Goal: Information Seeking & Learning: Learn about a topic

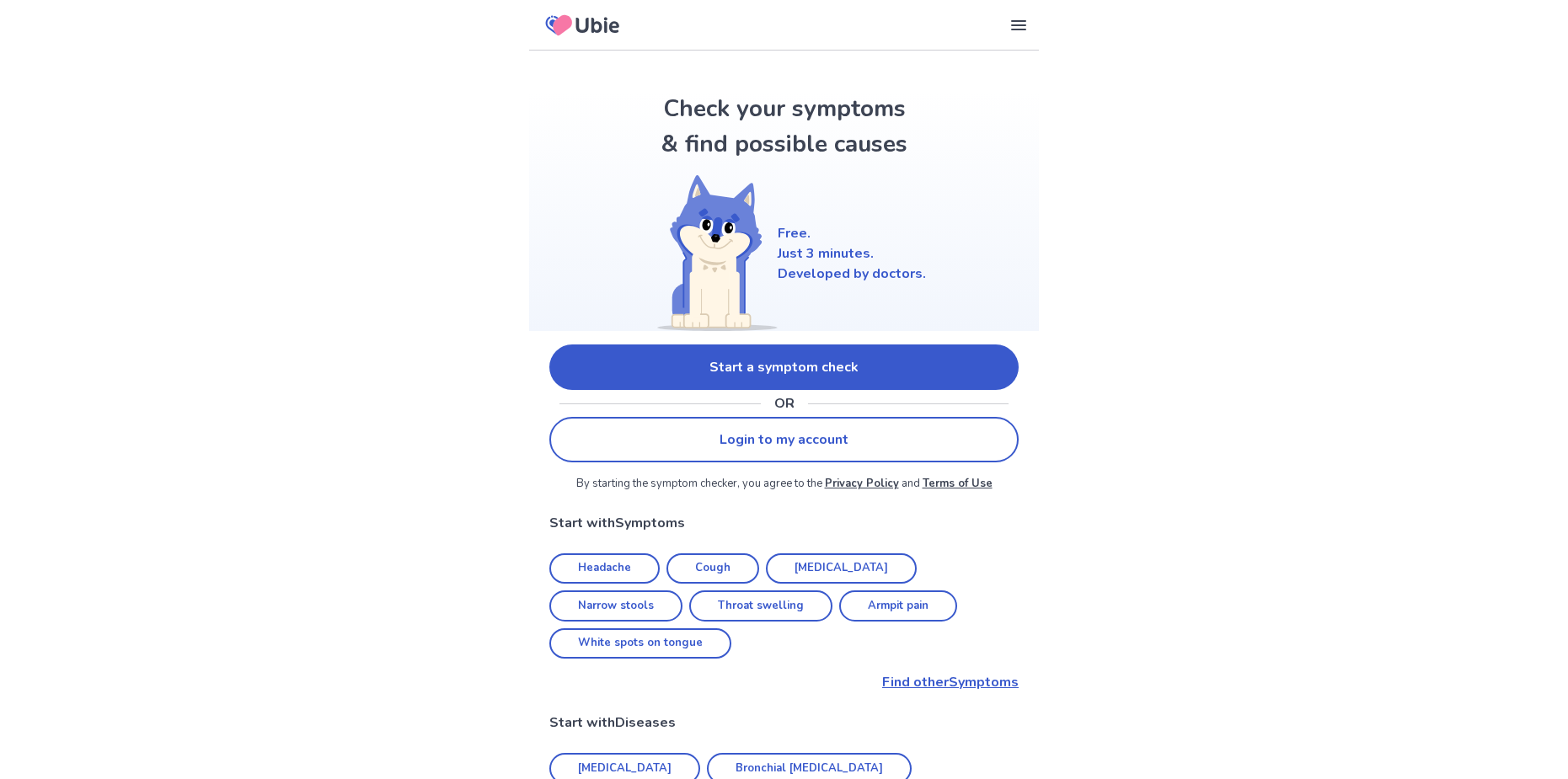
click at [766, 372] on link "Start a symptom check" at bounding box center [784, 367] width 470 height 45
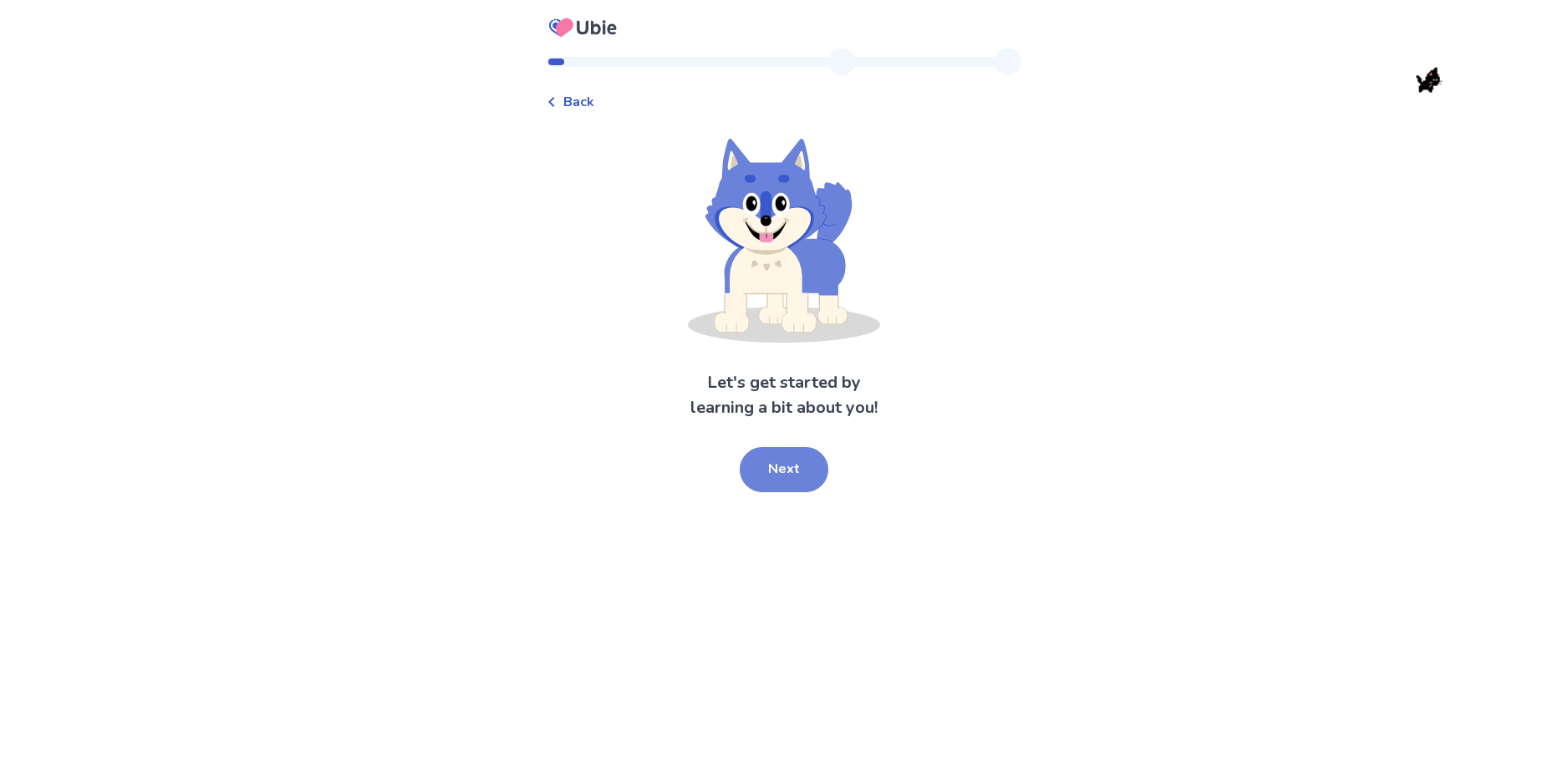
click at [797, 474] on button "Next" at bounding box center [783, 469] width 89 height 45
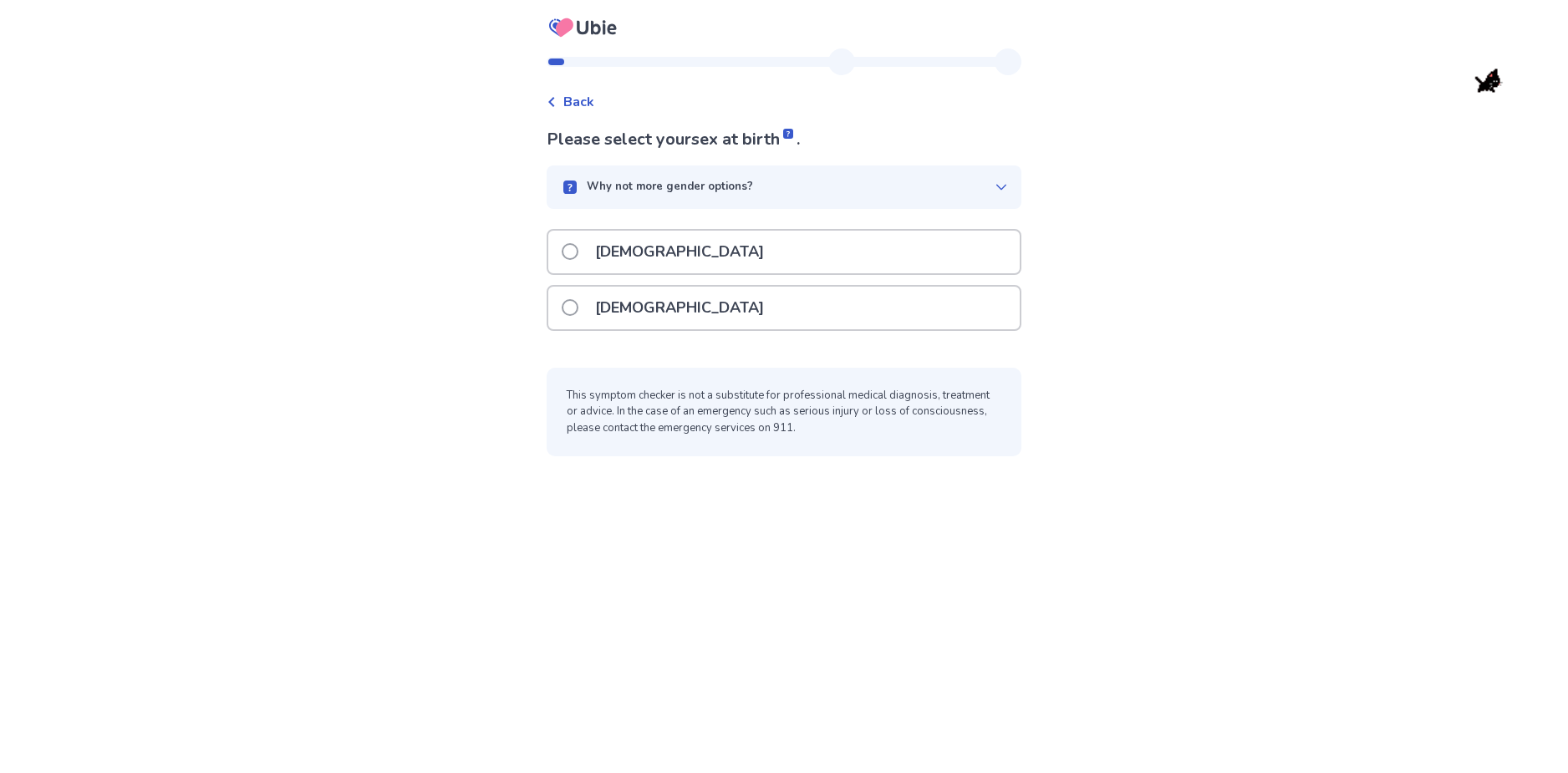
click at [566, 245] on div "[DEMOGRAPHIC_DATA]" at bounding box center [784, 251] width 471 height 42
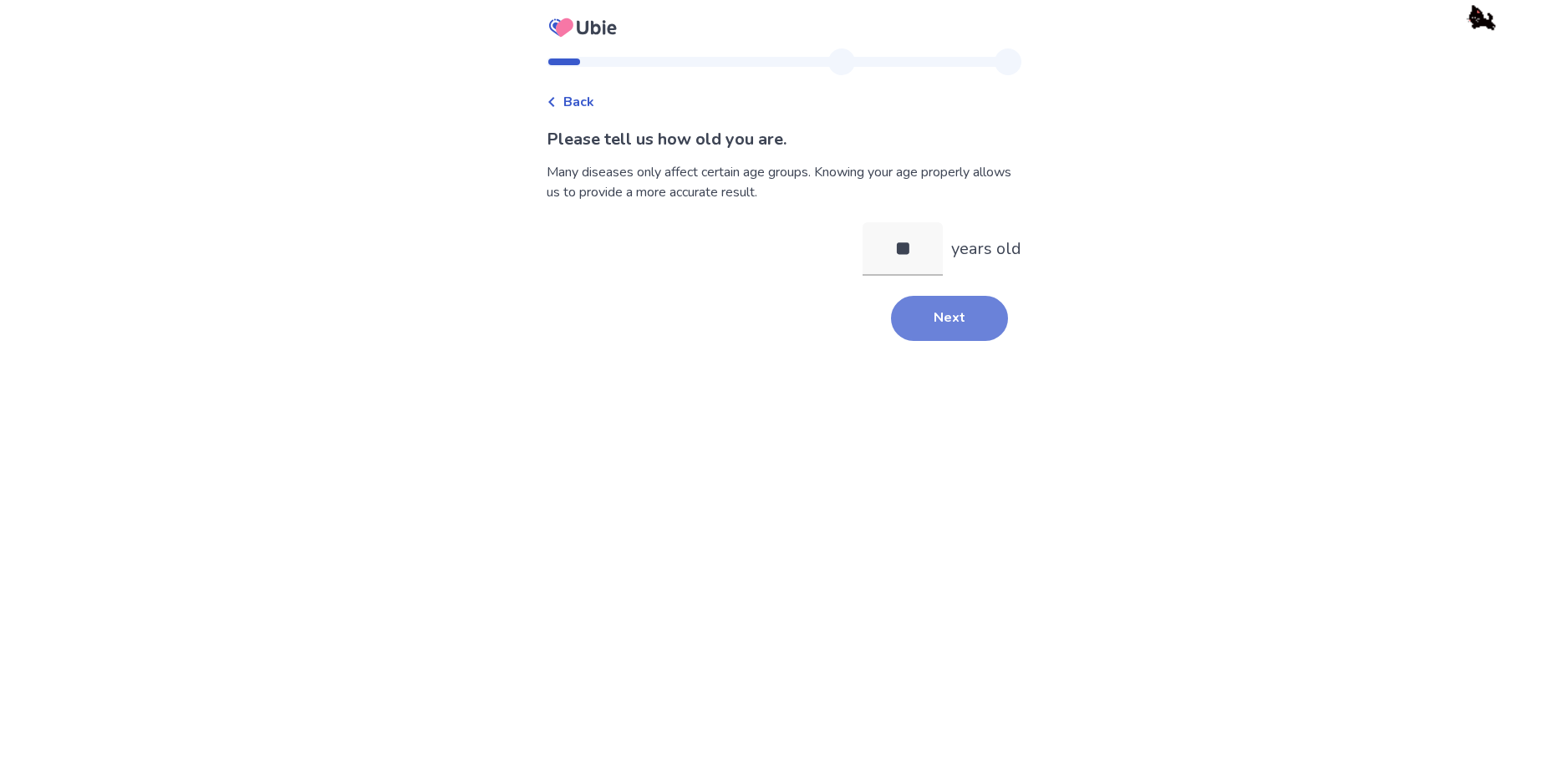
type input "**"
click at [956, 336] on button "Next" at bounding box center [949, 318] width 117 height 45
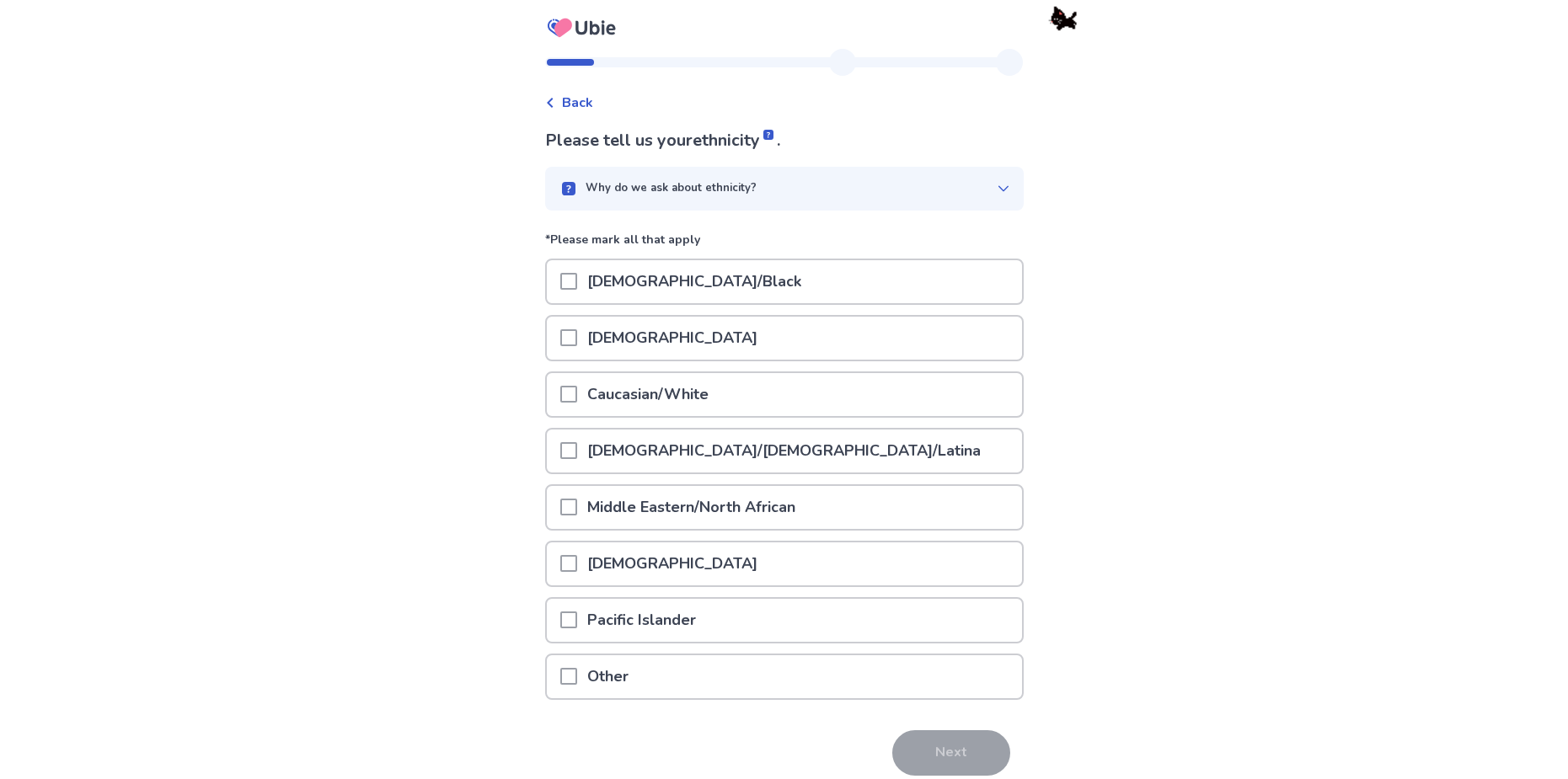
click at [997, 190] on icon at bounding box center [1002, 188] width 10 height 6
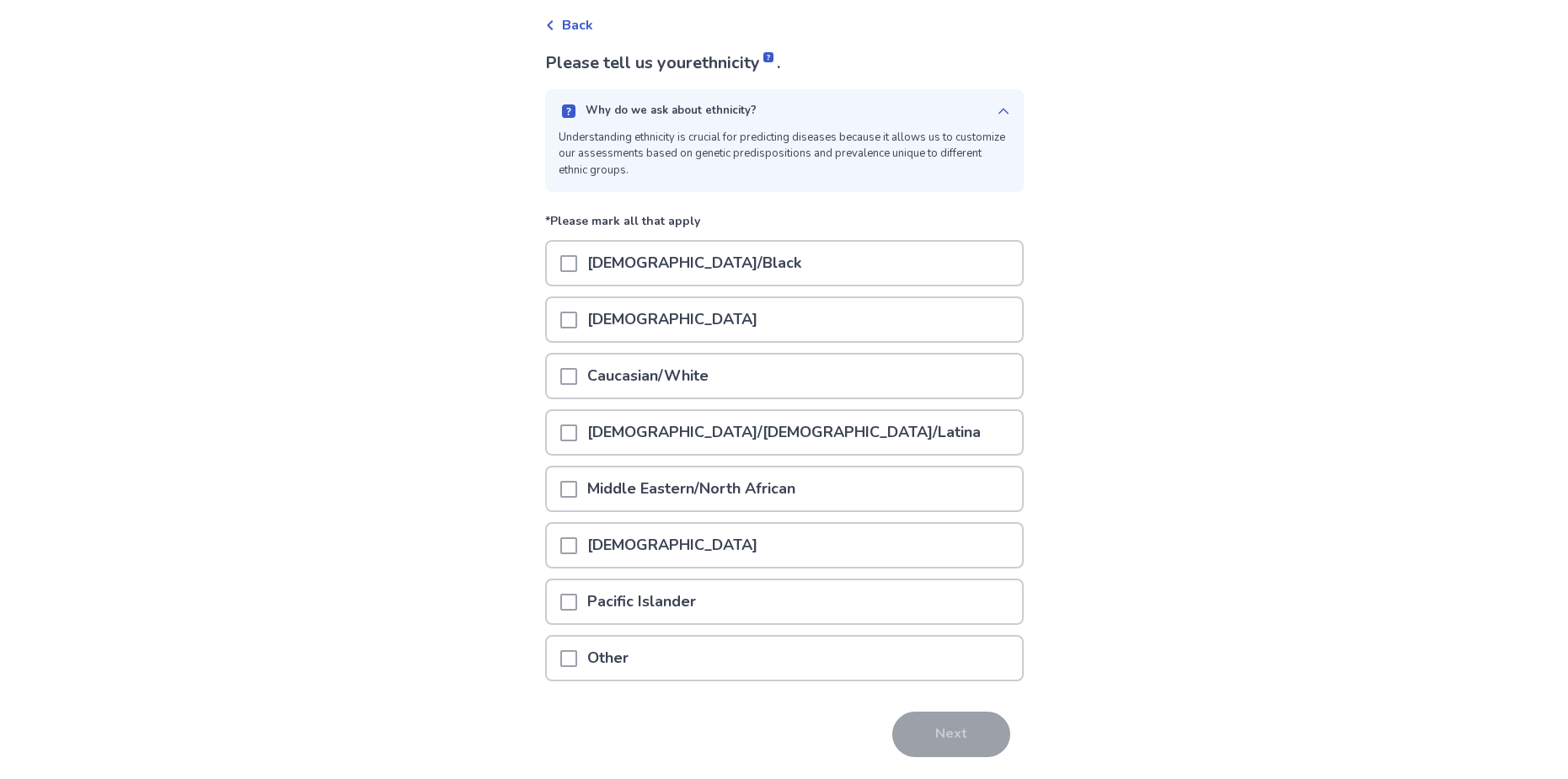
scroll to position [84, 0]
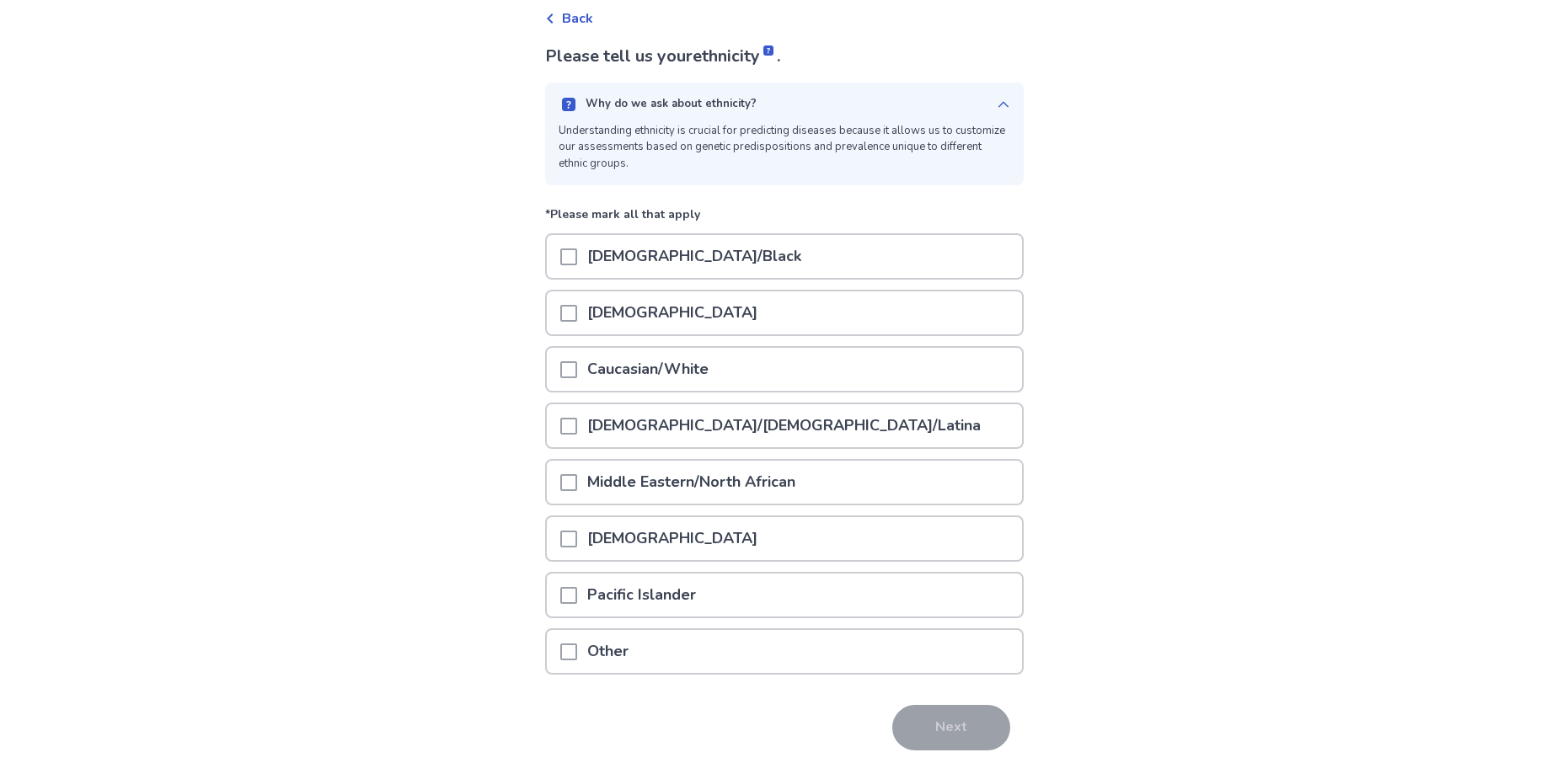
click at [577, 427] on span at bounding box center [568, 426] width 17 height 17
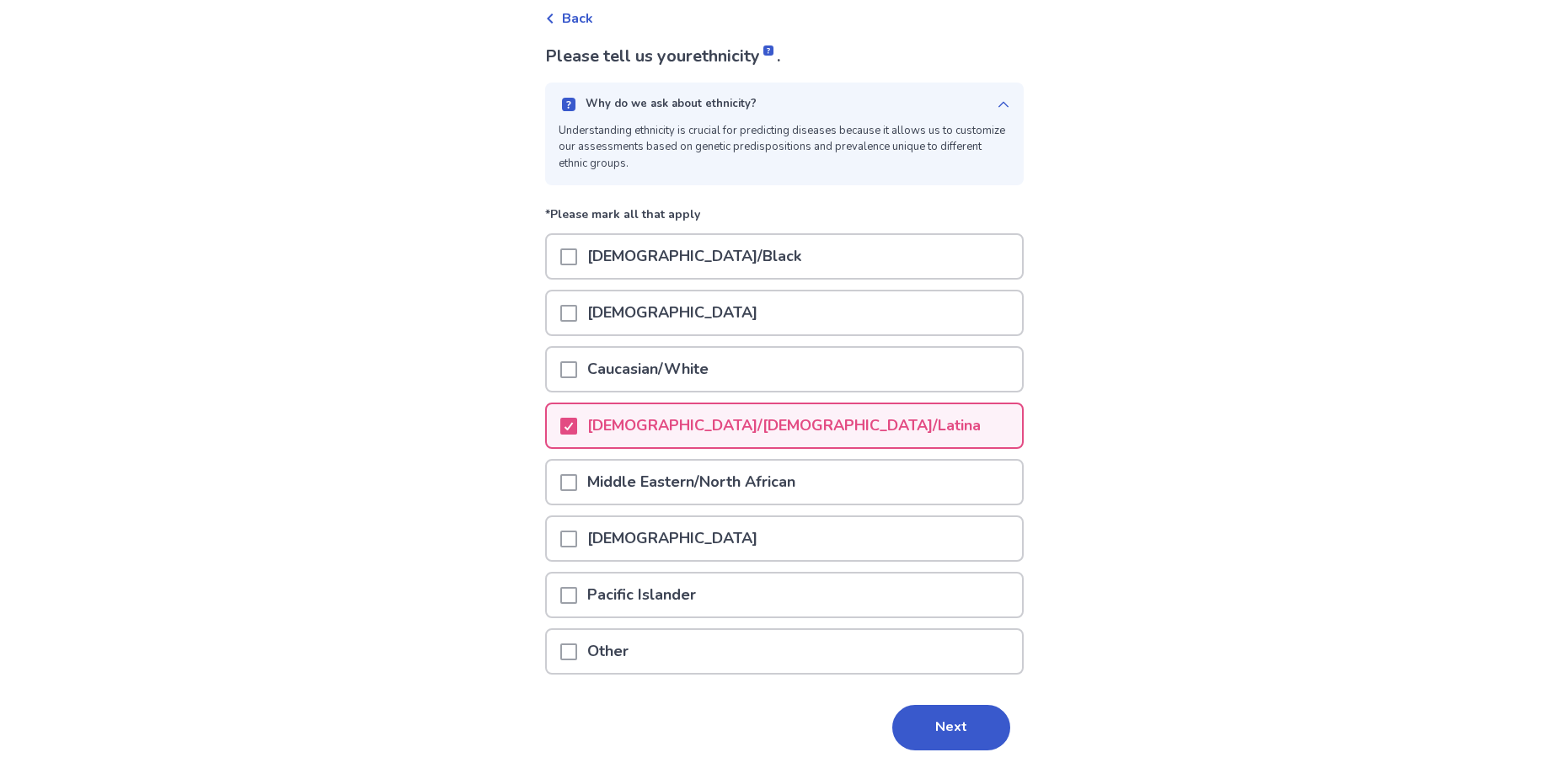
click at [577, 360] on div at bounding box center [568, 369] width 17 height 43
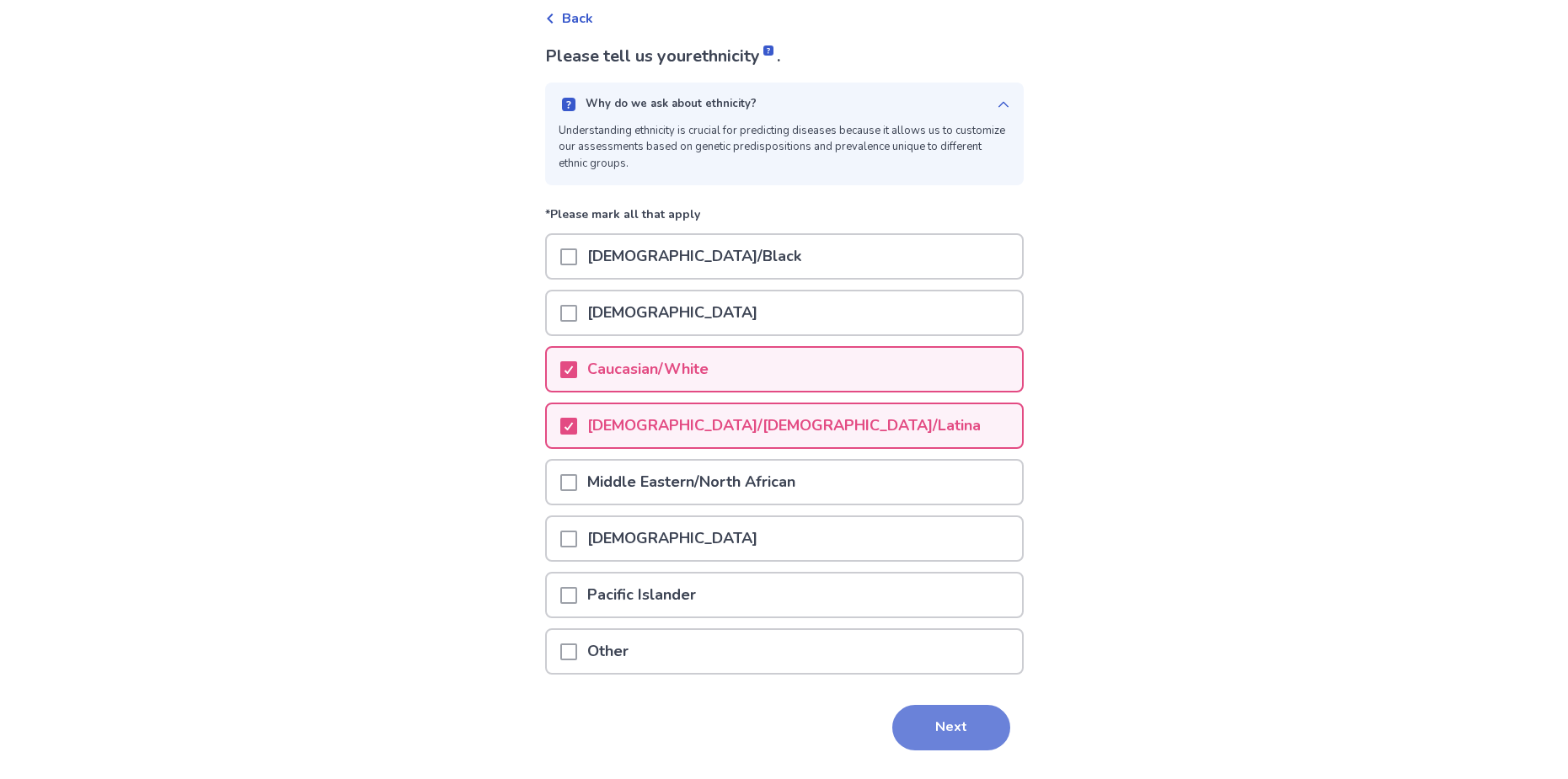
click at [944, 716] on button "Next" at bounding box center [951, 727] width 118 height 45
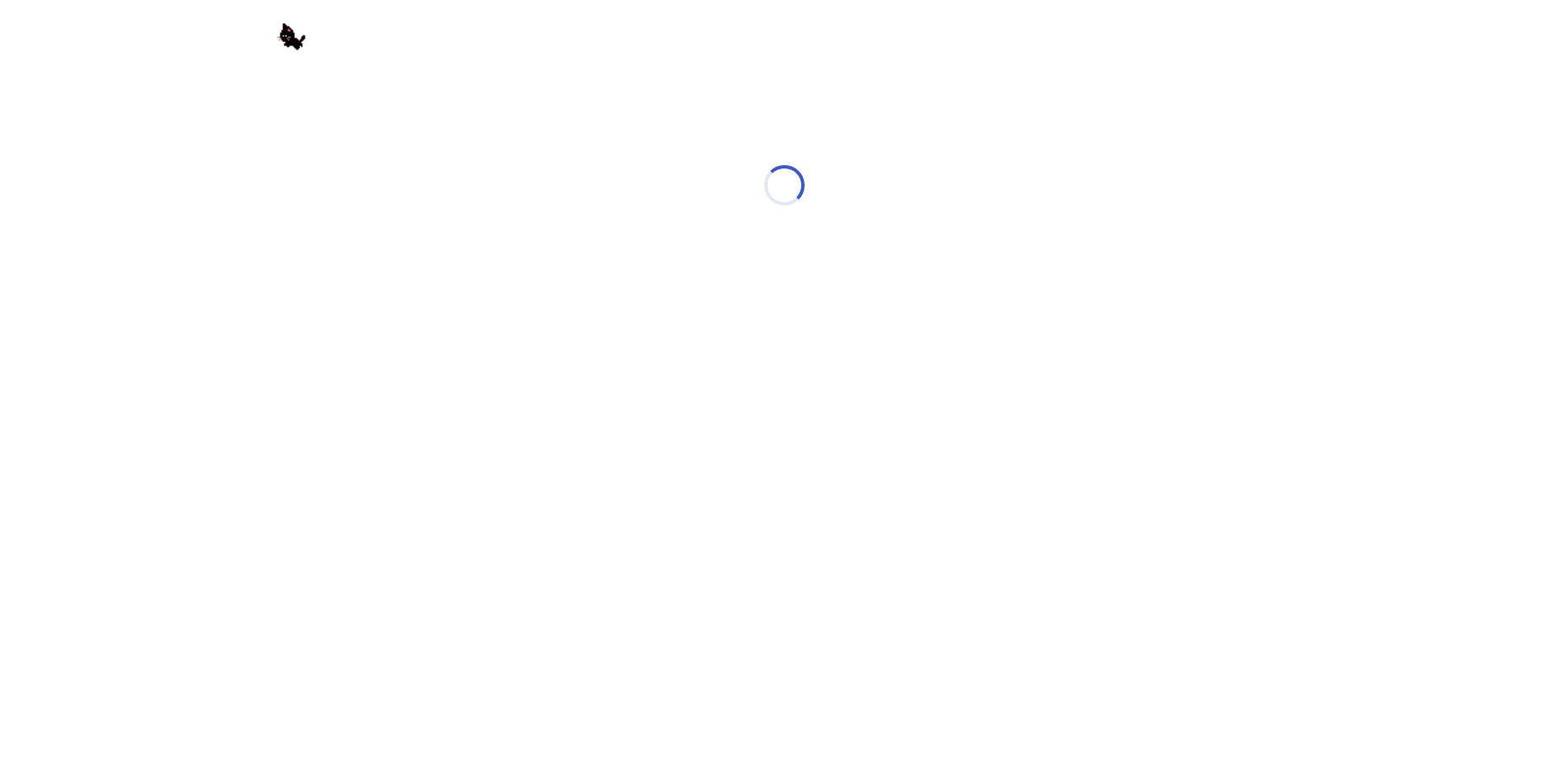
scroll to position [0, 0]
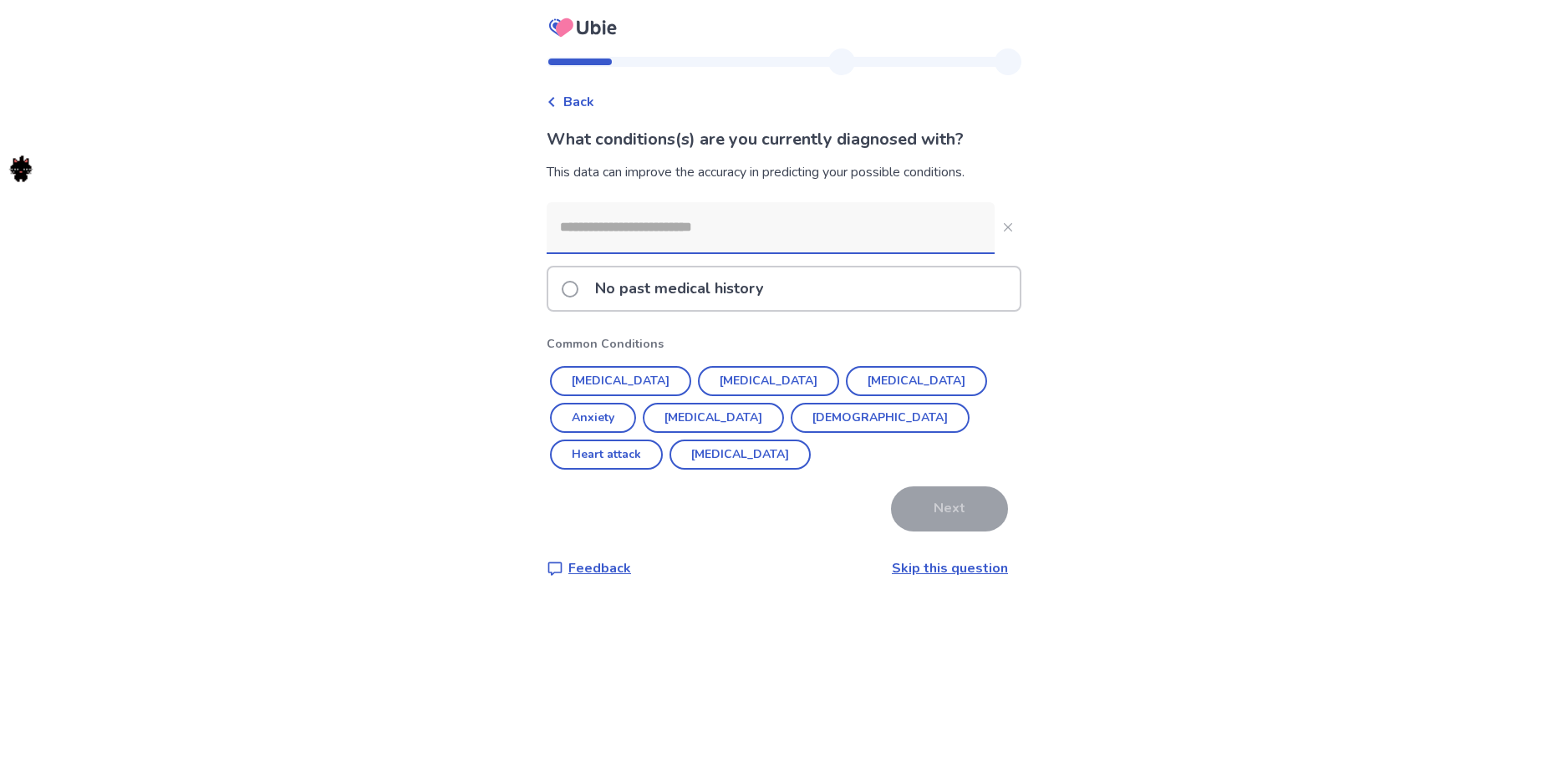
click at [942, 559] on link "Skip this question" at bounding box center [950, 568] width 116 height 19
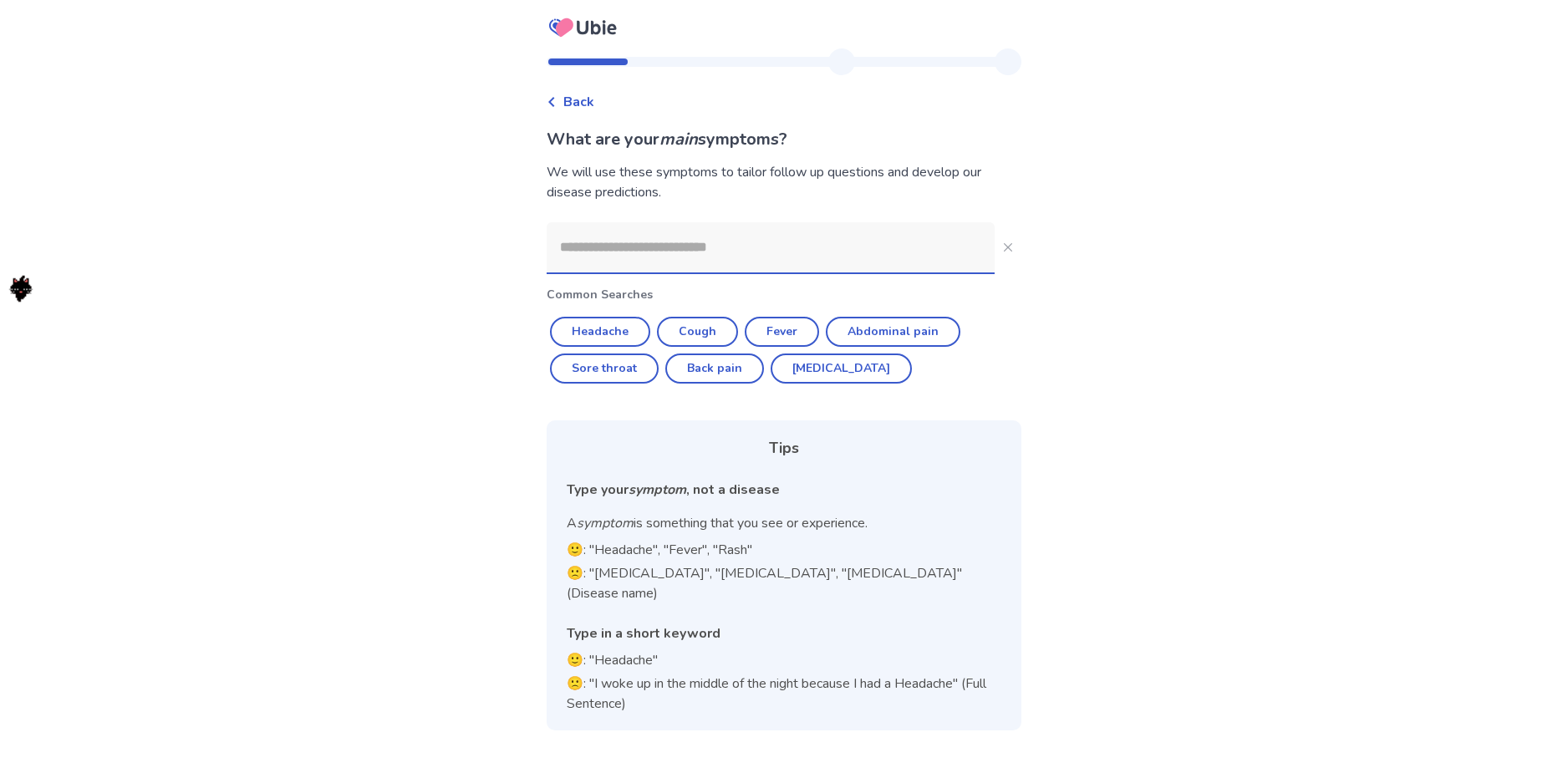
click at [715, 261] on input at bounding box center [770, 246] width 448 height 50
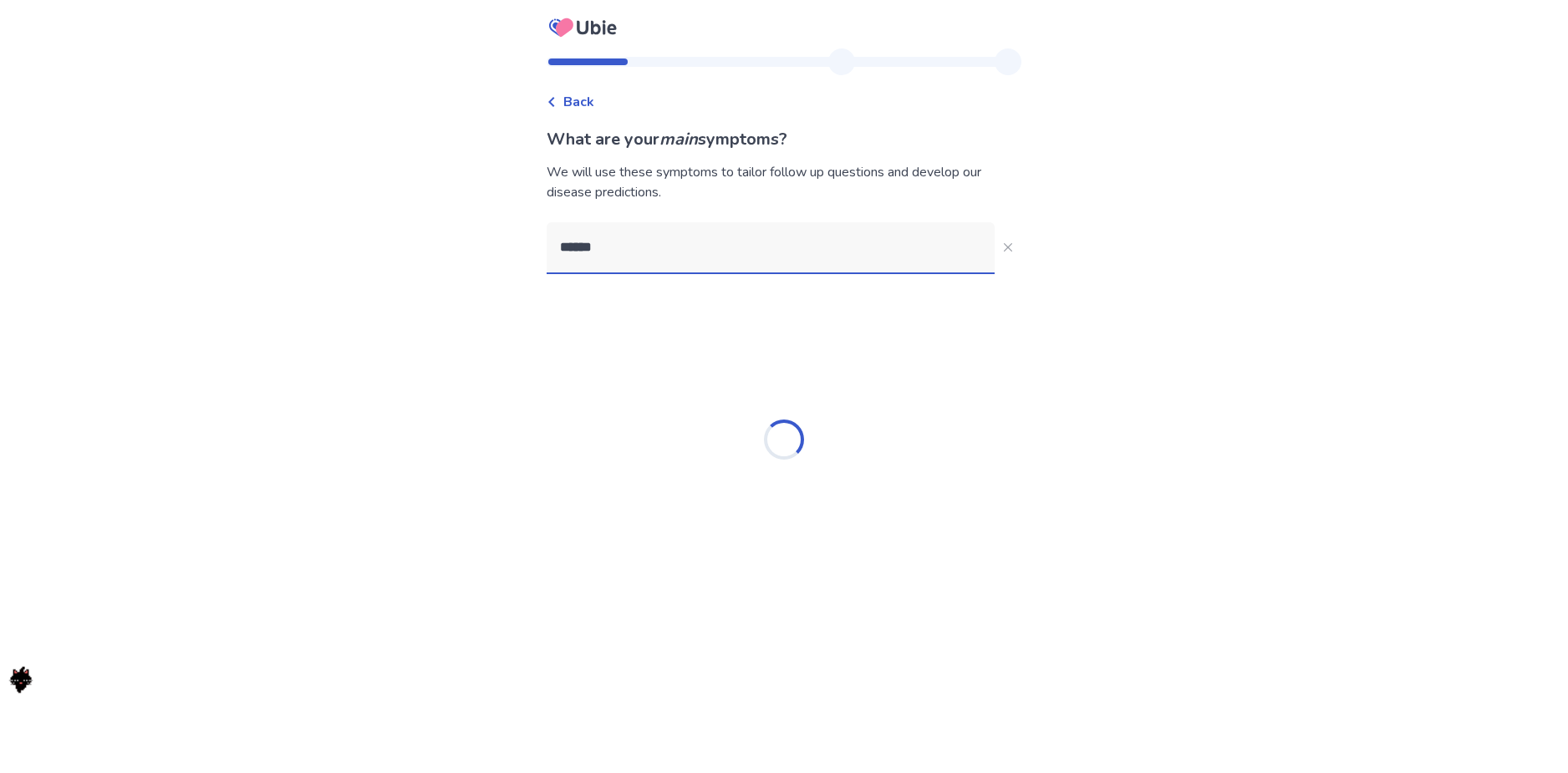
type input "*******"
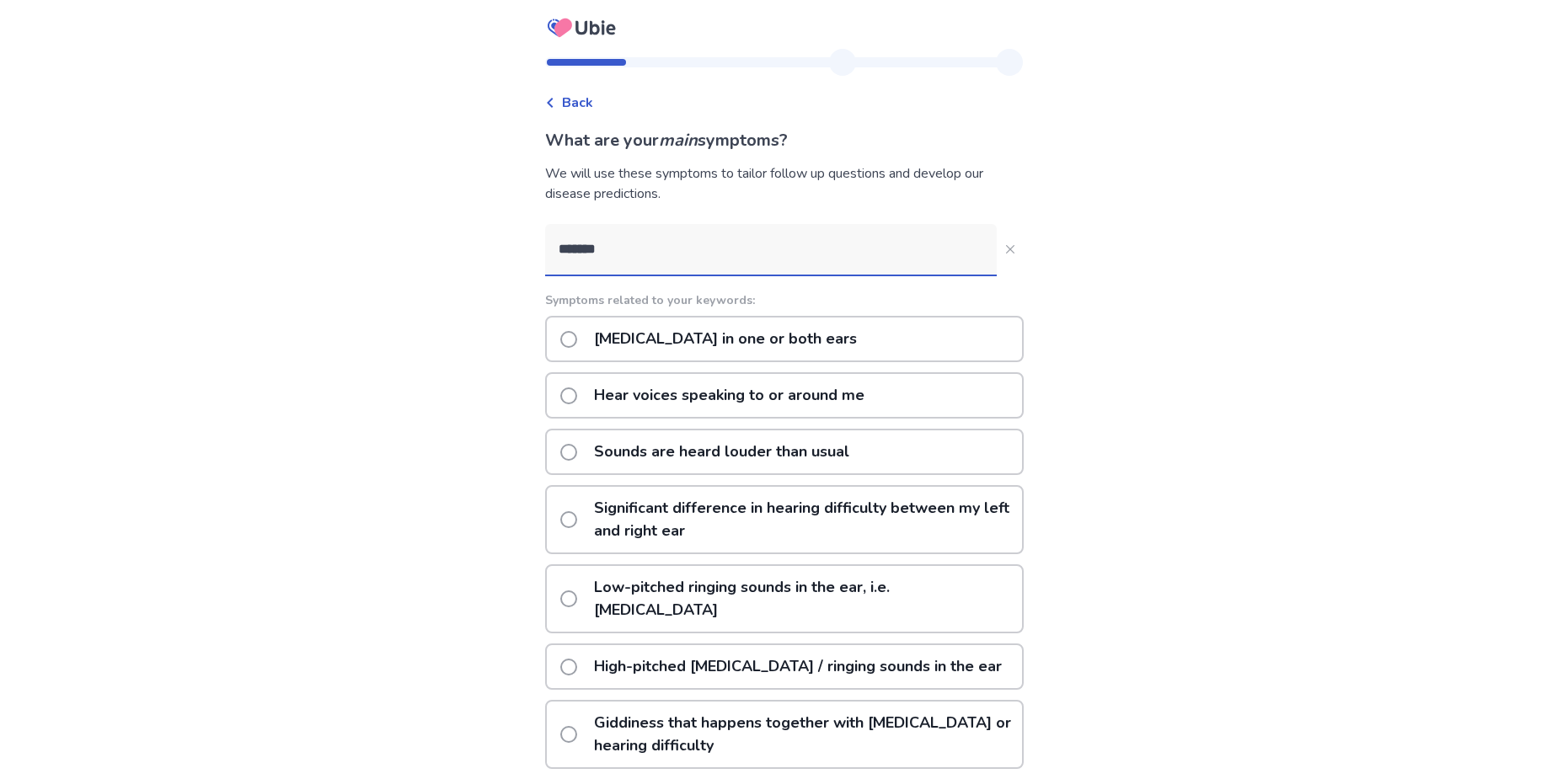
click at [727, 345] on p "[MEDICAL_DATA] in one or both ears" at bounding box center [725, 338] width 283 height 43
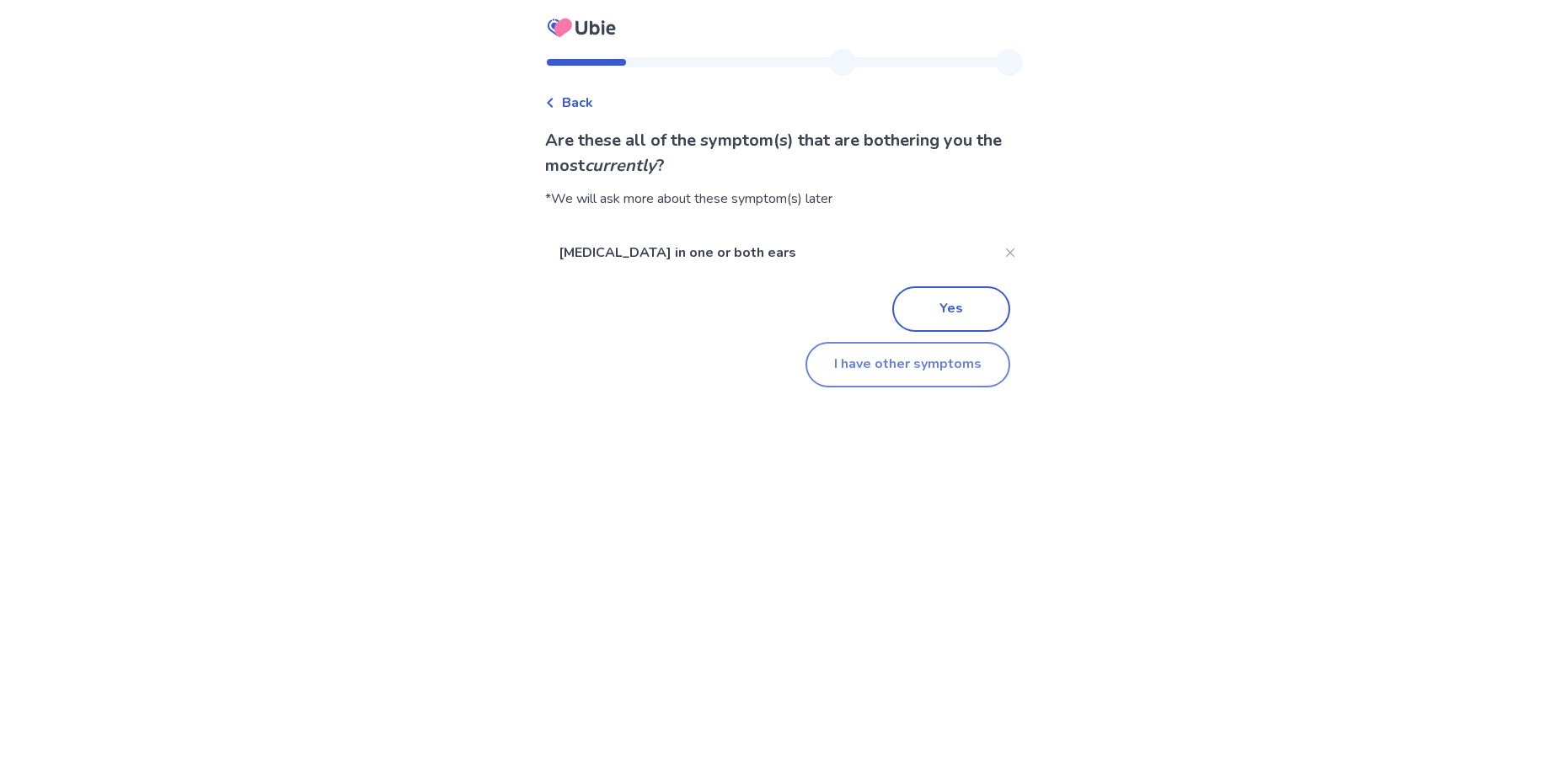
click at [922, 378] on button "I have other symptoms" at bounding box center [908, 364] width 205 height 45
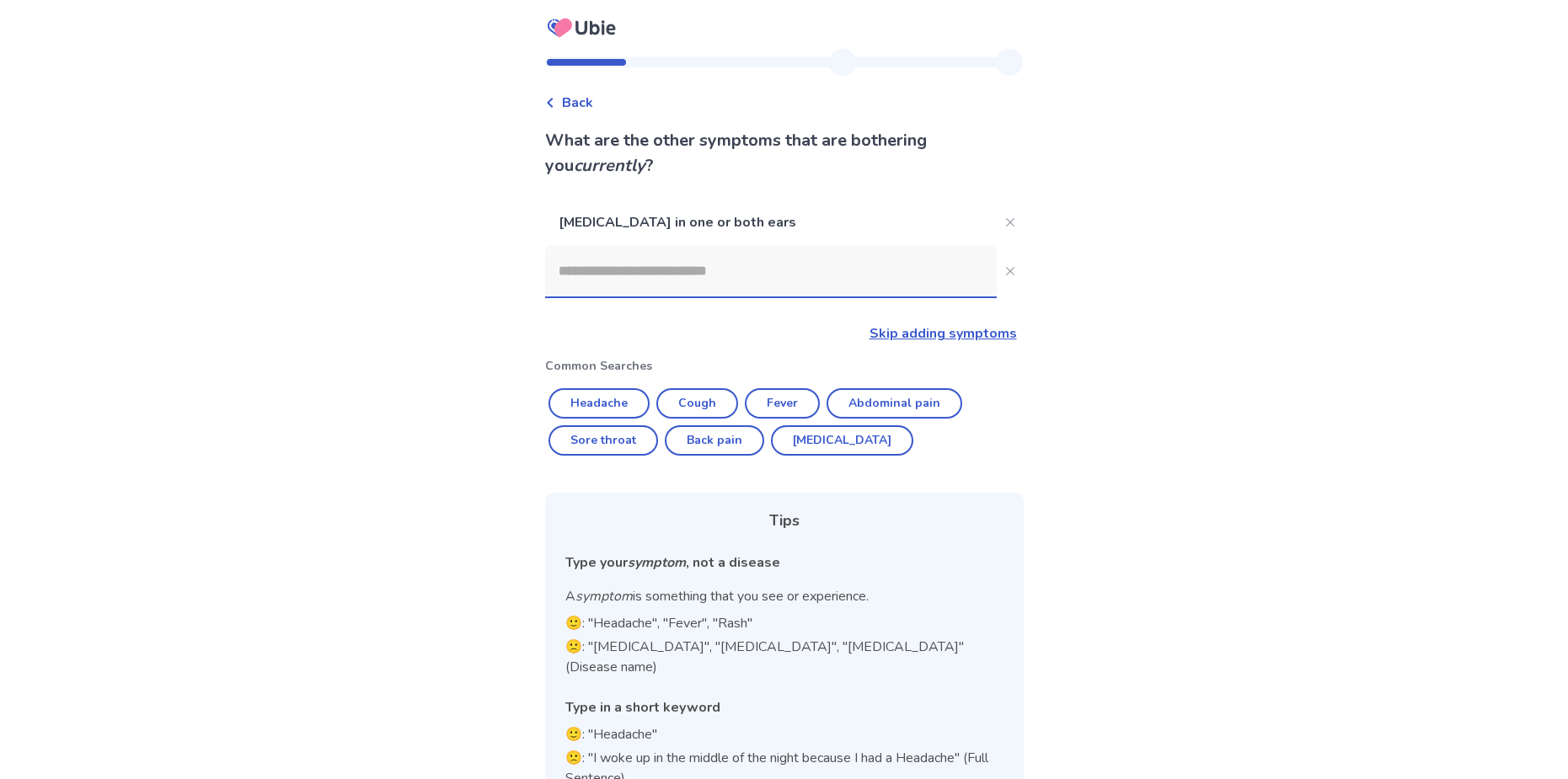
click at [729, 288] on input at bounding box center [771, 270] width 452 height 50
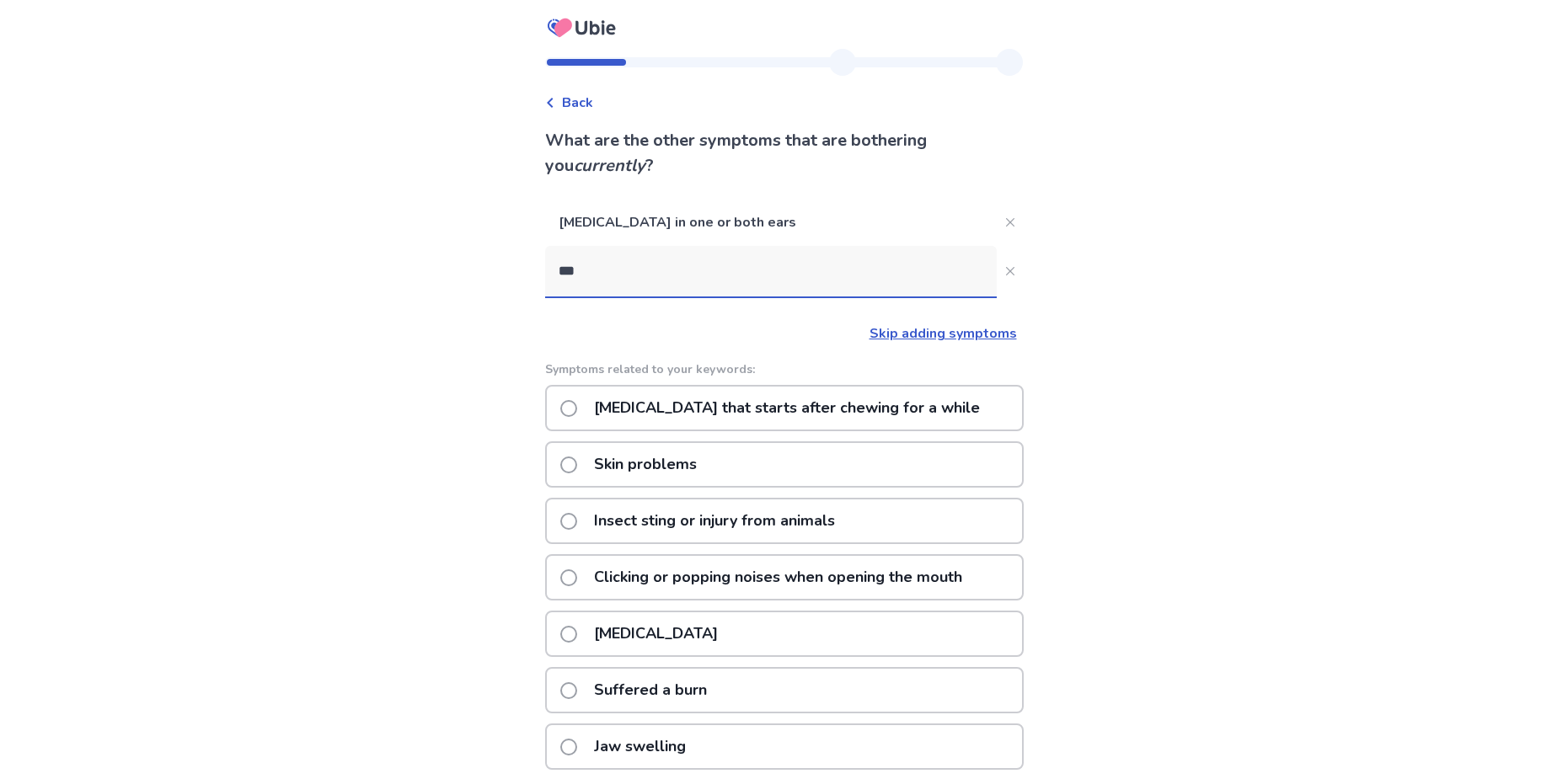
type input "***"
drag, startPoint x: 627, startPoint y: 273, endPoint x: 560, endPoint y: 276, distance: 67.1
click at [560, 276] on input "***" at bounding box center [771, 270] width 452 height 50
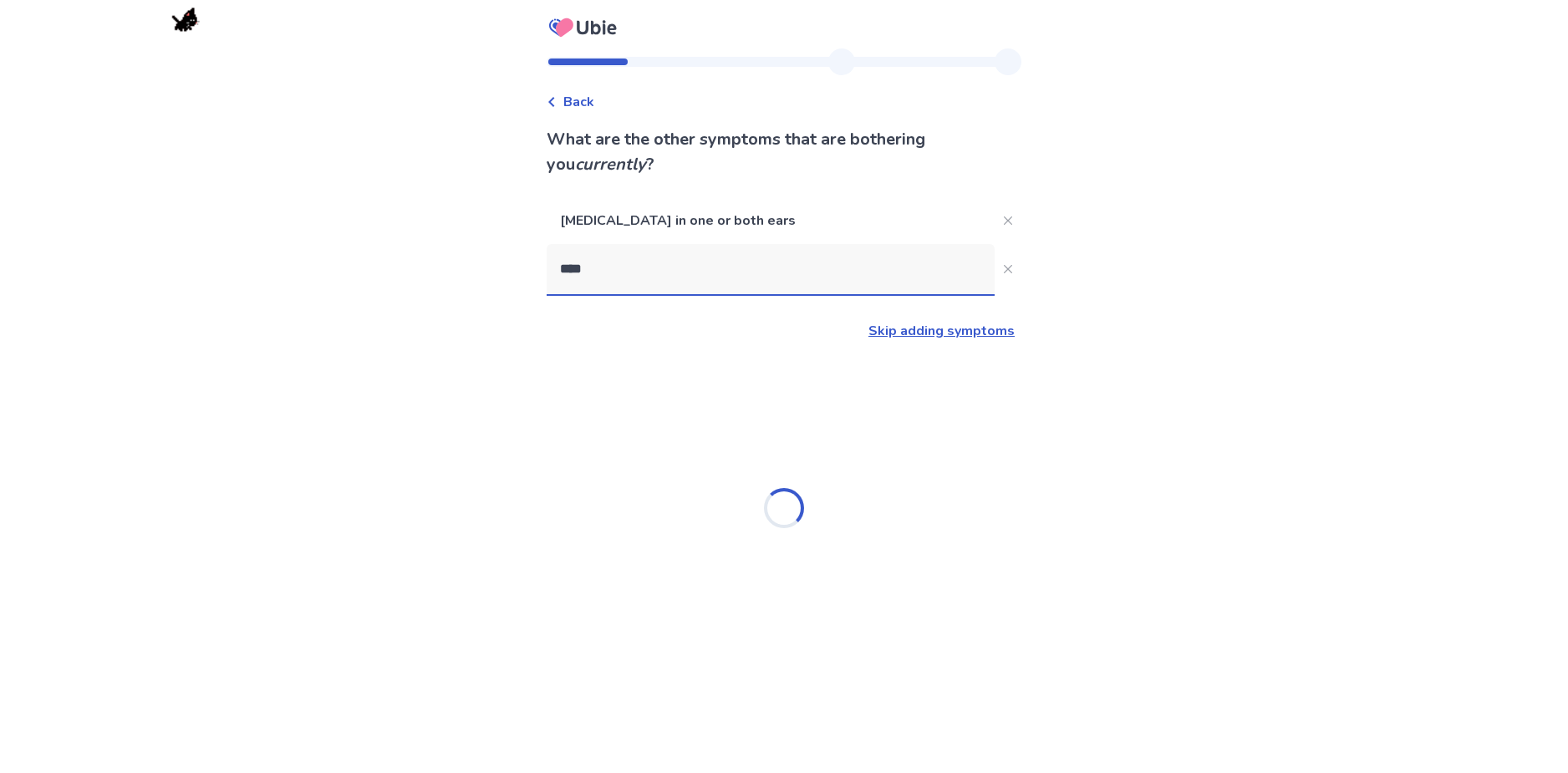
type input "*****"
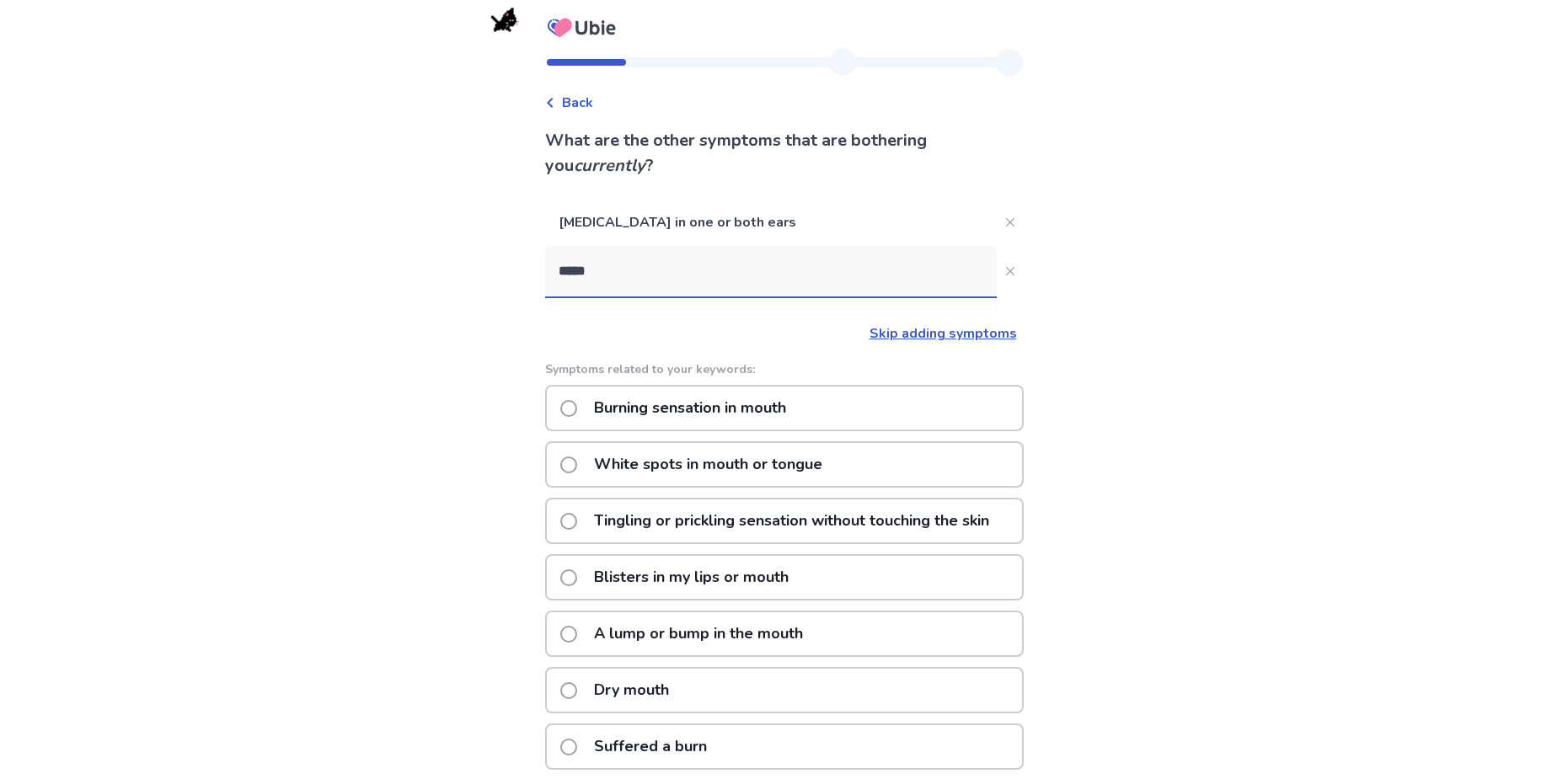
drag, startPoint x: 709, startPoint y: 264, endPoint x: 502, endPoint y: 281, distance: 207.7
click at [502, 281] on div "Back What are the other symptoms that are bothering you currently ? [MEDICAL_DA…" at bounding box center [784, 512] width 1568 height 1024
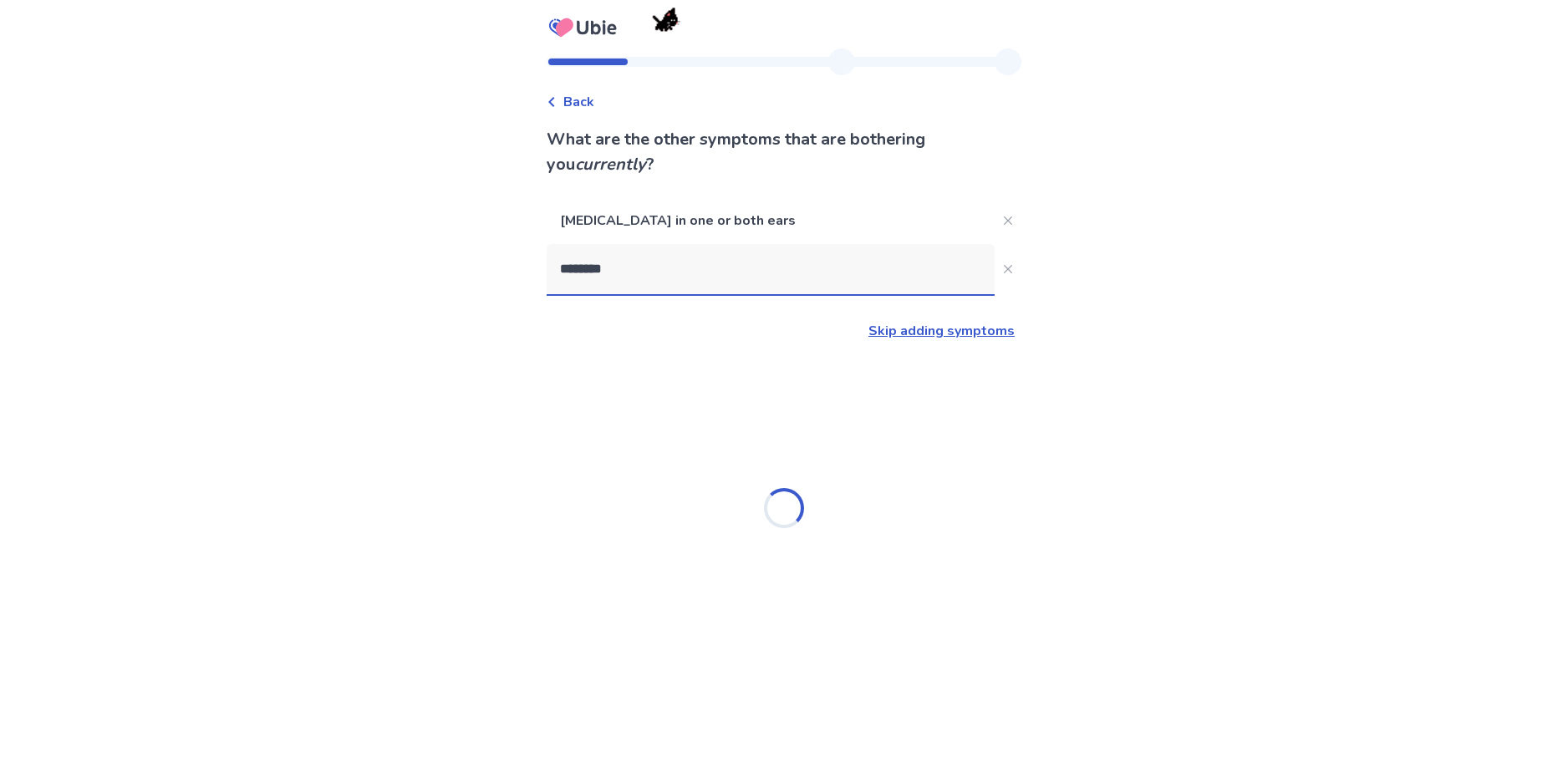
type input "*********"
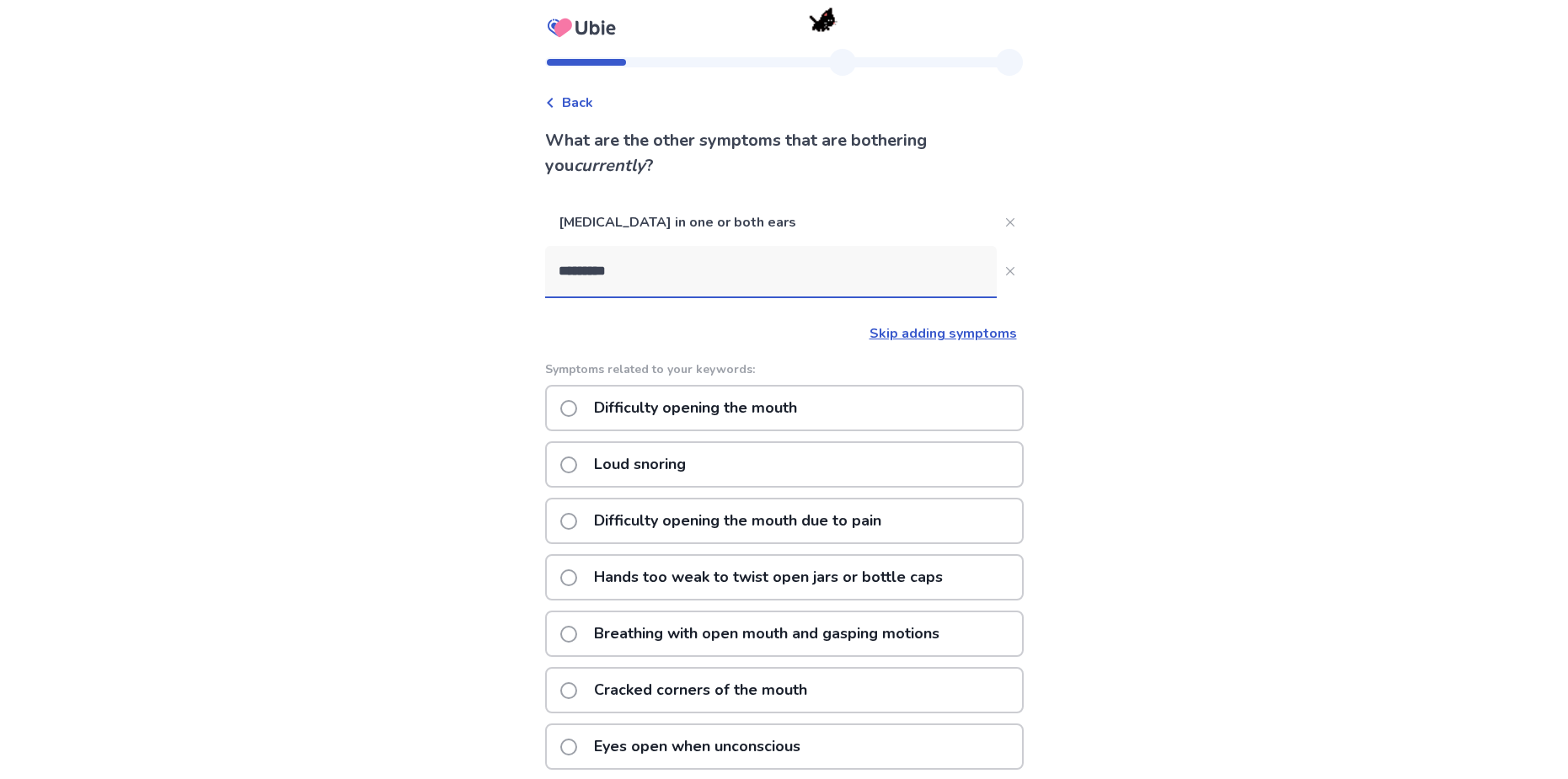
click at [668, 409] on p "Difficulty opening the mouth" at bounding box center [695, 407] width 223 height 43
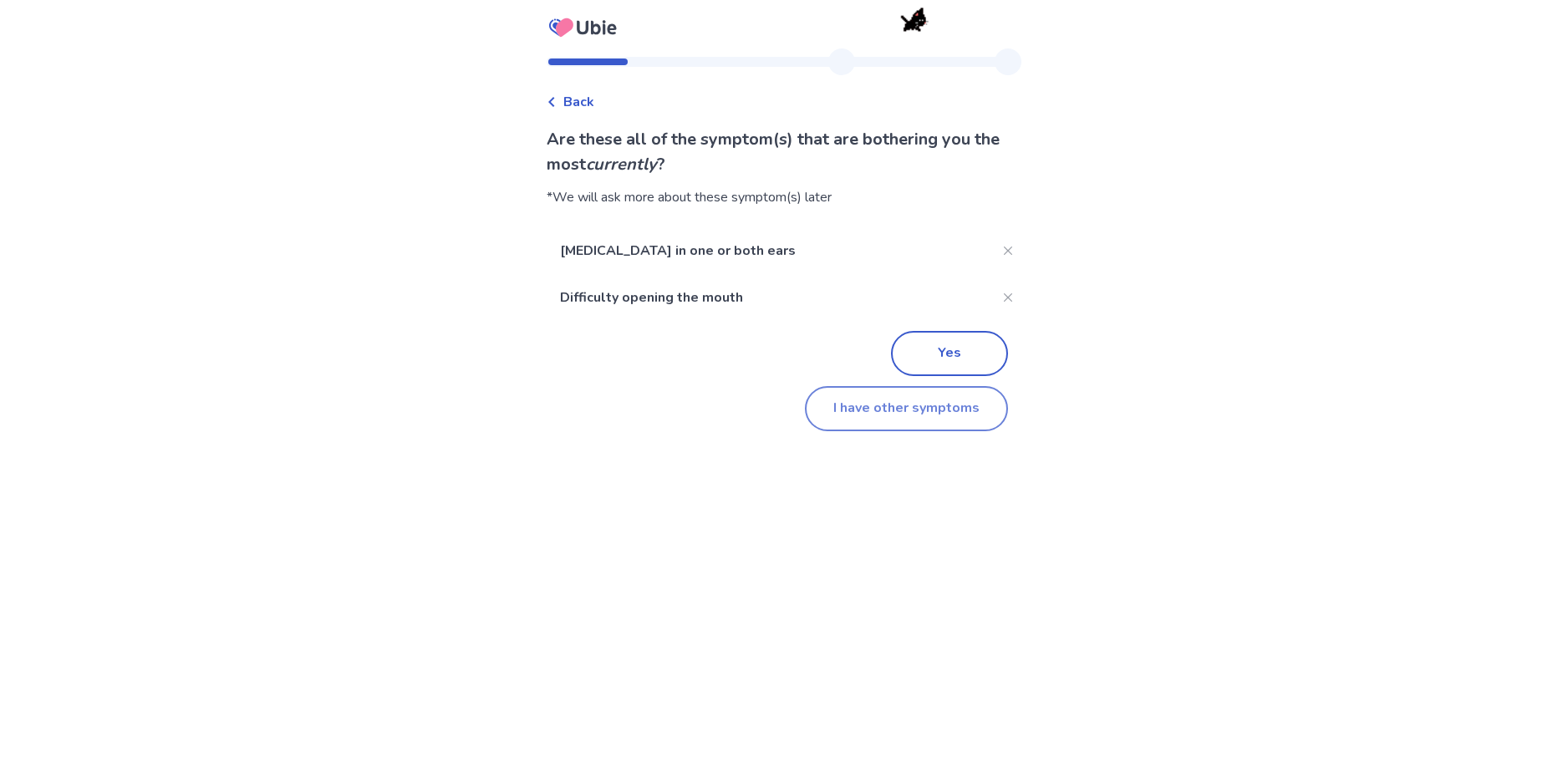
click at [840, 409] on button "I have other symptoms" at bounding box center [906, 408] width 203 height 45
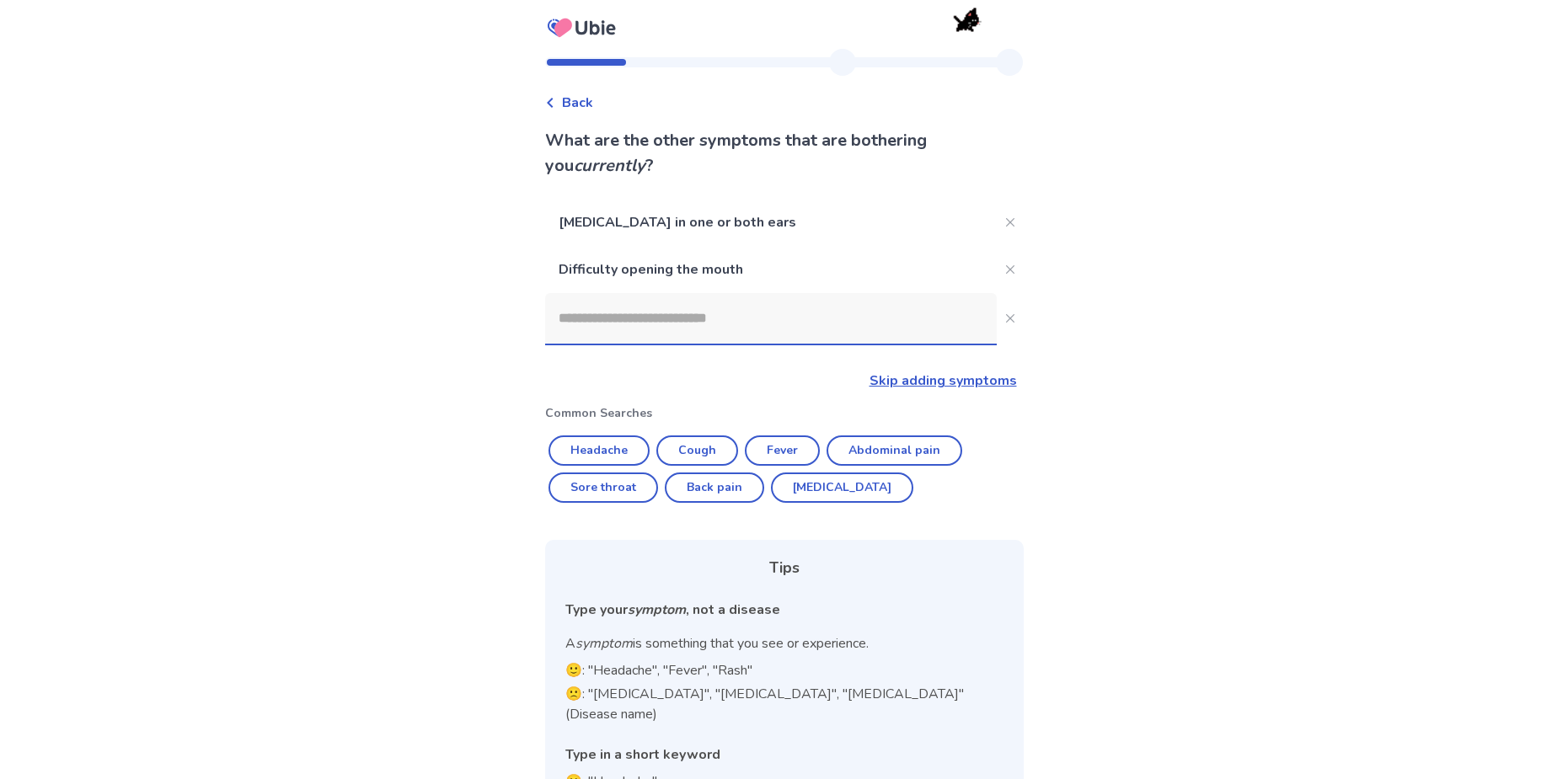
click at [726, 320] on input at bounding box center [771, 318] width 452 height 50
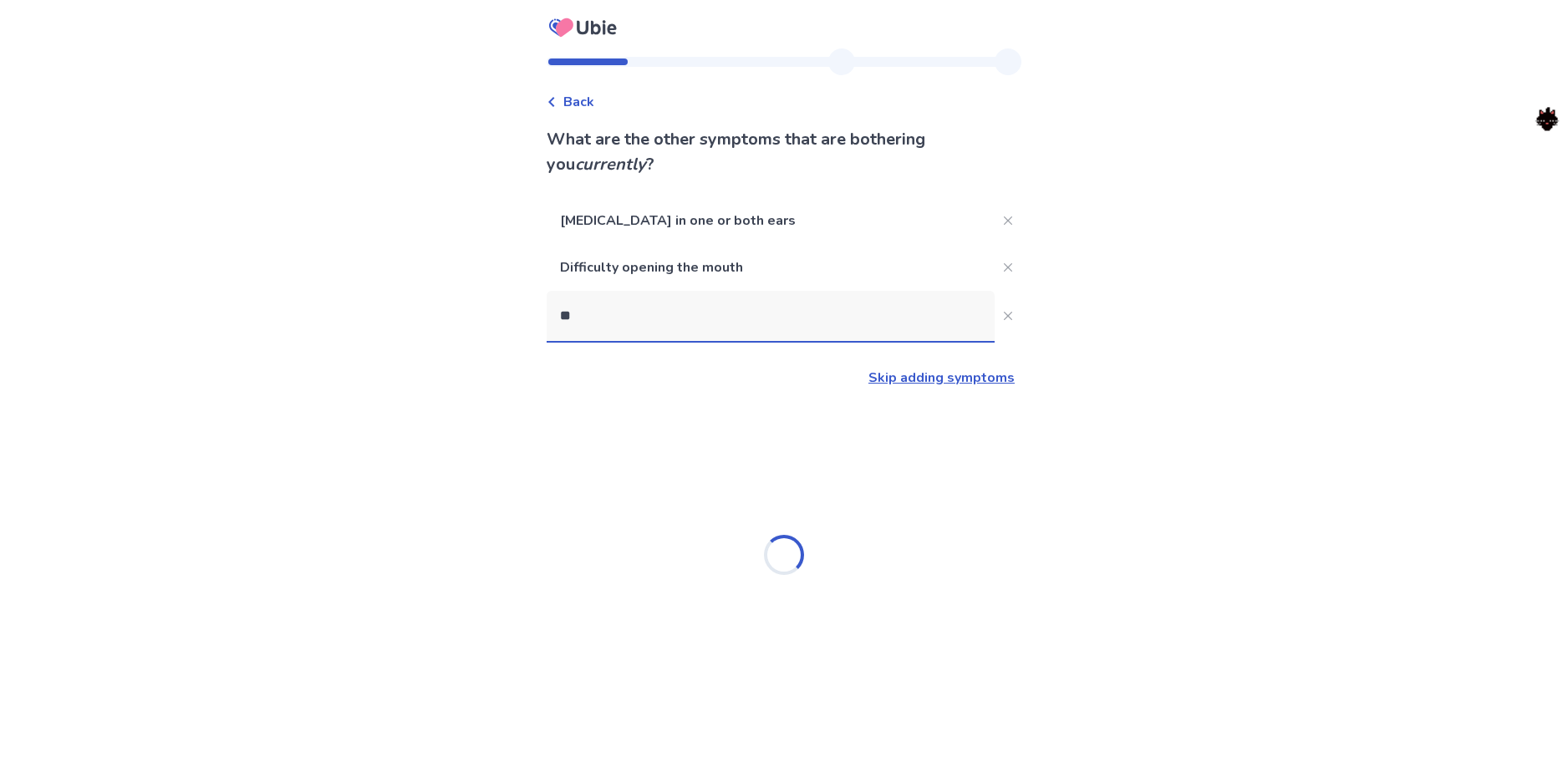
type input "*"
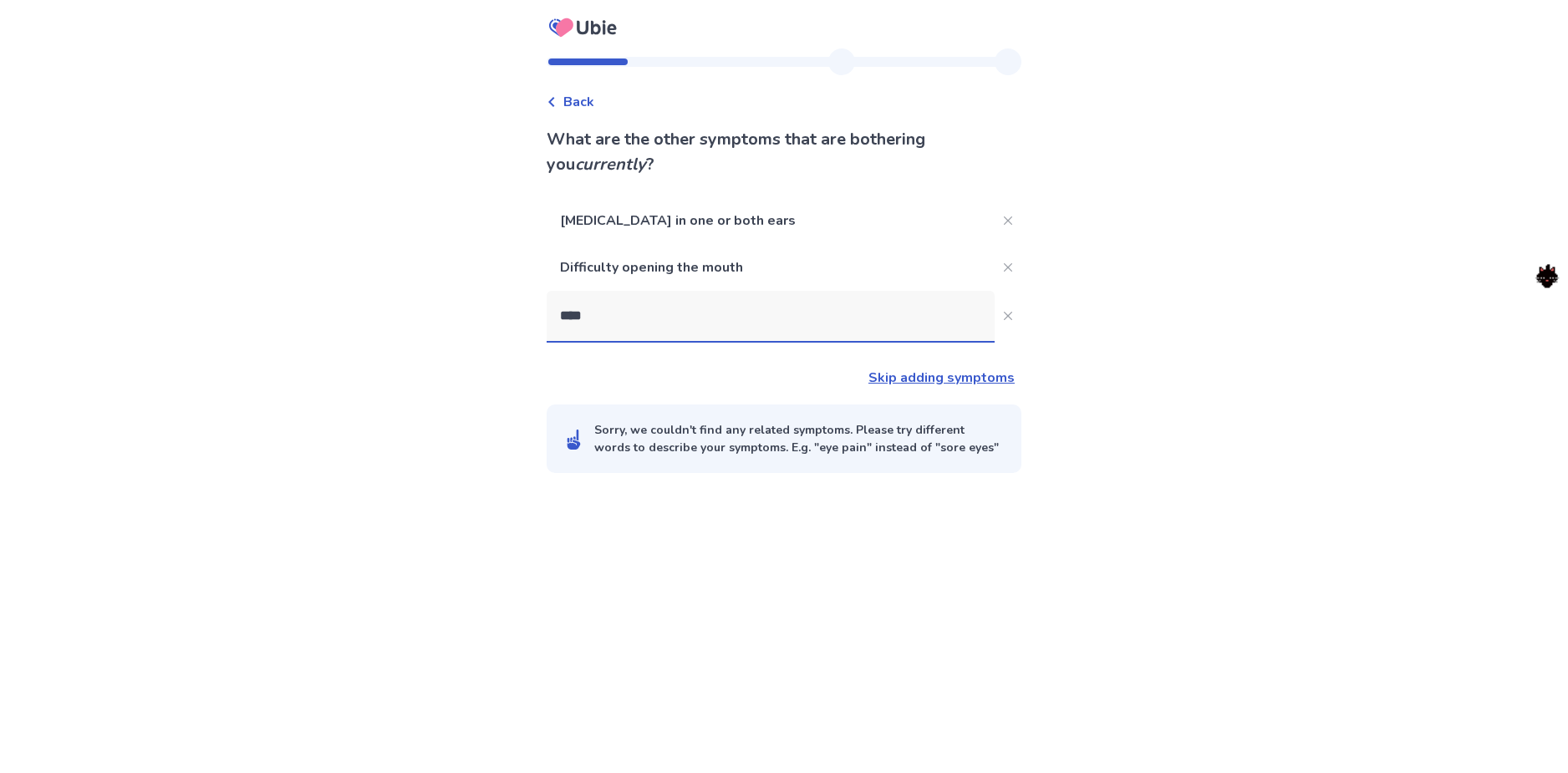
type input "*****"
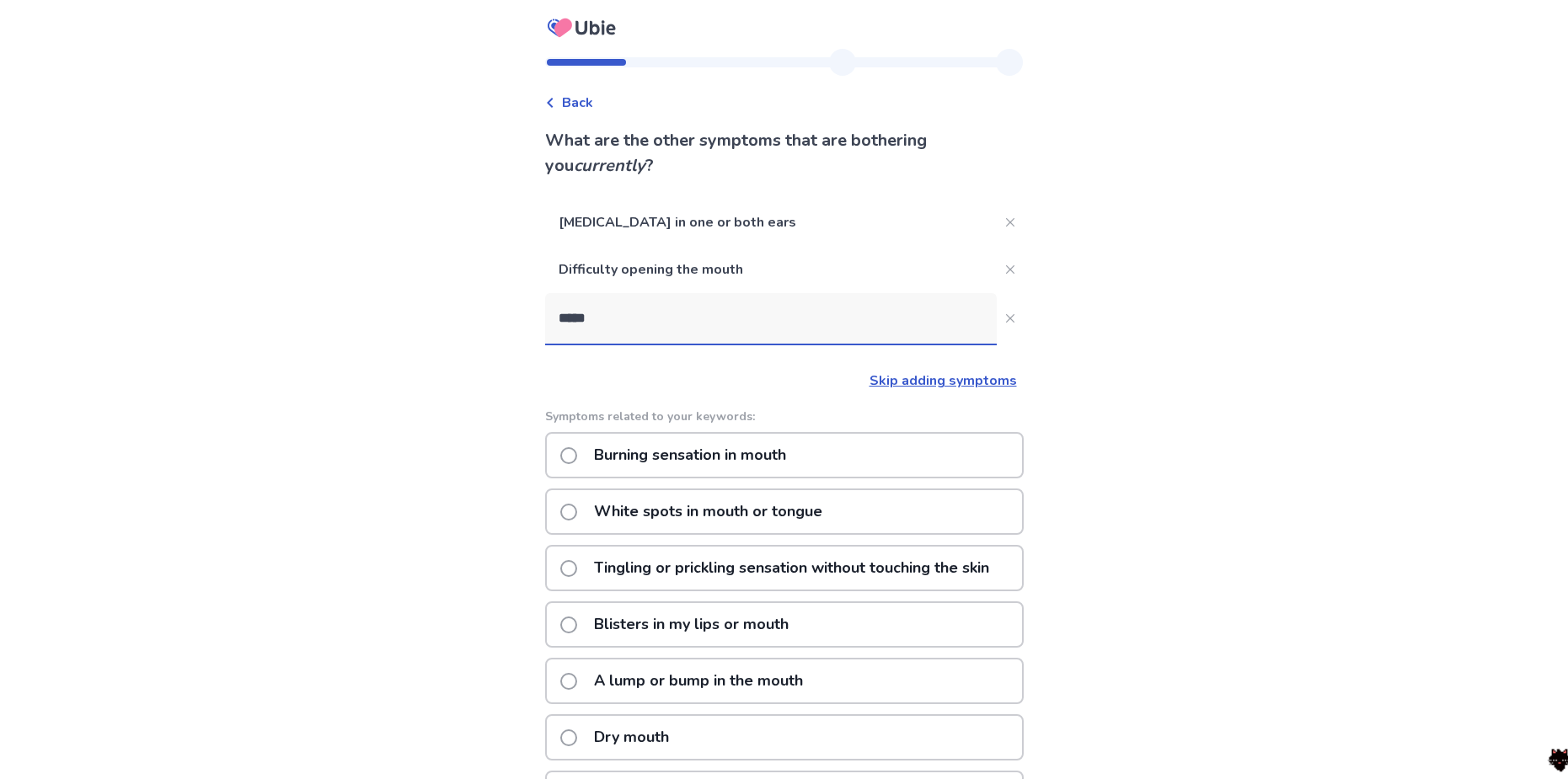
drag, startPoint x: 627, startPoint y: 323, endPoint x: 537, endPoint y: 321, distance: 90.0
click at [537, 321] on div "Back What are the other symptoms that are bothering you currently ? [MEDICAL_DA…" at bounding box center [784, 535] width 1568 height 1071
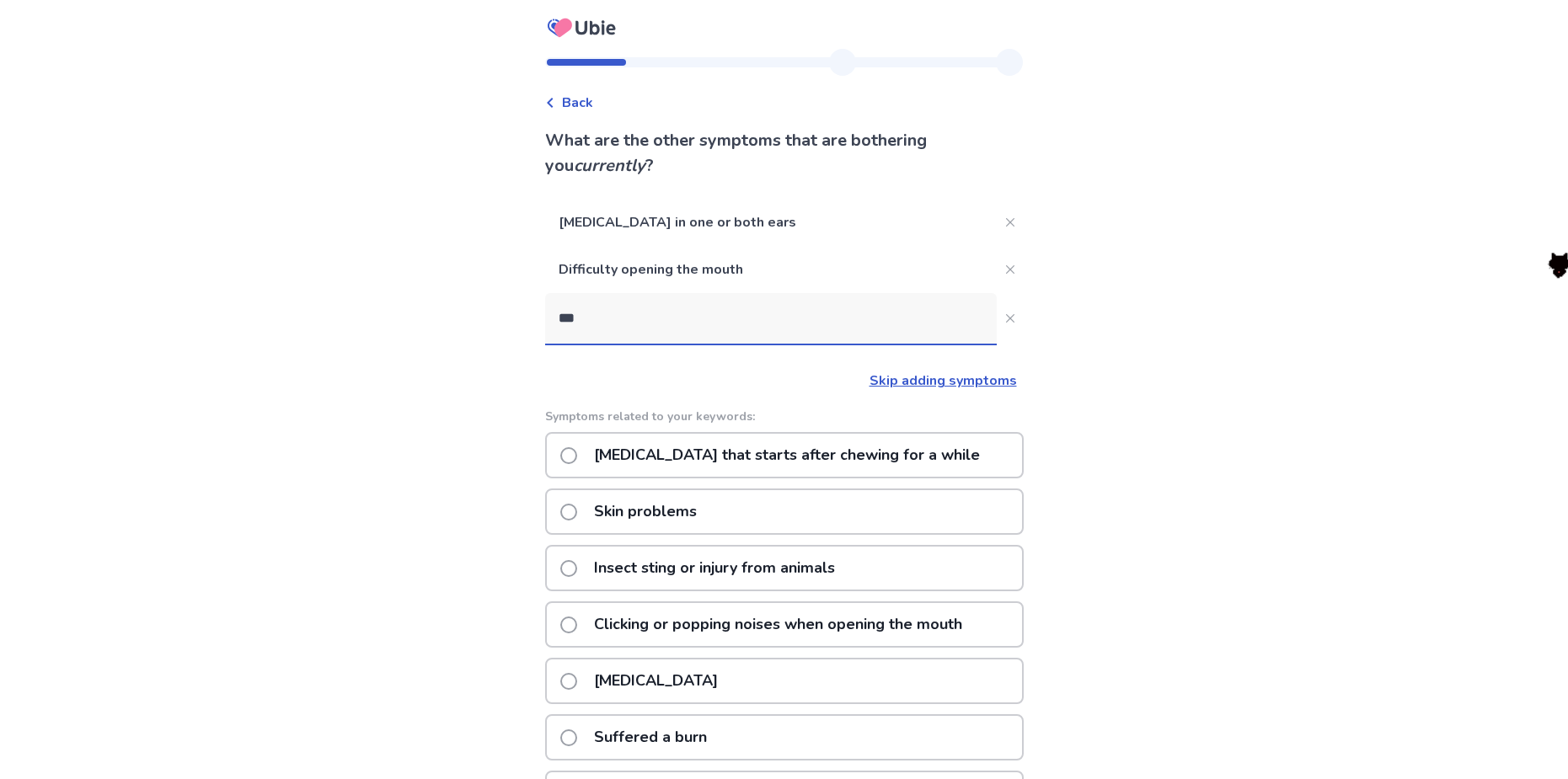
type input "***"
click at [912, 384] on link "Skip adding symptoms" at bounding box center [943, 381] width 147 height 19
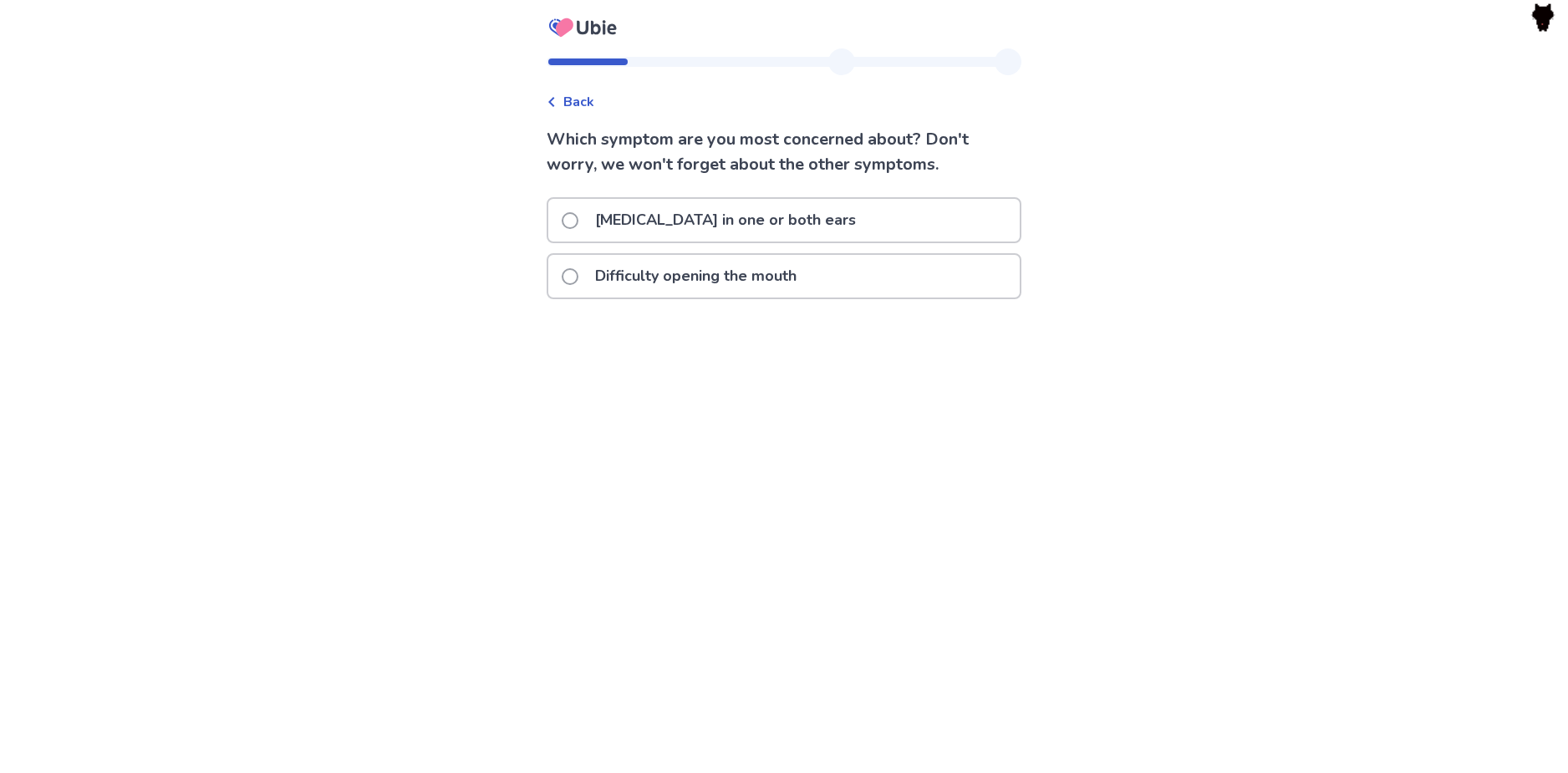
click at [578, 278] on span at bounding box center [570, 277] width 17 height 17
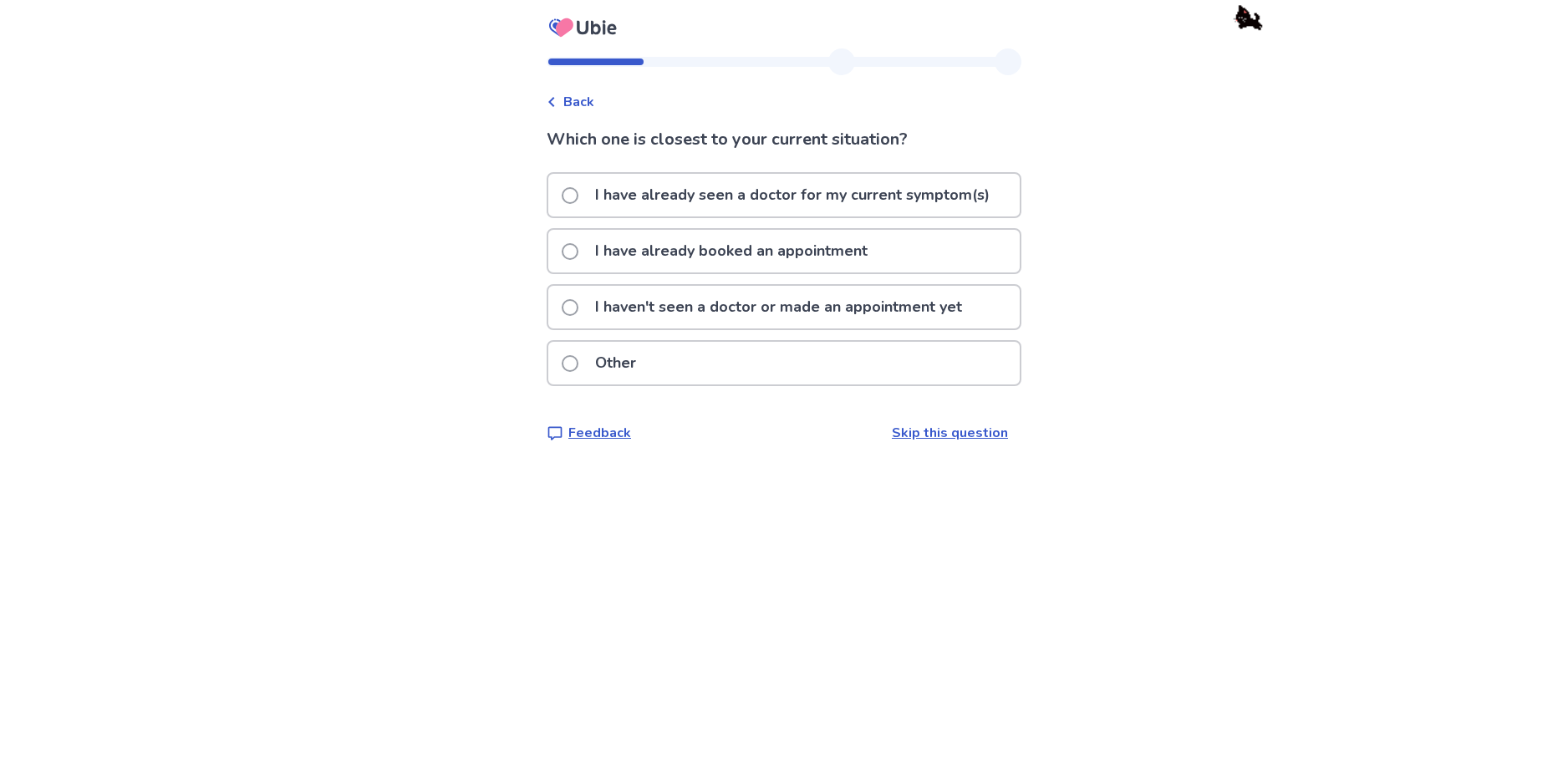
click at [577, 311] on span at bounding box center [570, 307] width 17 height 17
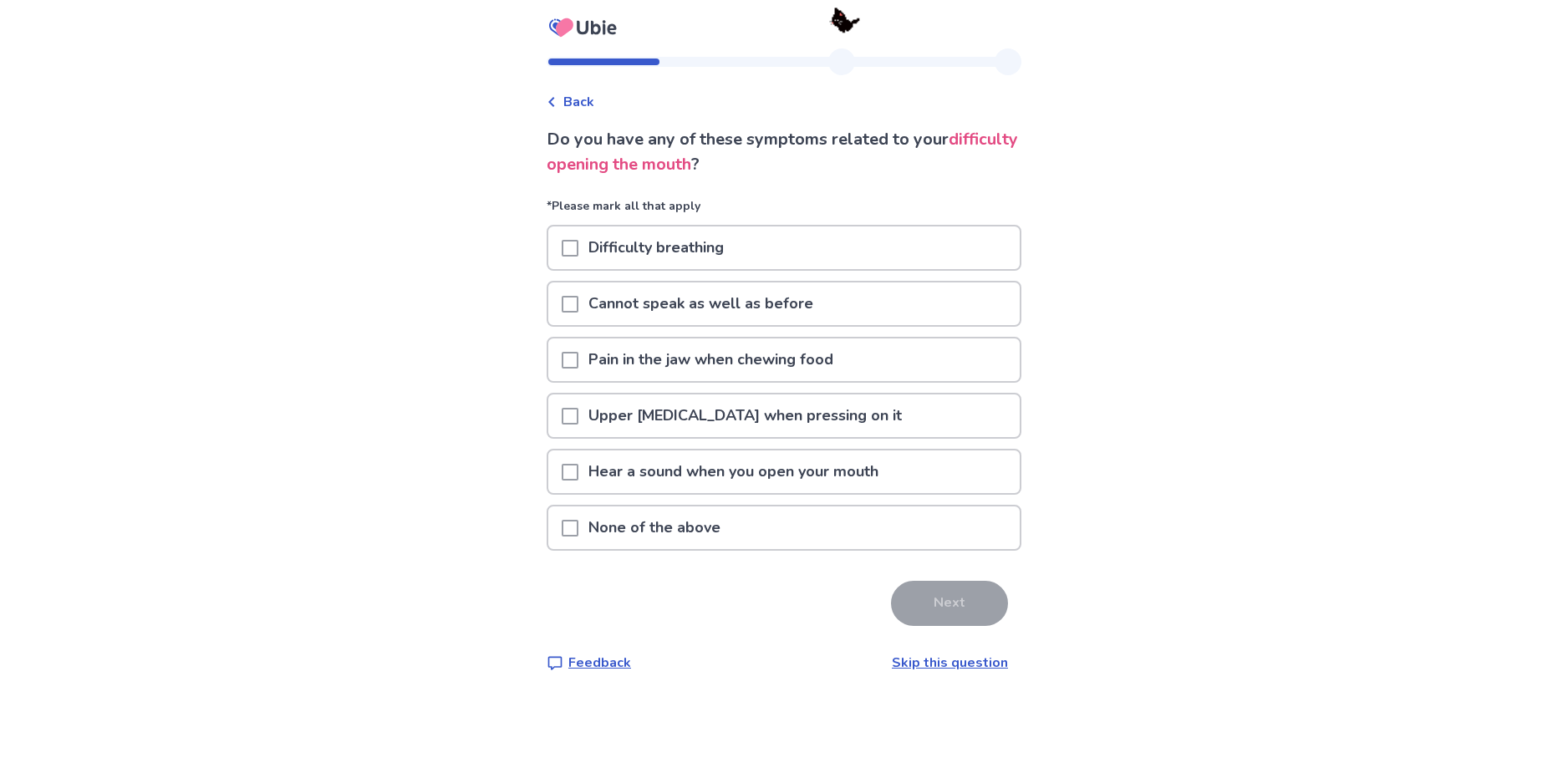
click at [578, 355] on span at bounding box center [570, 360] width 17 height 17
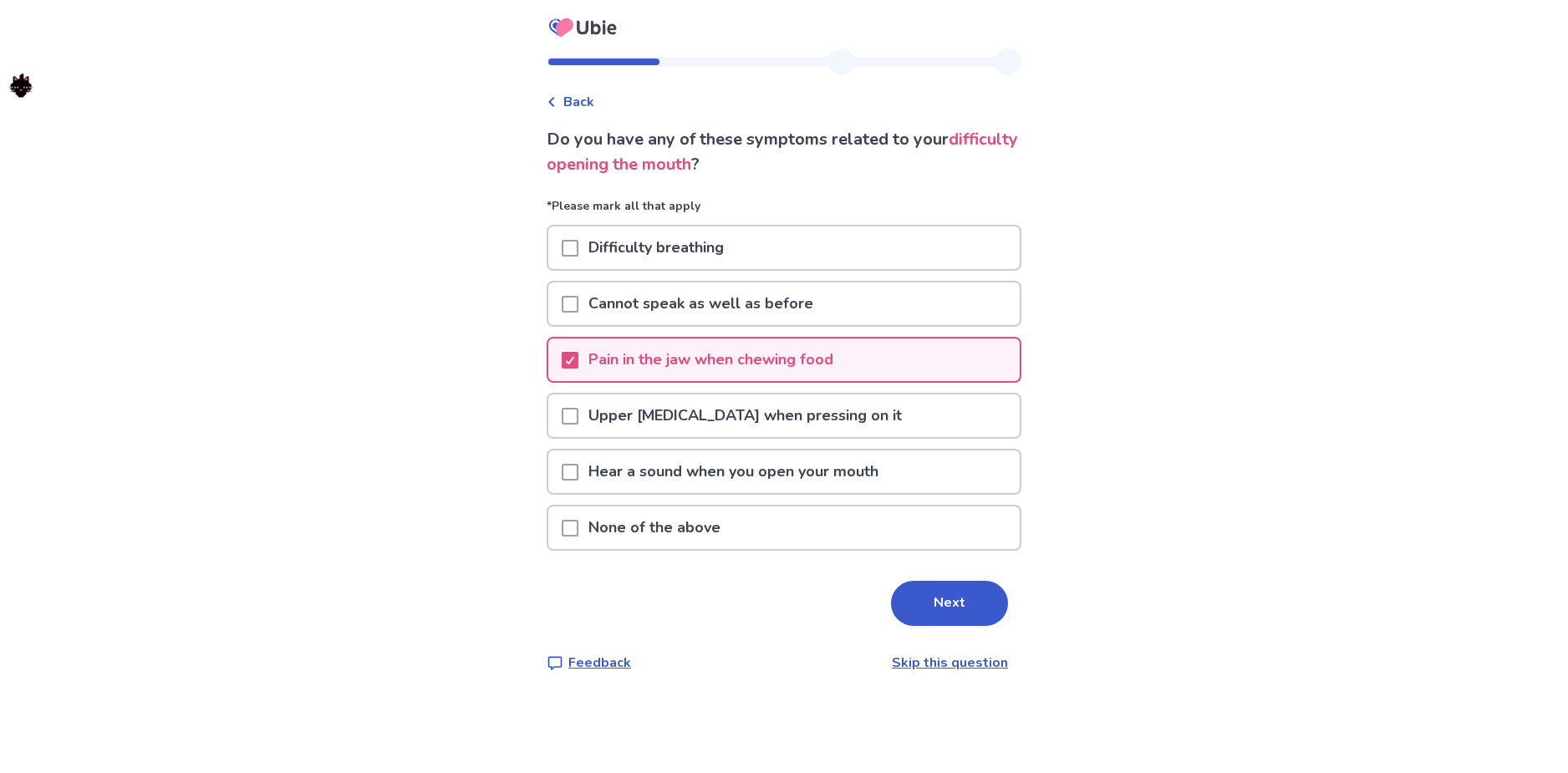
click at [578, 317] on div at bounding box center [570, 304] width 17 height 42
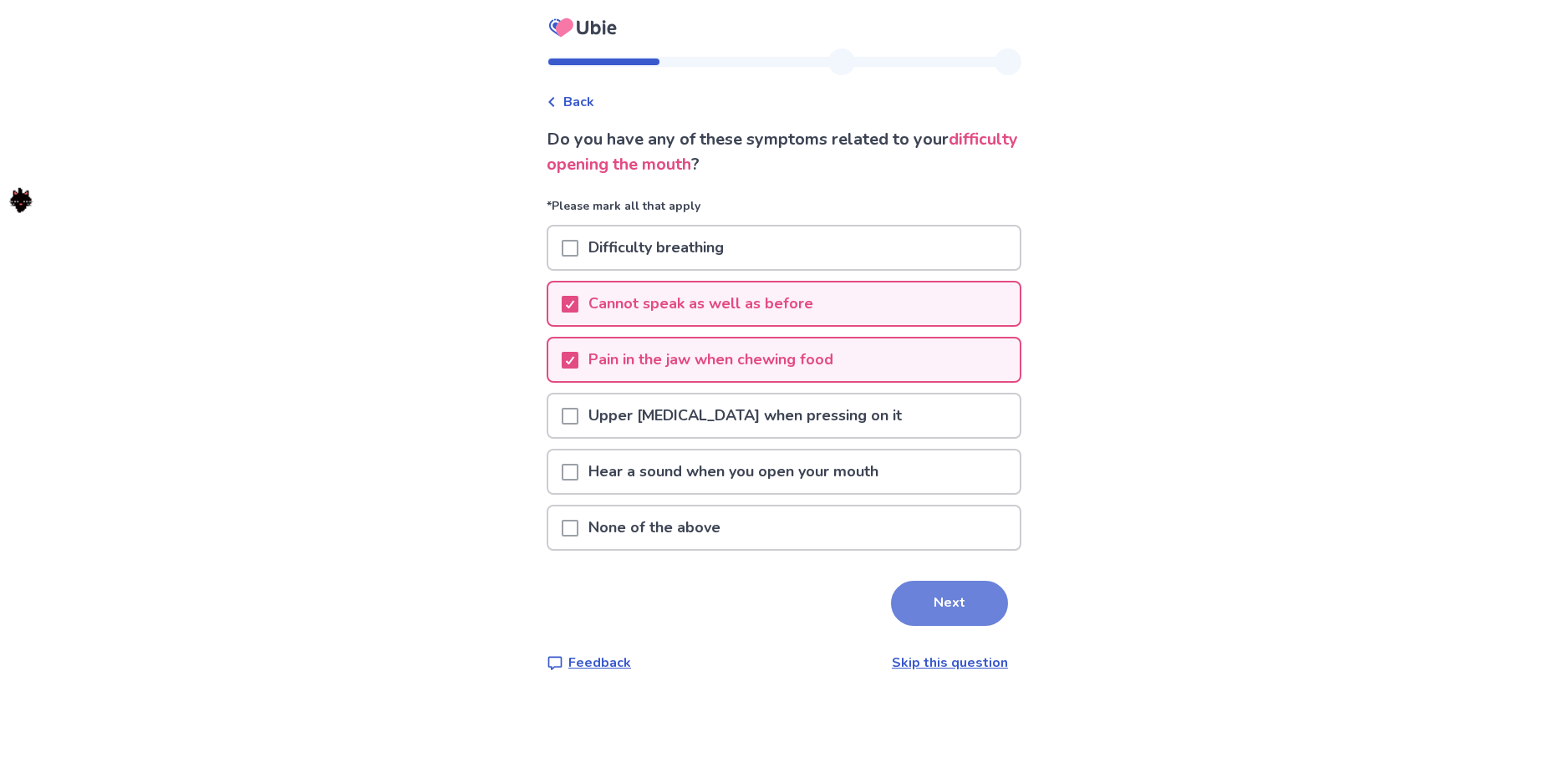
click at [947, 611] on button "Next" at bounding box center [949, 603] width 117 height 45
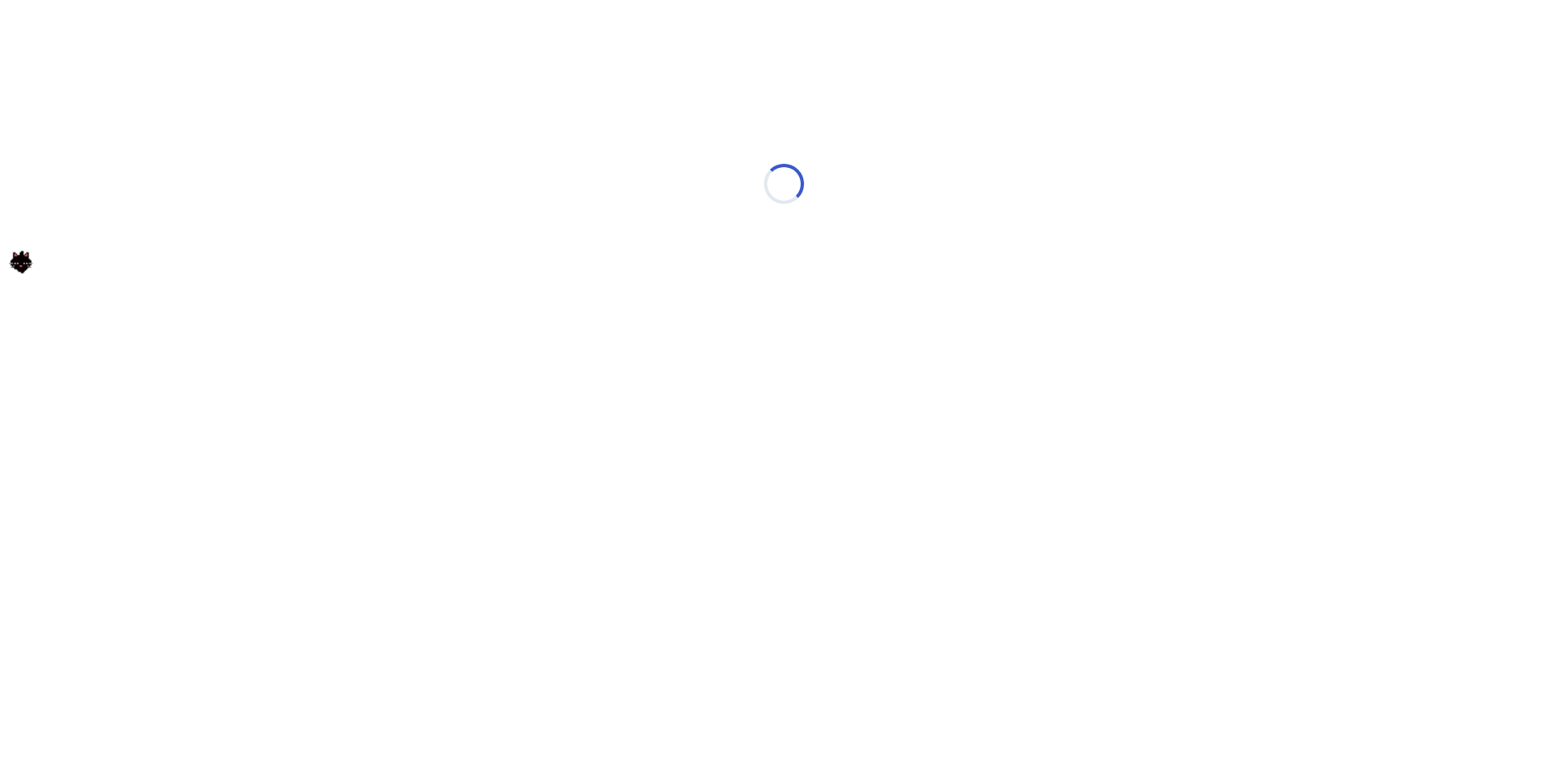
select select "*"
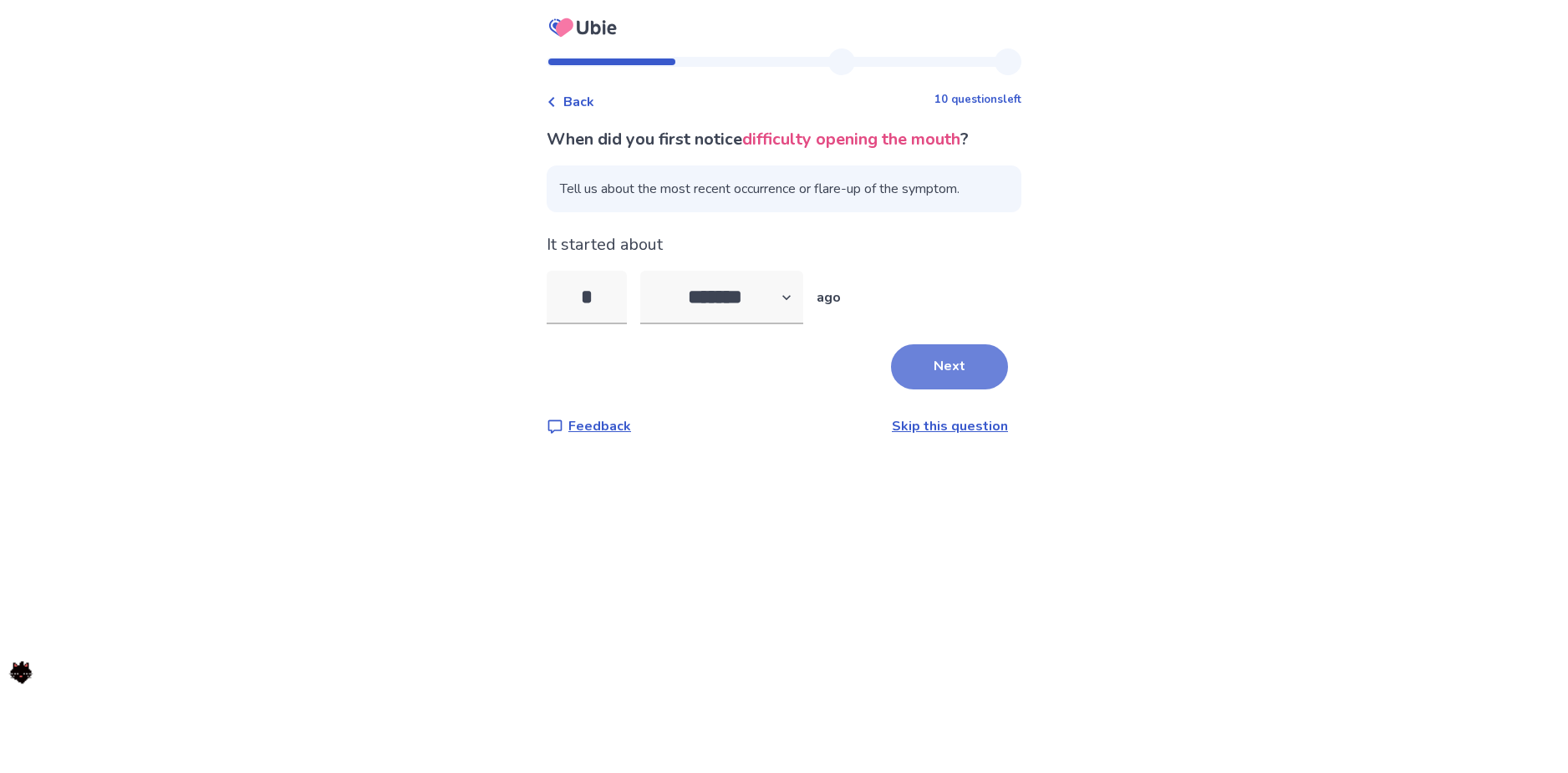
type input "*"
click at [909, 353] on button "Next" at bounding box center [949, 366] width 117 height 45
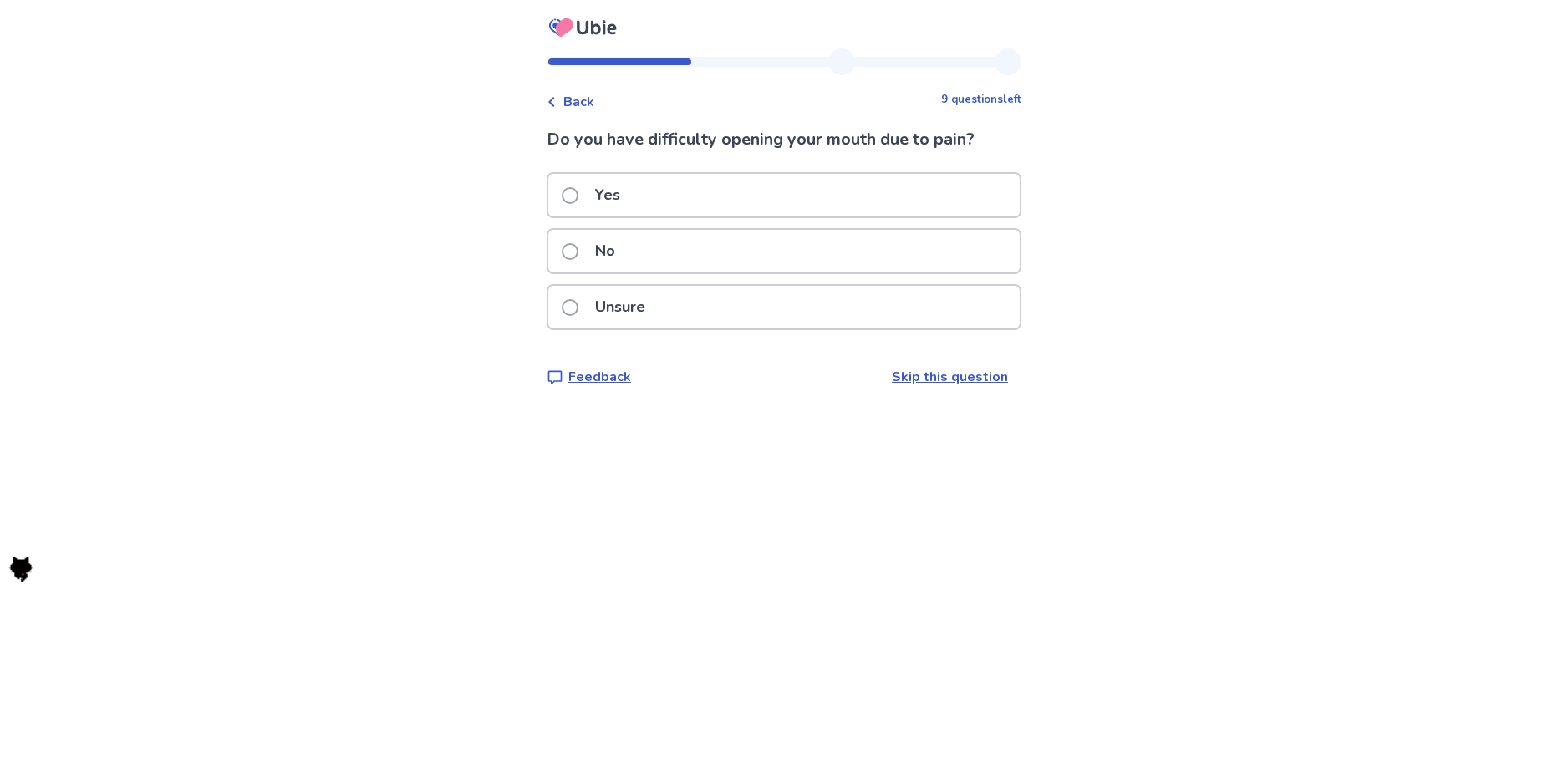
click at [630, 192] on p "Yes" at bounding box center [607, 195] width 45 height 42
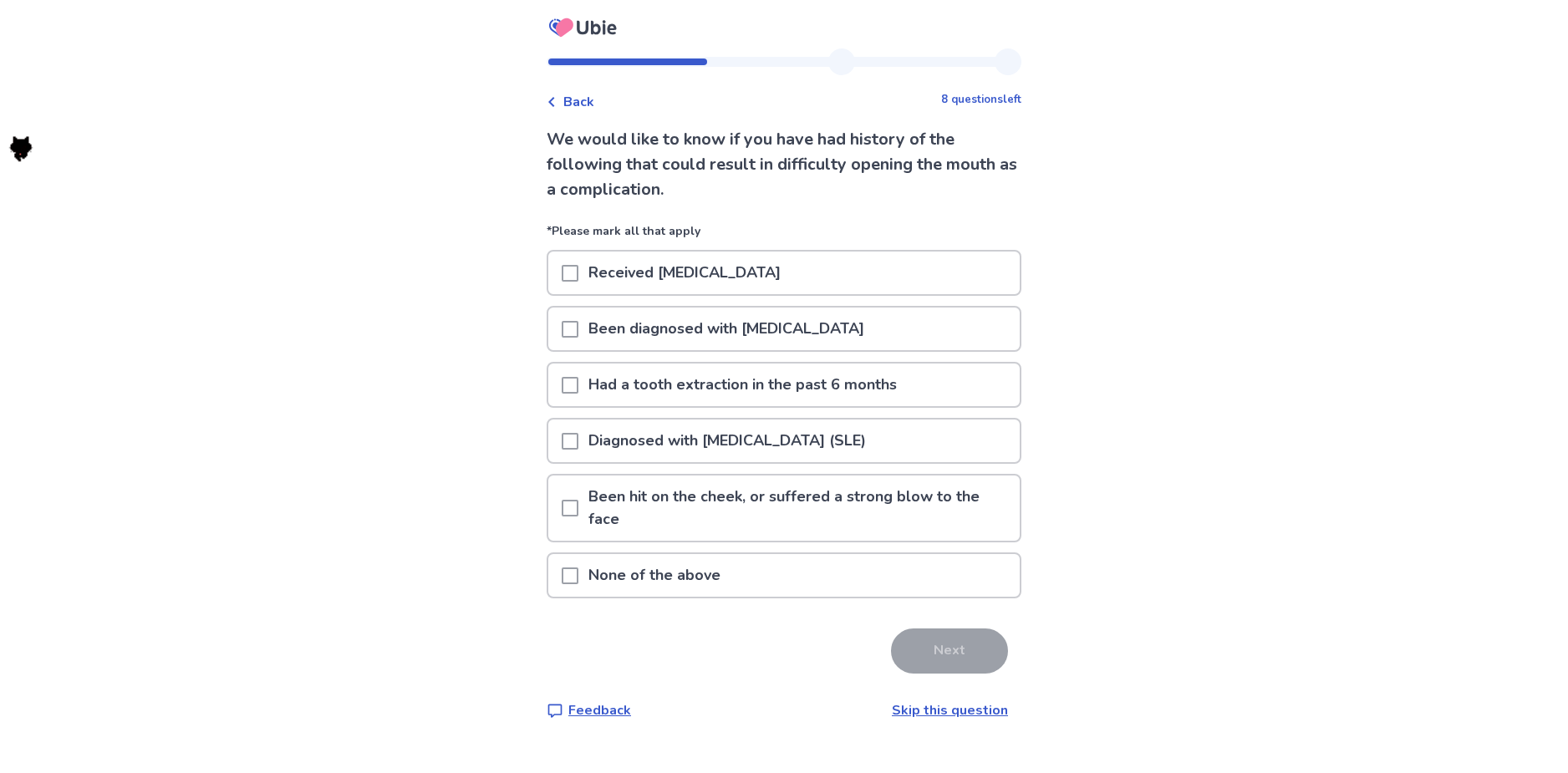
click at [707, 573] on p "None of the above" at bounding box center [654, 575] width 152 height 42
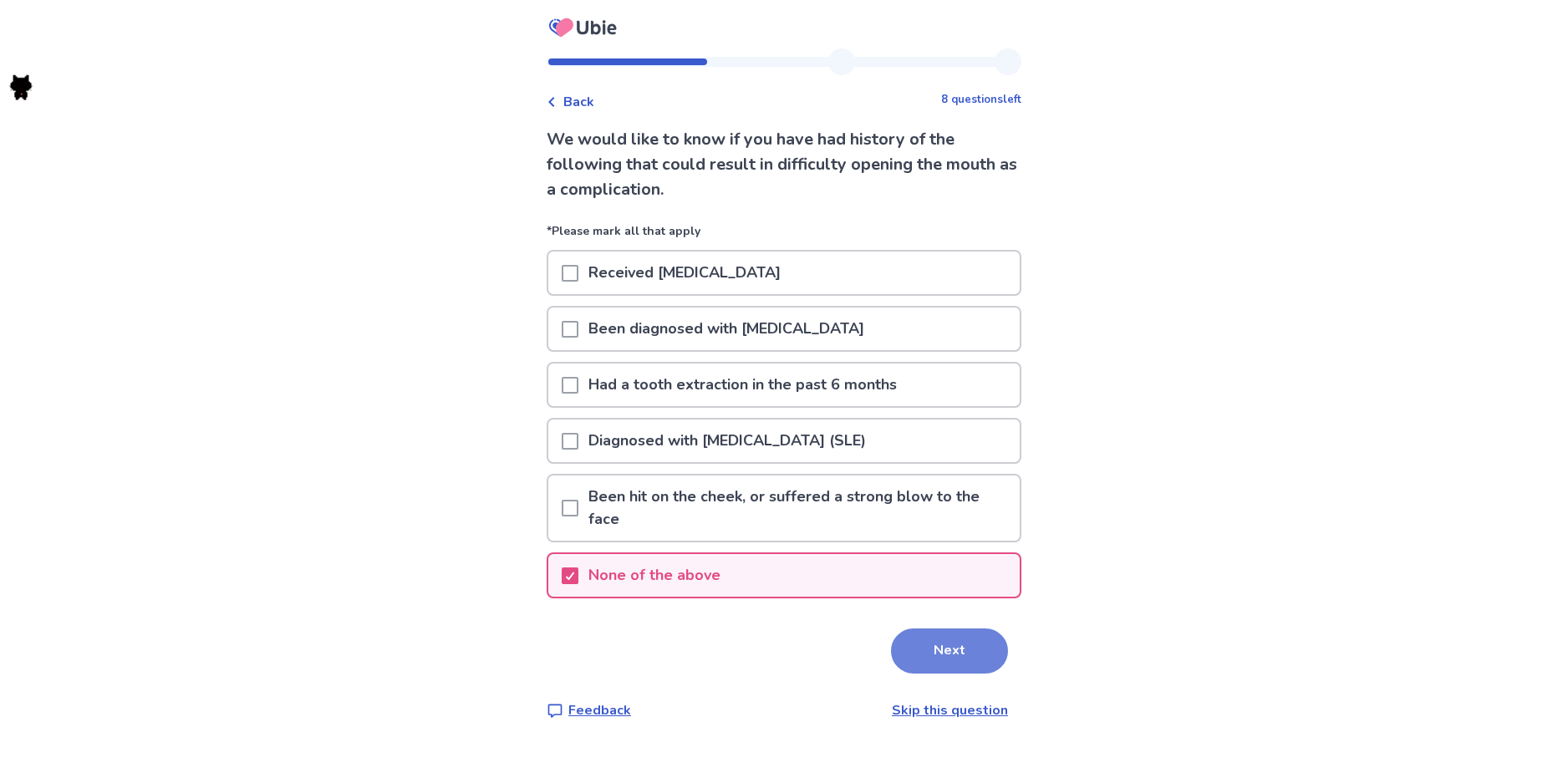
click at [929, 650] on button "Next" at bounding box center [949, 651] width 117 height 45
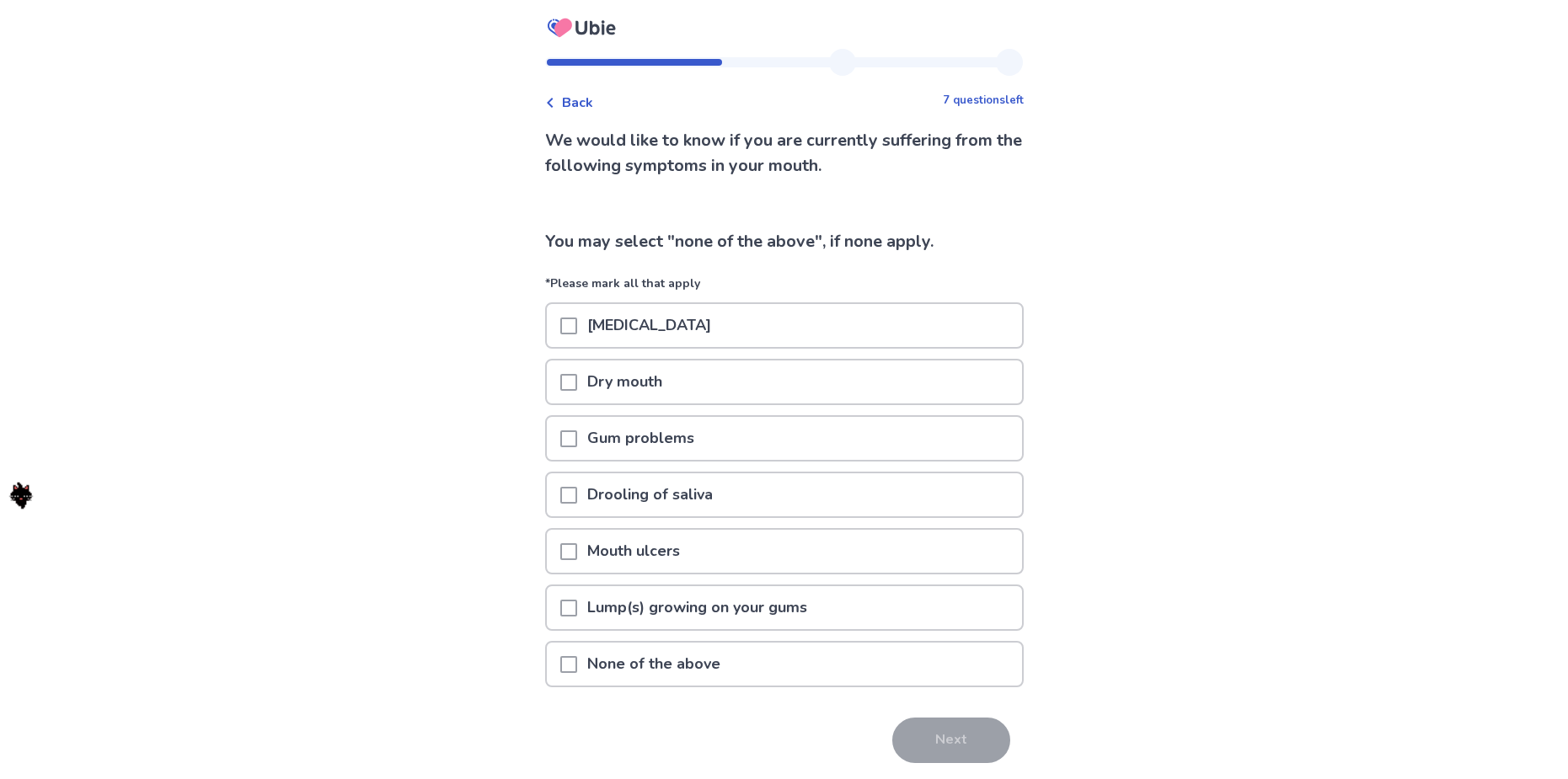
click at [759, 668] on div "None of the above" at bounding box center [784, 664] width 475 height 43
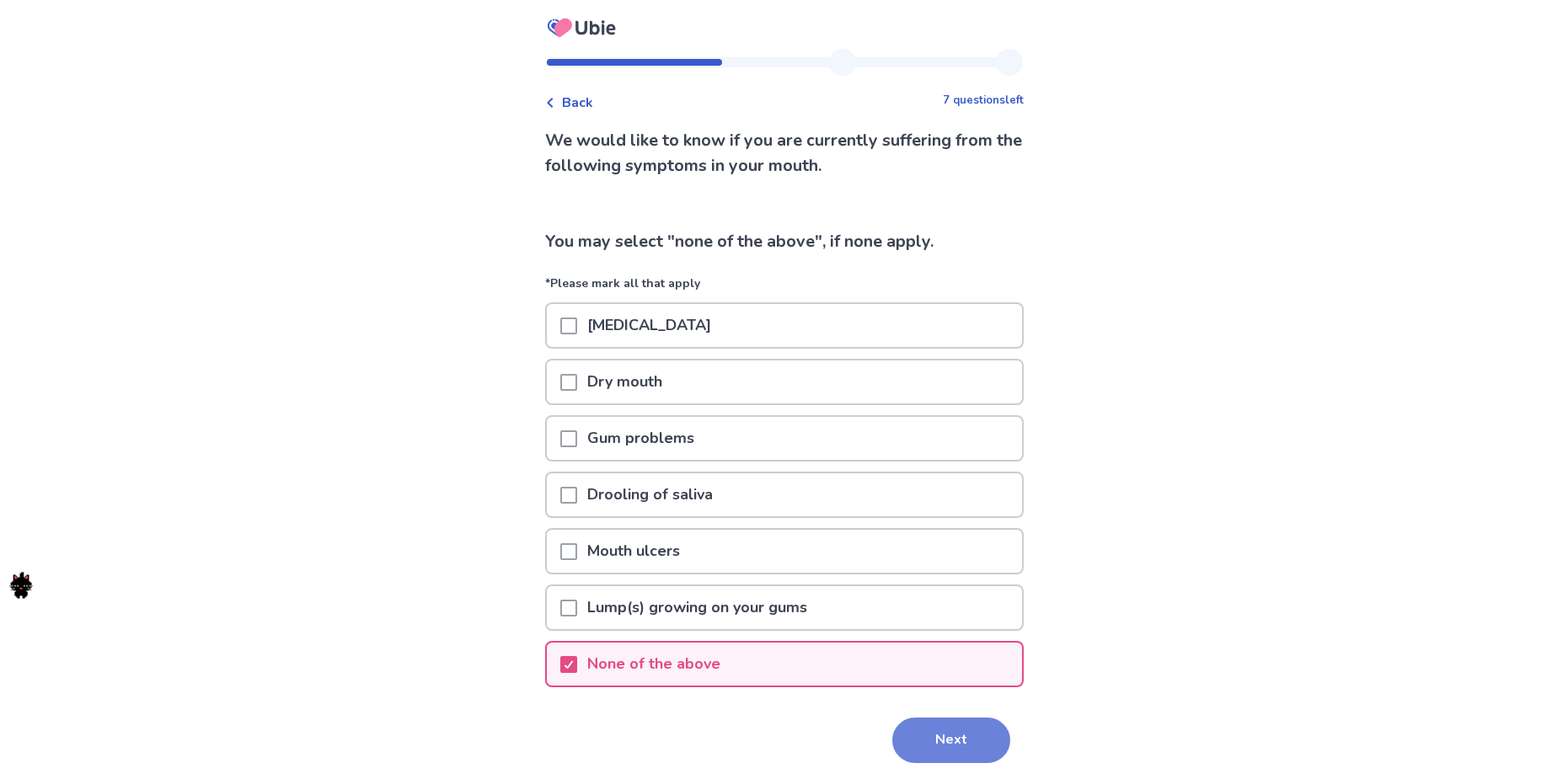
click at [927, 736] on button "Next" at bounding box center [951, 740] width 118 height 45
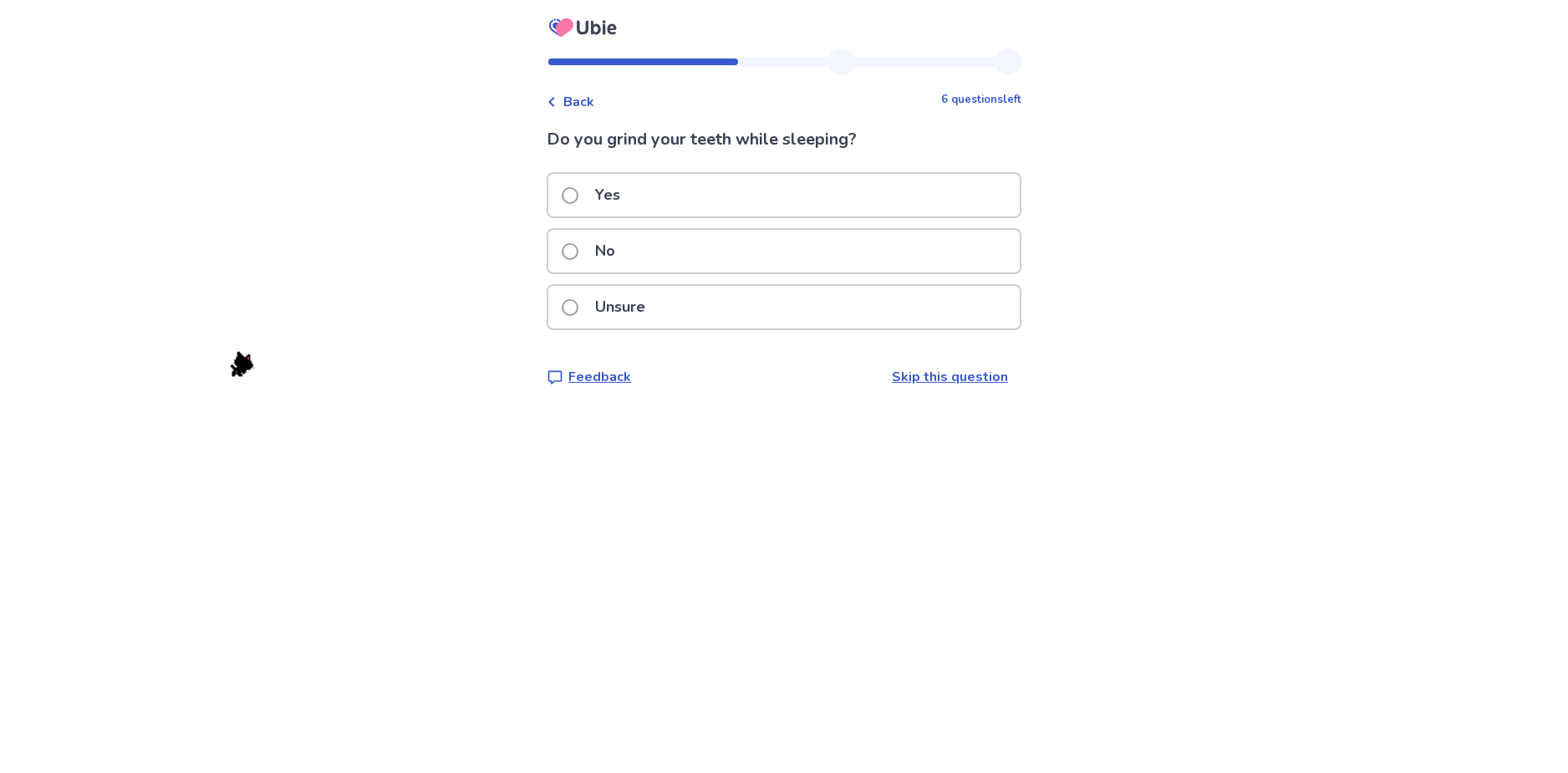
click at [593, 258] on label "No" at bounding box center [592, 251] width 63 height 42
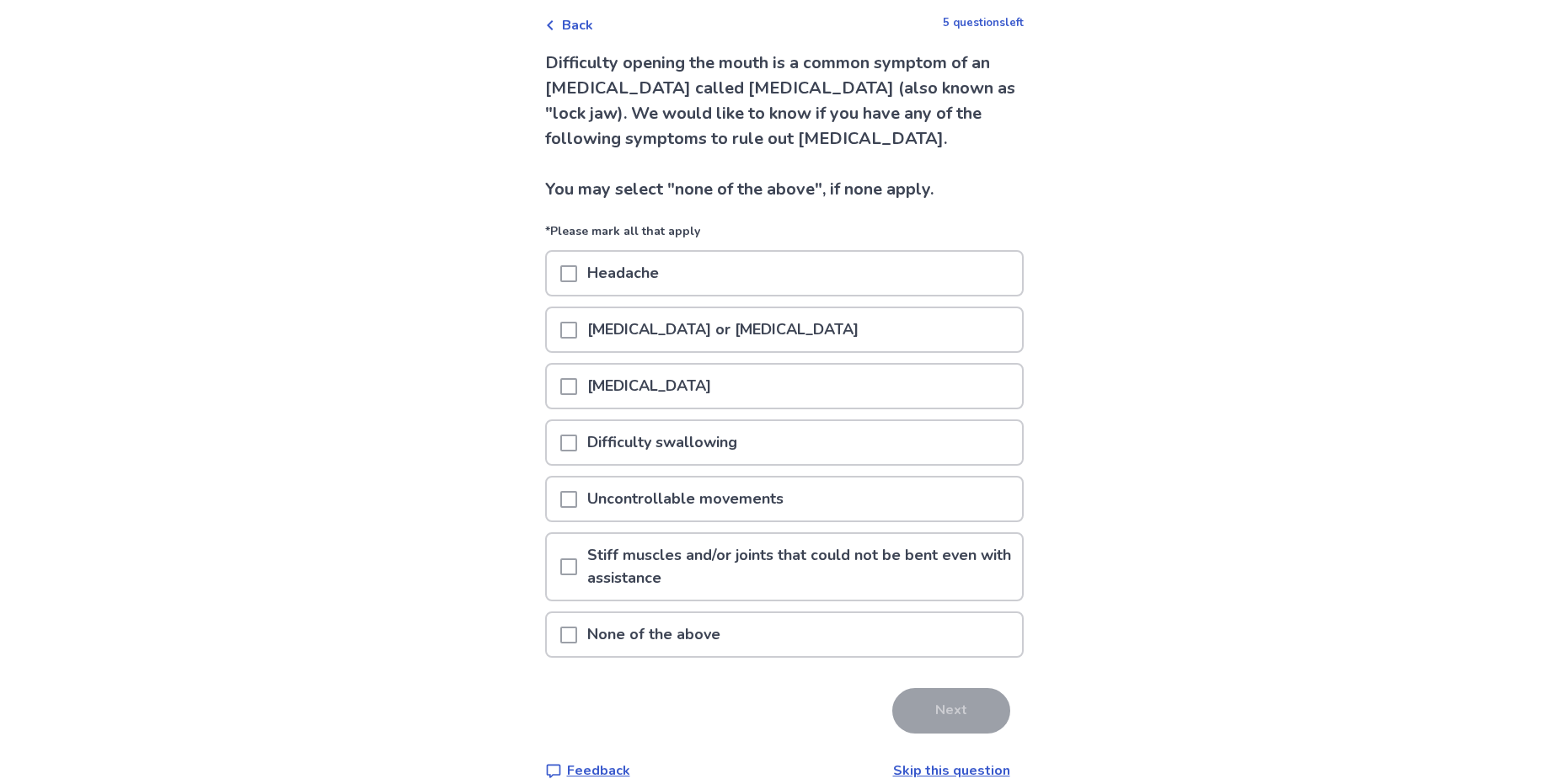
scroll to position [84, 0]
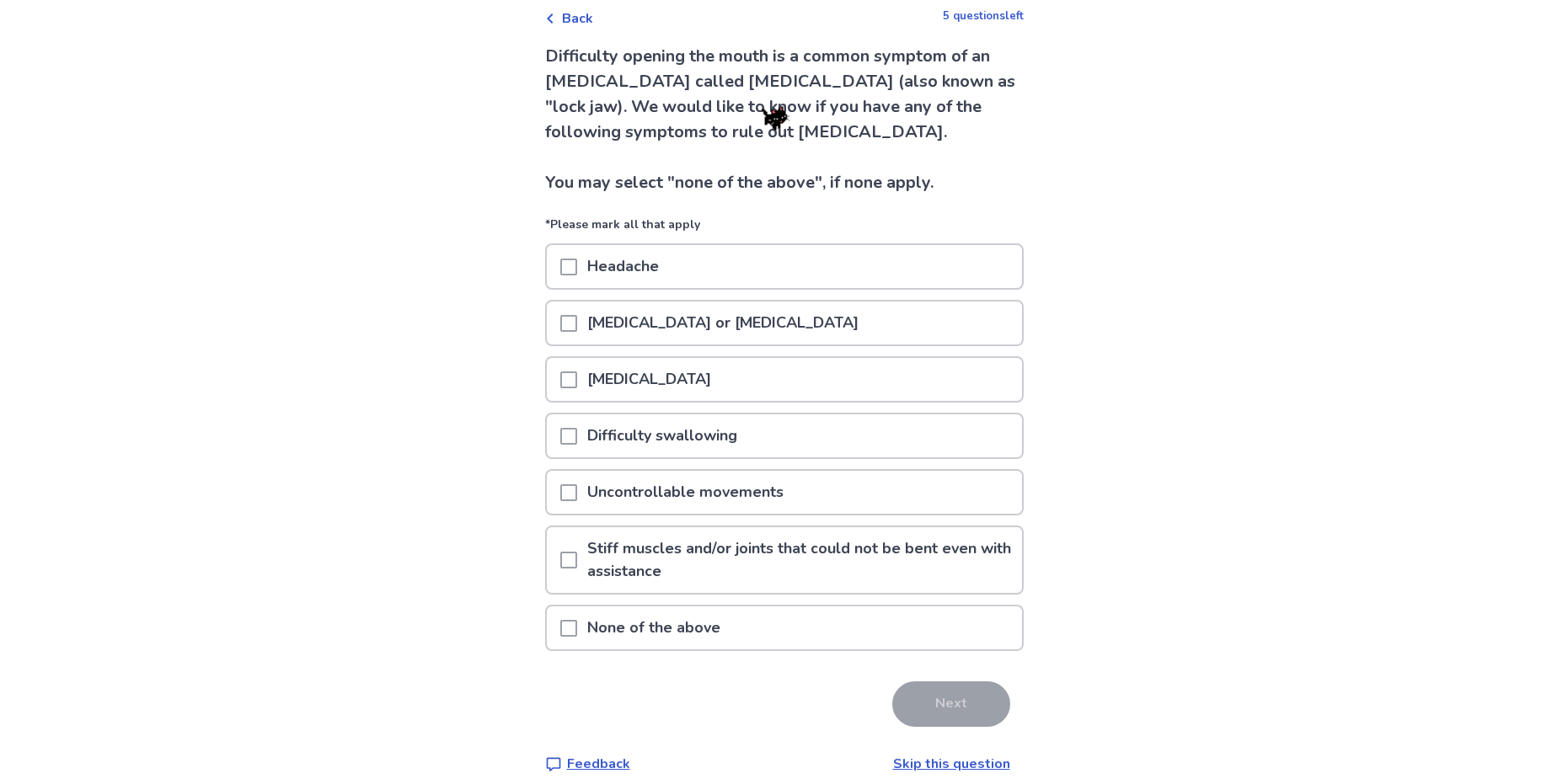
drag, startPoint x: 924, startPoint y: 636, endPoint x: 932, endPoint y: 643, distance: 10.6
click at [929, 635] on div "None of the above" at bounding box center [784, 628] width 475 height 43
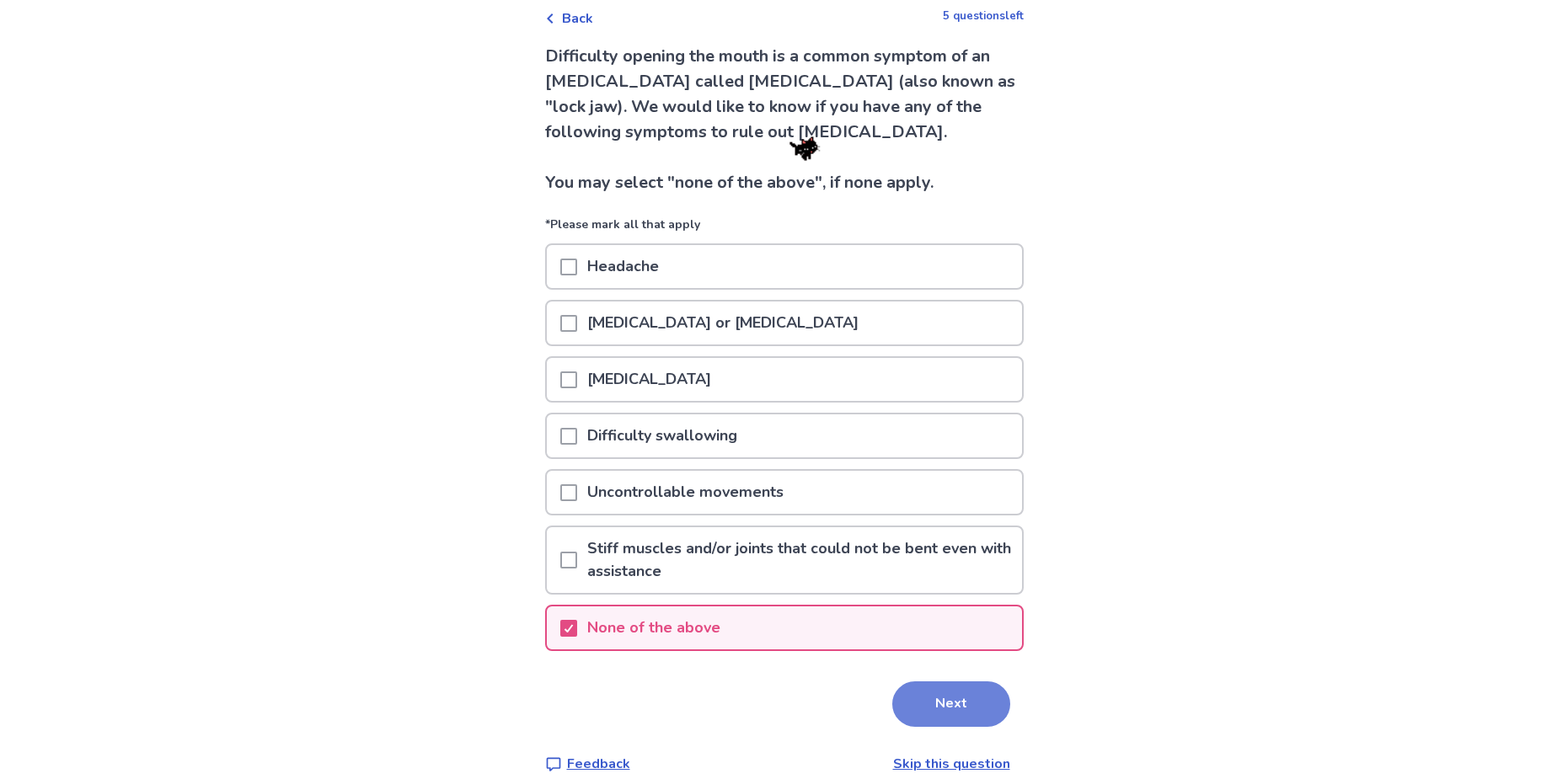
click at [949, 691] on button "Next" at bounding box center [951, 703] width 118 height 45
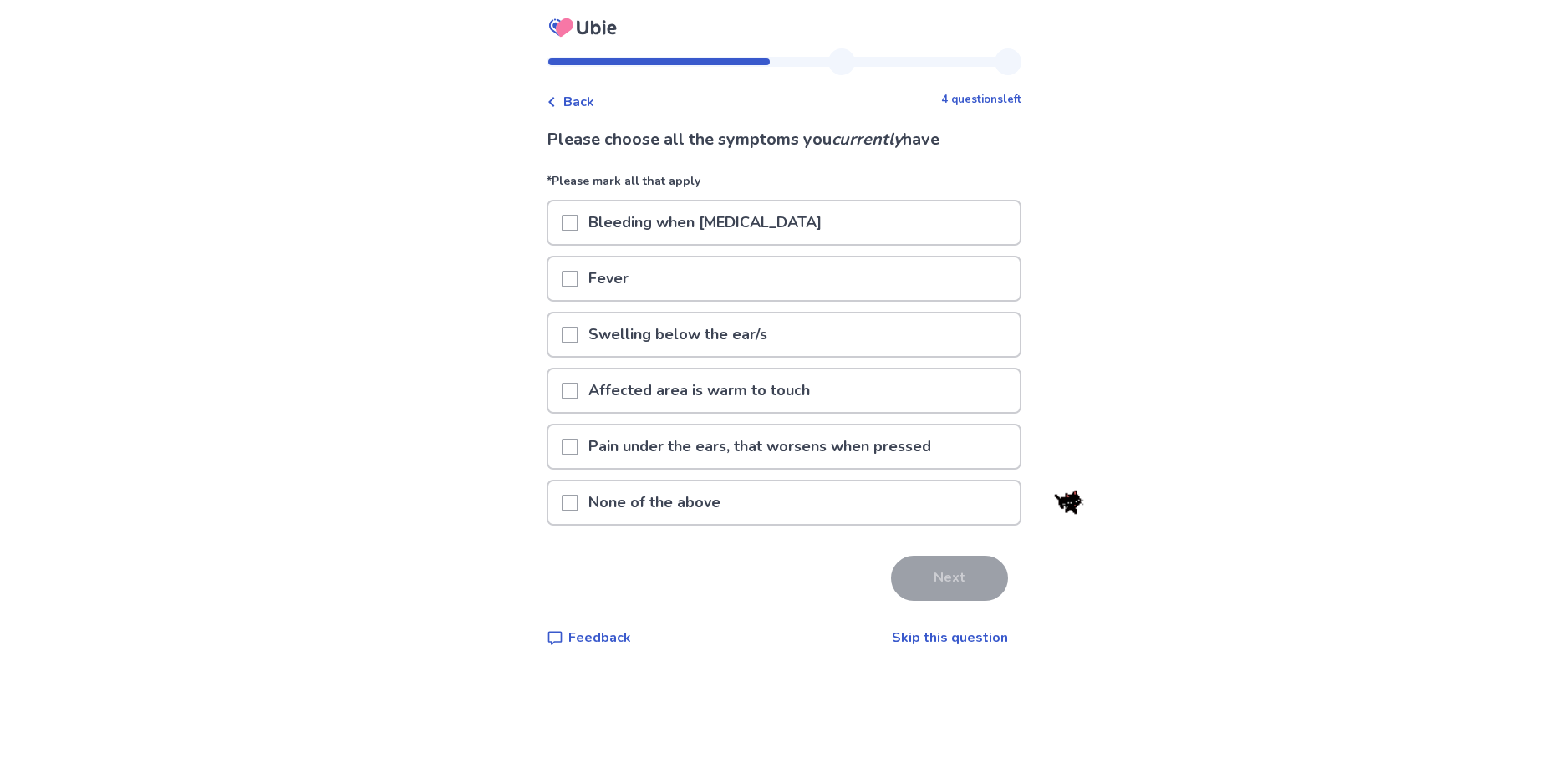
click at [754, 338] on p "Swelling below the ear/s" at bounding box center [678, 334] width 199 height 42
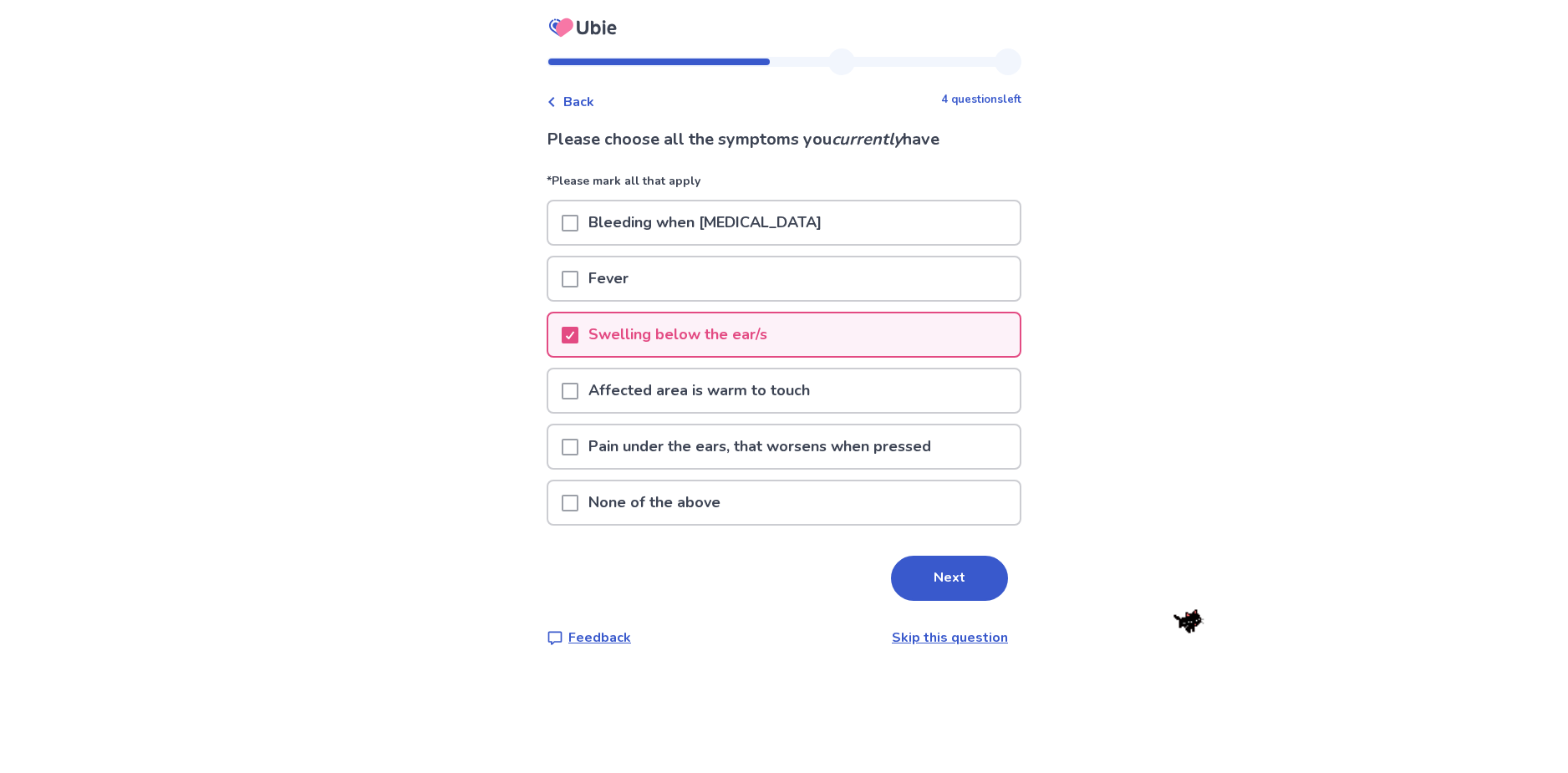
click at [802, 445] on p "Pain under the ears, that worsens when pressed" at bounding box center [760, 446] width 363 height 42
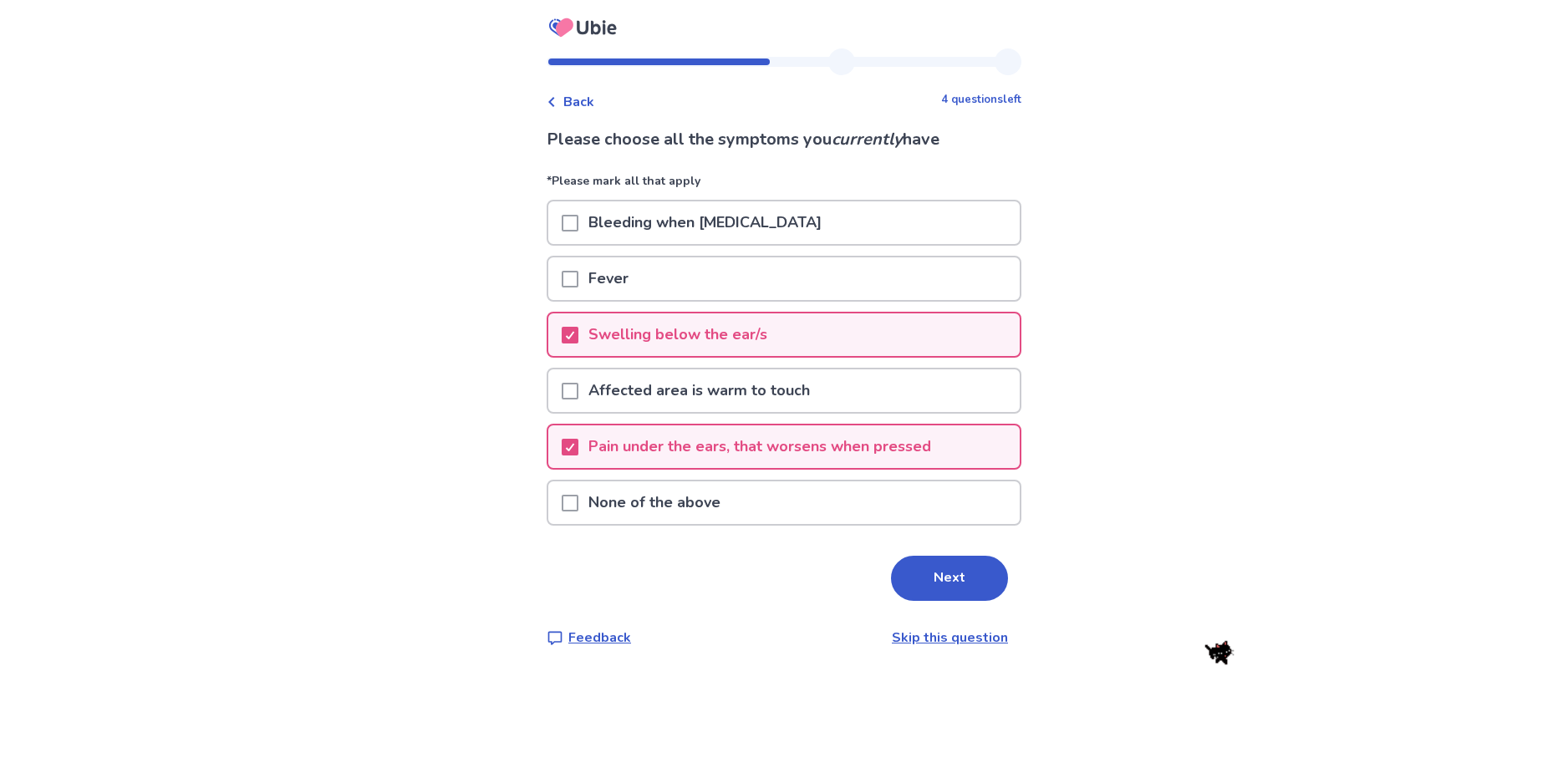
click at [964, 561] on button "Next" at bounding box center [949, 577] width 117 height 45
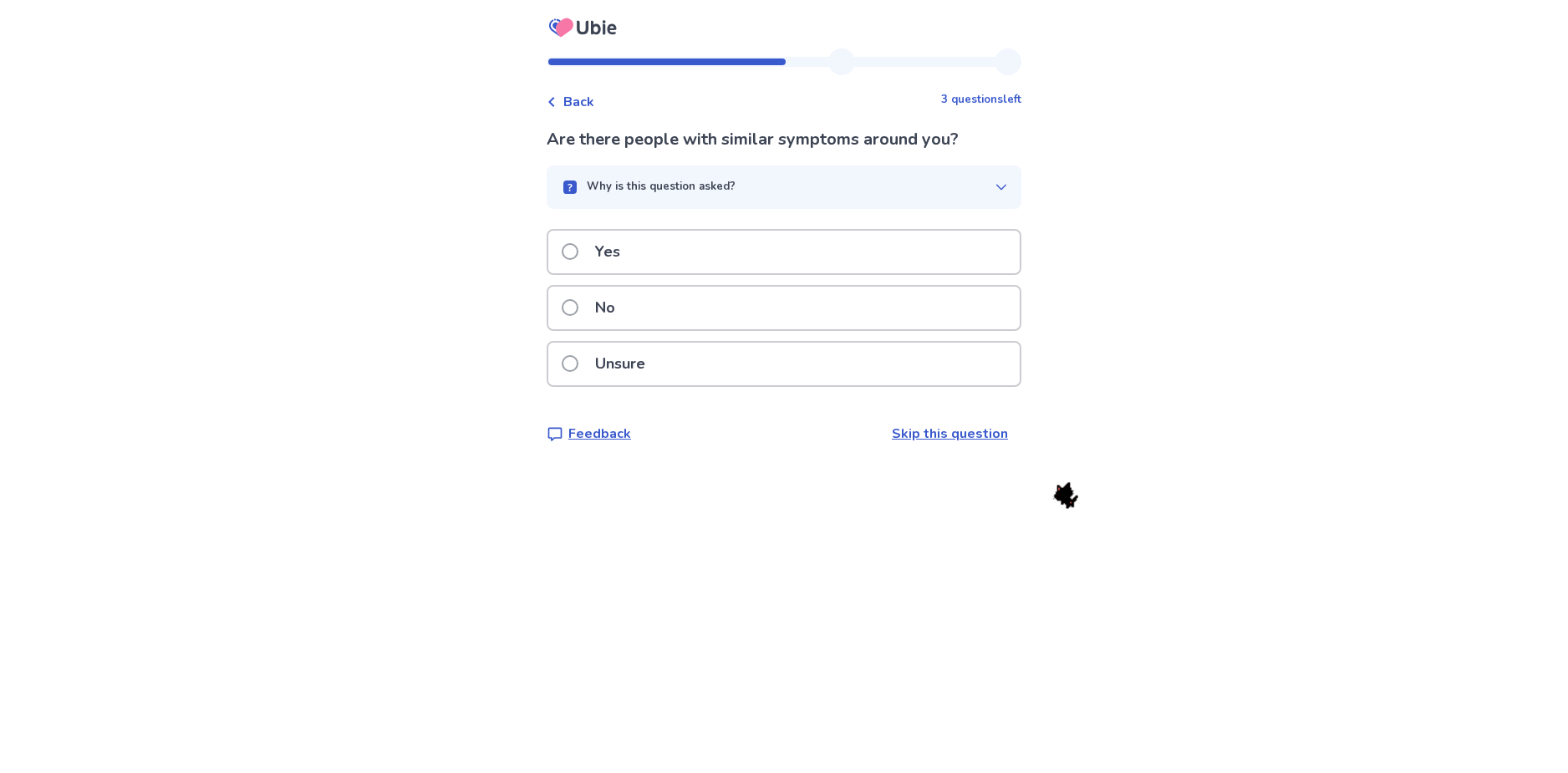
click at [638, 312] on div "No" at bounding box center [784, 308] width 471 height 42
click at [994, 187] on icon "button" at bounding box center [1001, 187] width 14 height 14
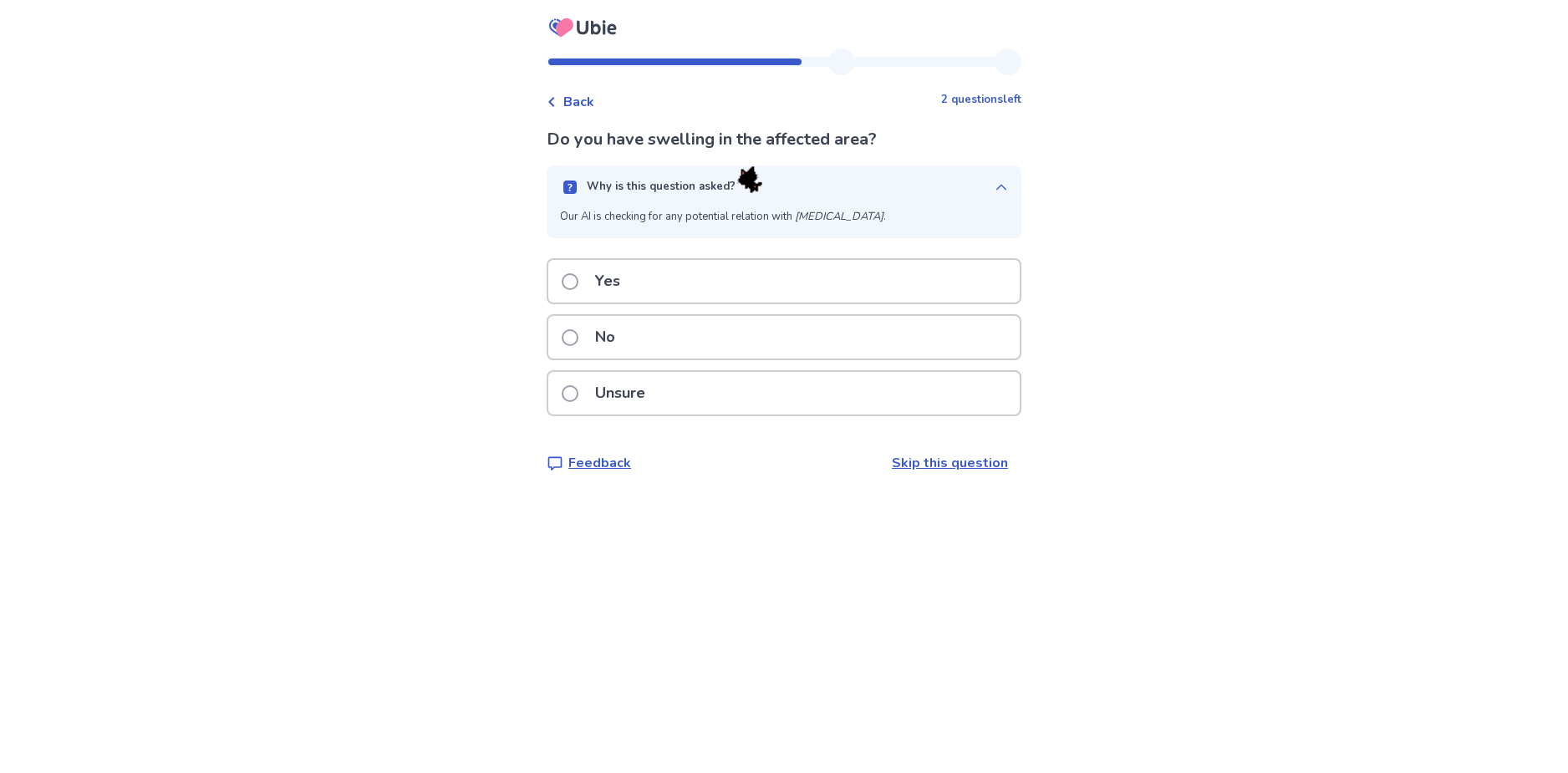
click at [737, 395] on div "Unsure" at bounding box center [784, 393] width 471 height 42
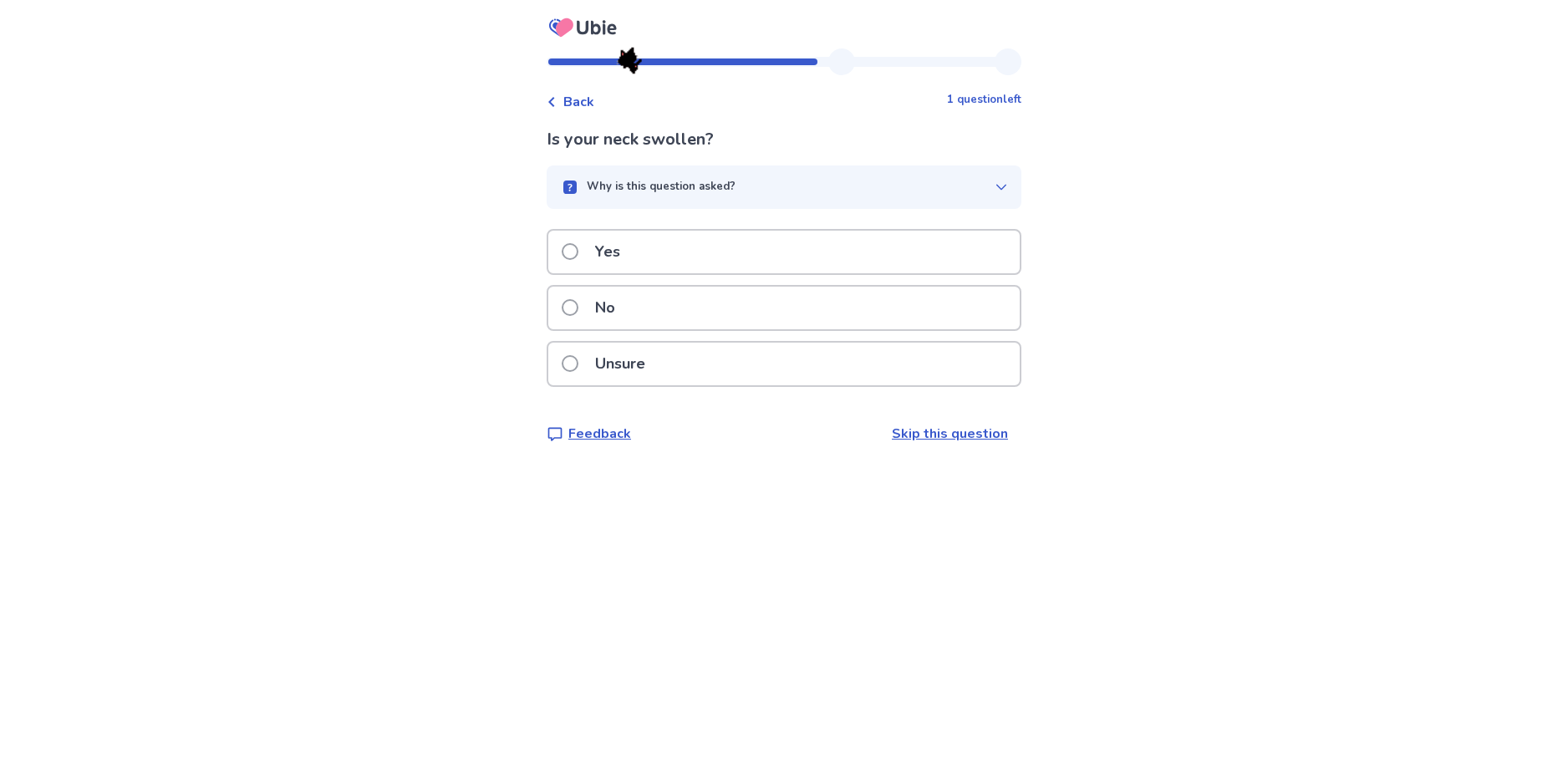
click at [706, 367] on div "Unsure" at bounding box center [784, 364] width 471 height 42
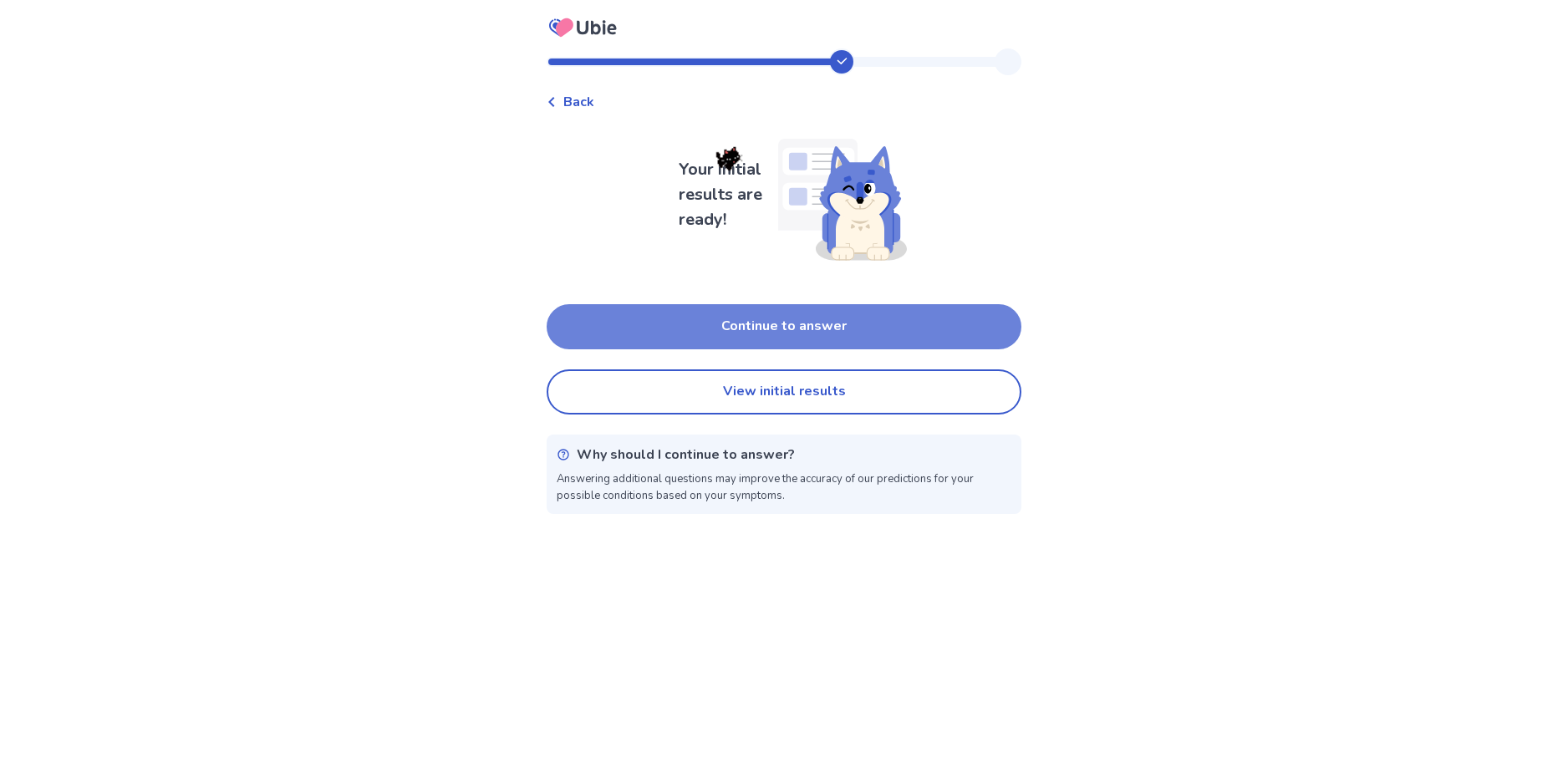
click at [772, 338] on button "Continue to answer" at bounding box center [784, 326] width 474 height 45
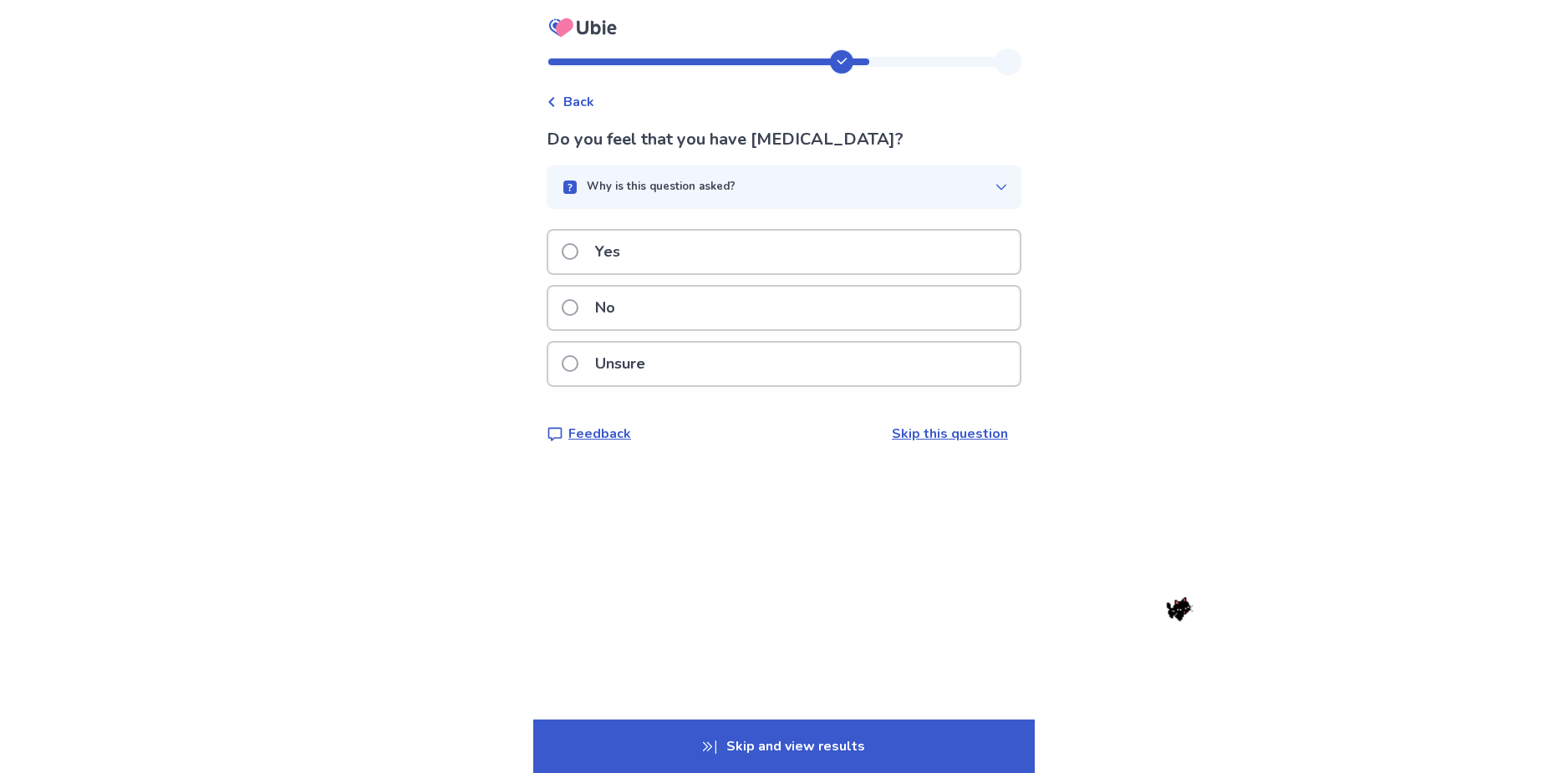
click at [833, 735] on p "Skip and view results" at bounding box center [784, 746] width 501 height 53
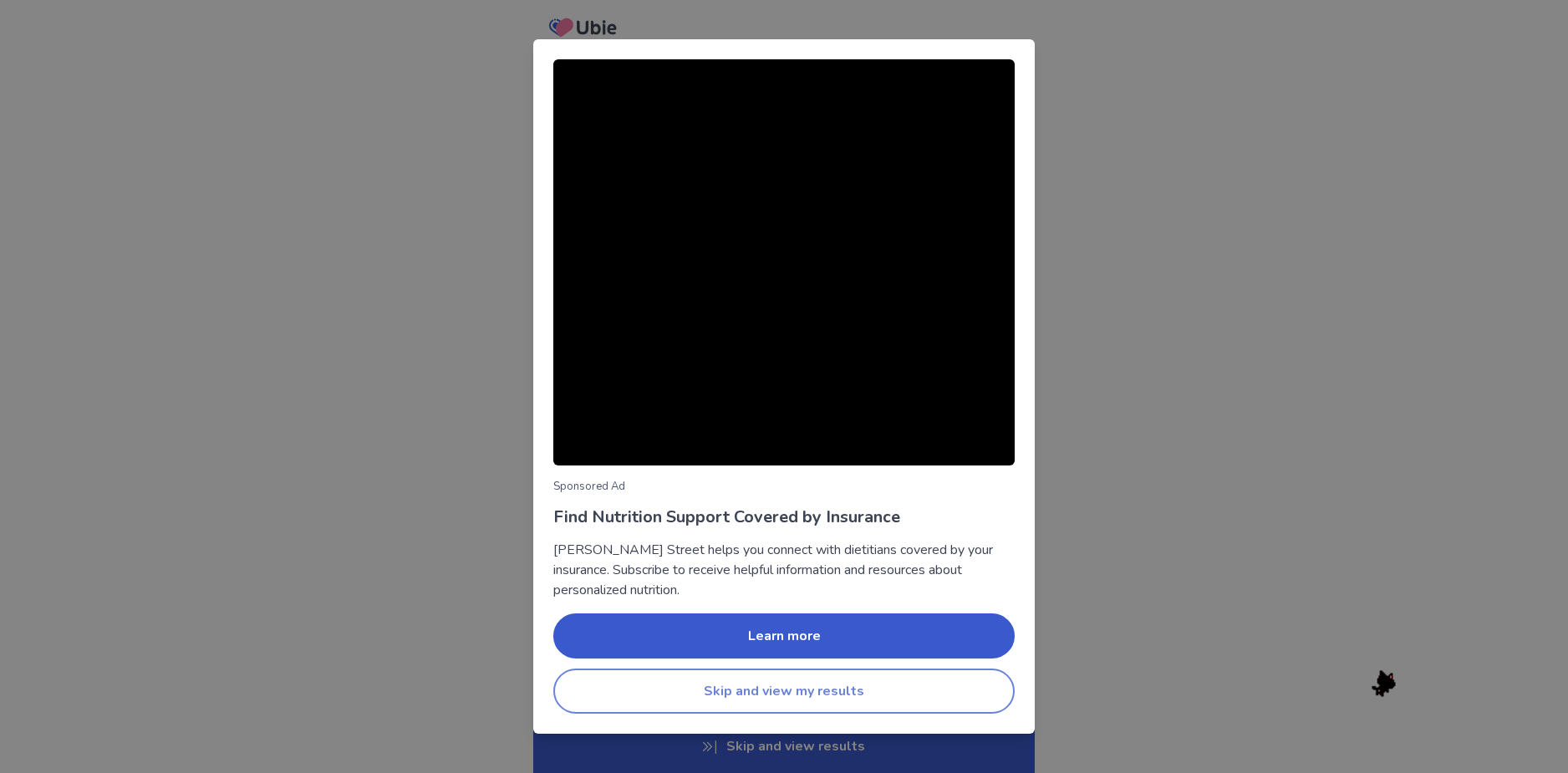
click at [820, 687] on button "Skip and view my results" at bounding box center [783, 690] width 462 height 45
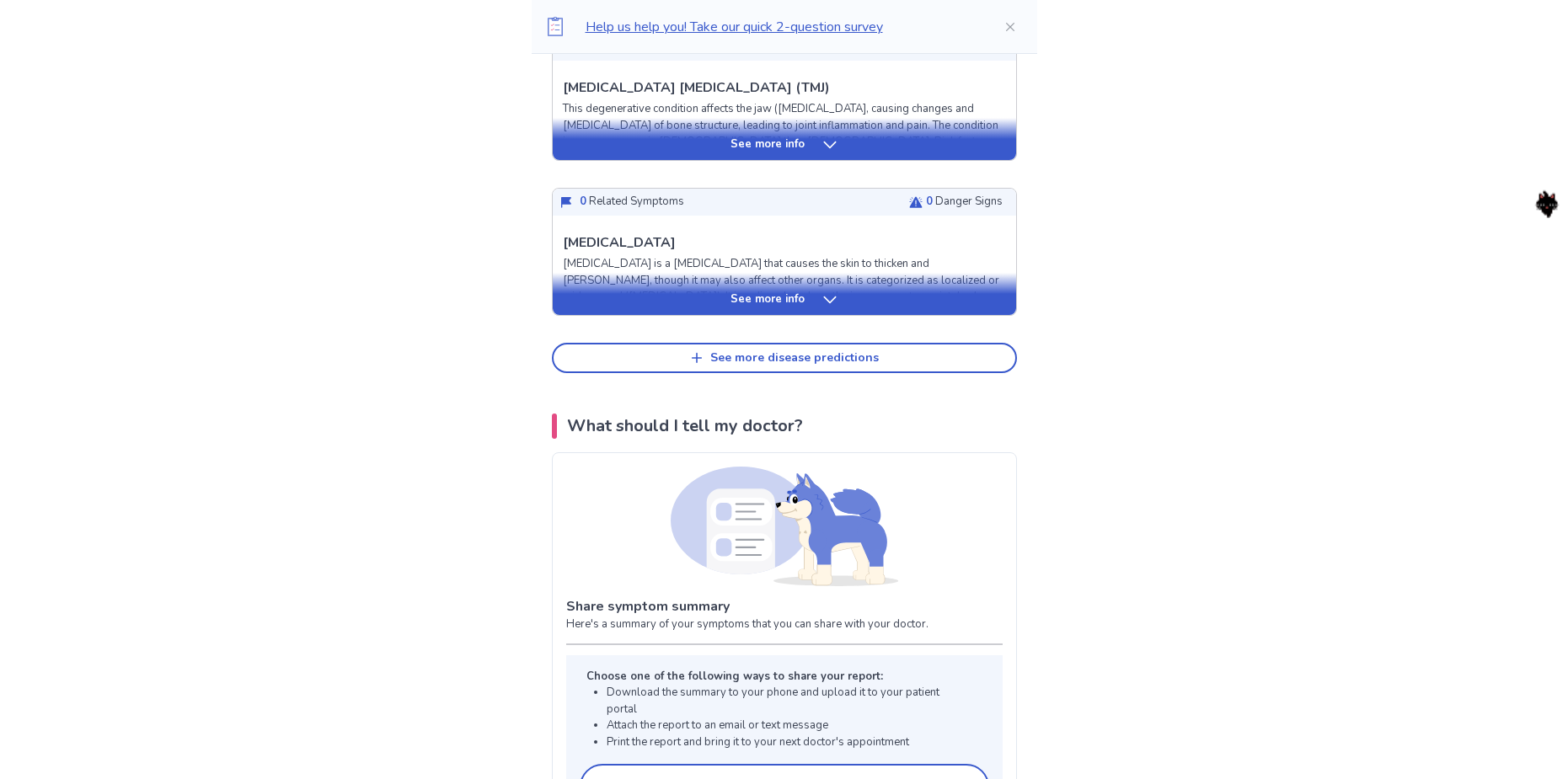
scroll to position [842, 0]
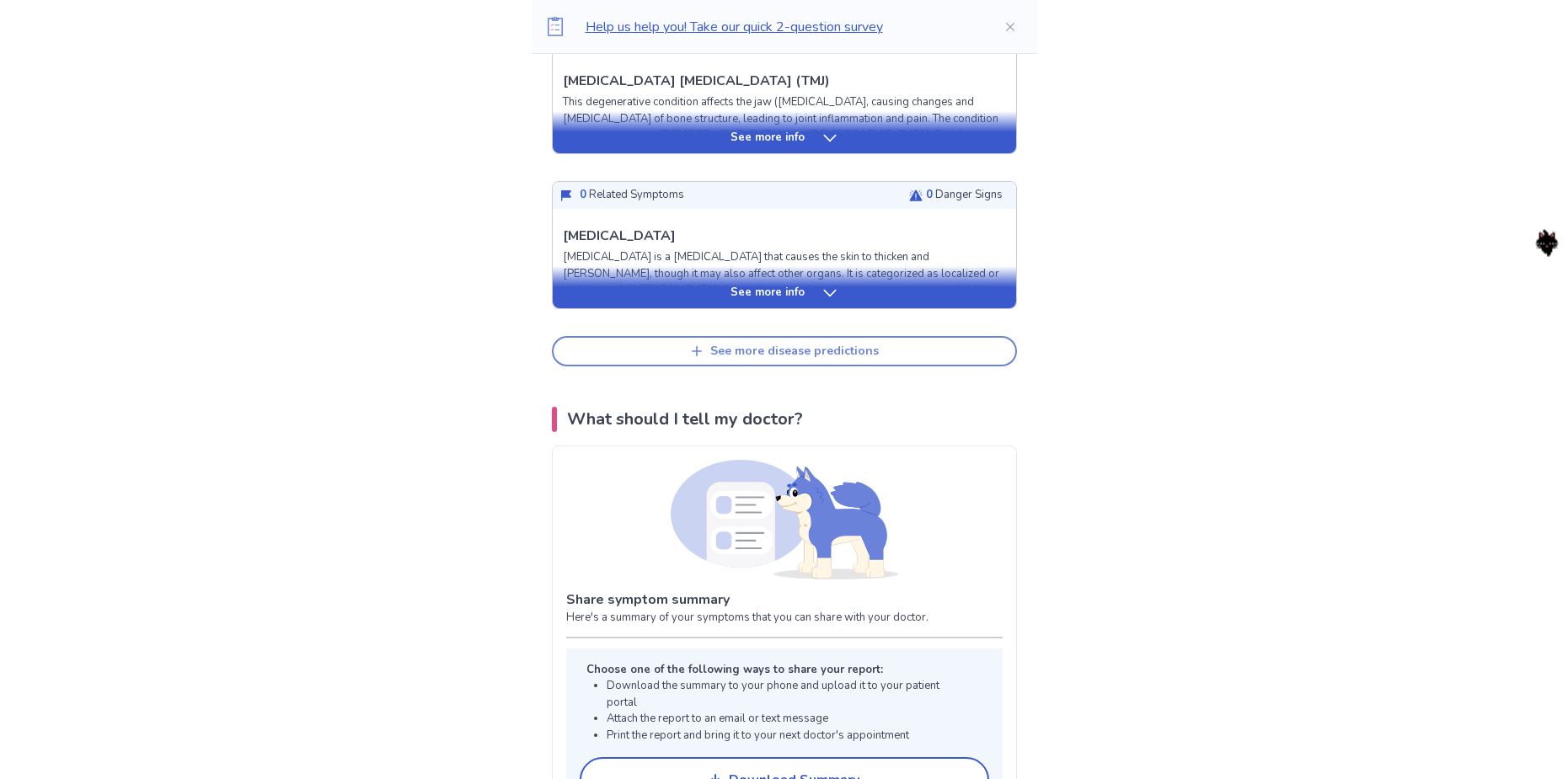
click at [736, 336] on button "See more disease predictions" at bounding box center [784, 351] width 465 height 31
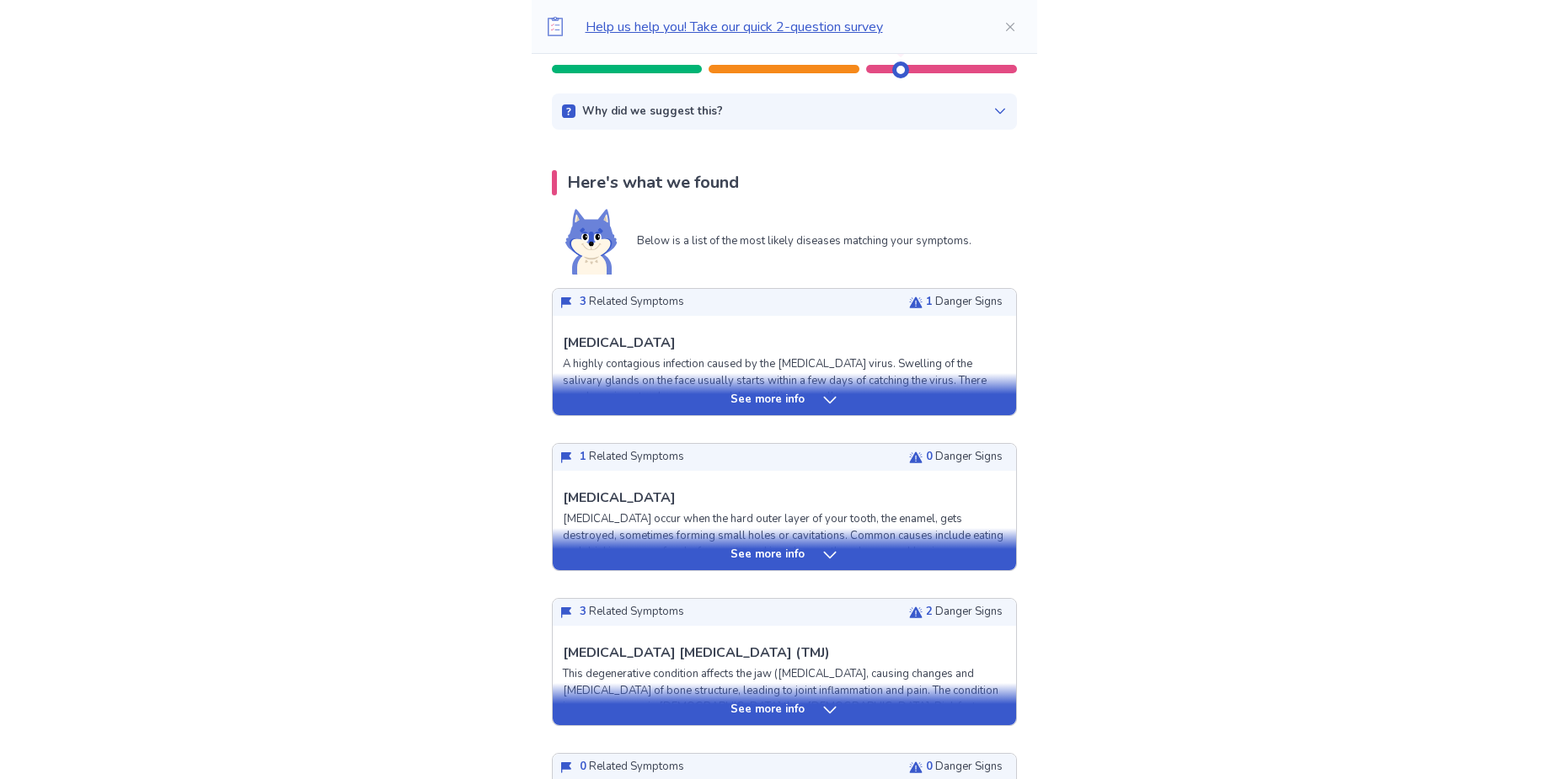
scroll to position [253, 0]
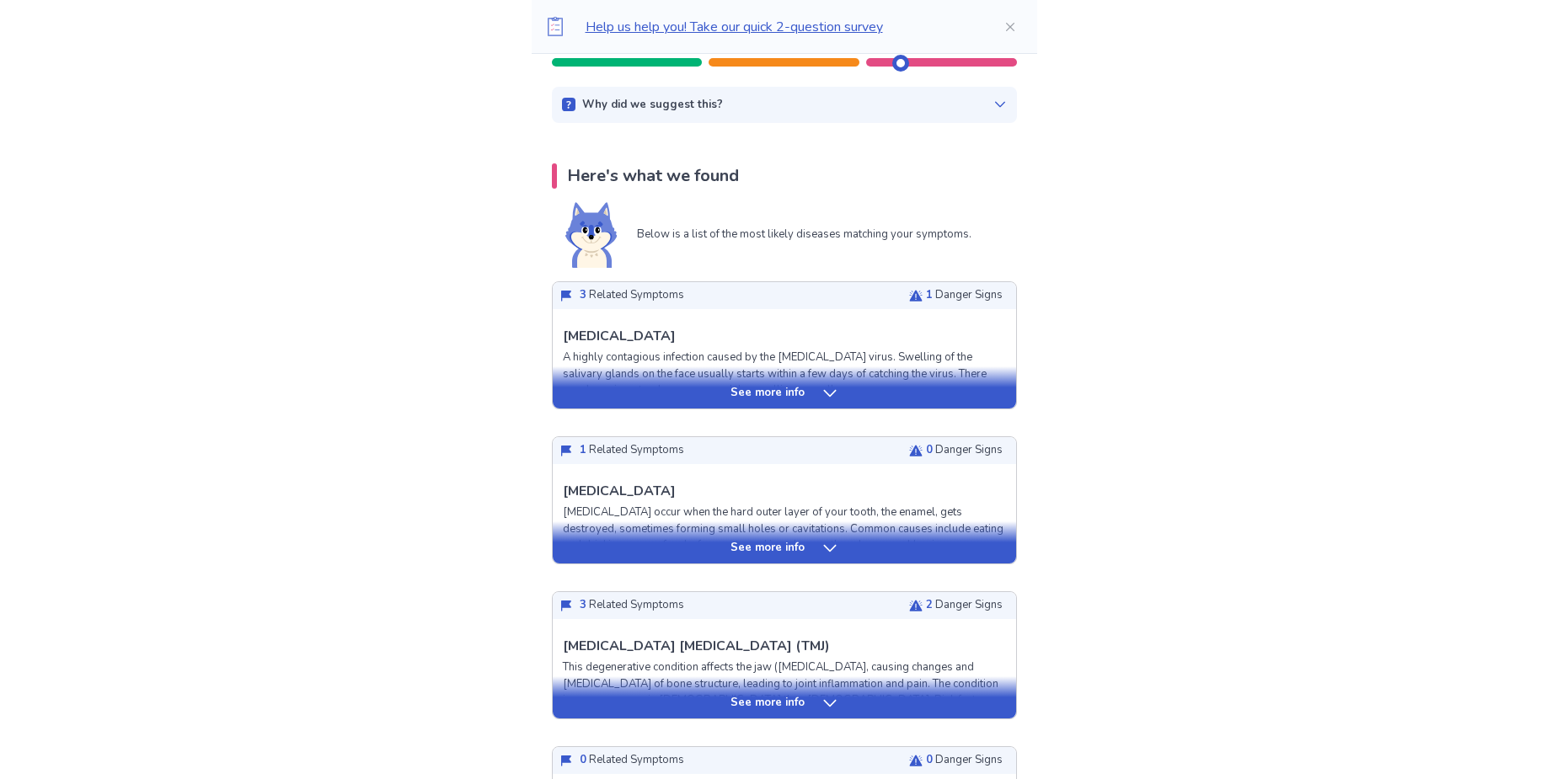
click at [813, 702] on div "See more info" at bounding box center [784, 703] width 464 height 17
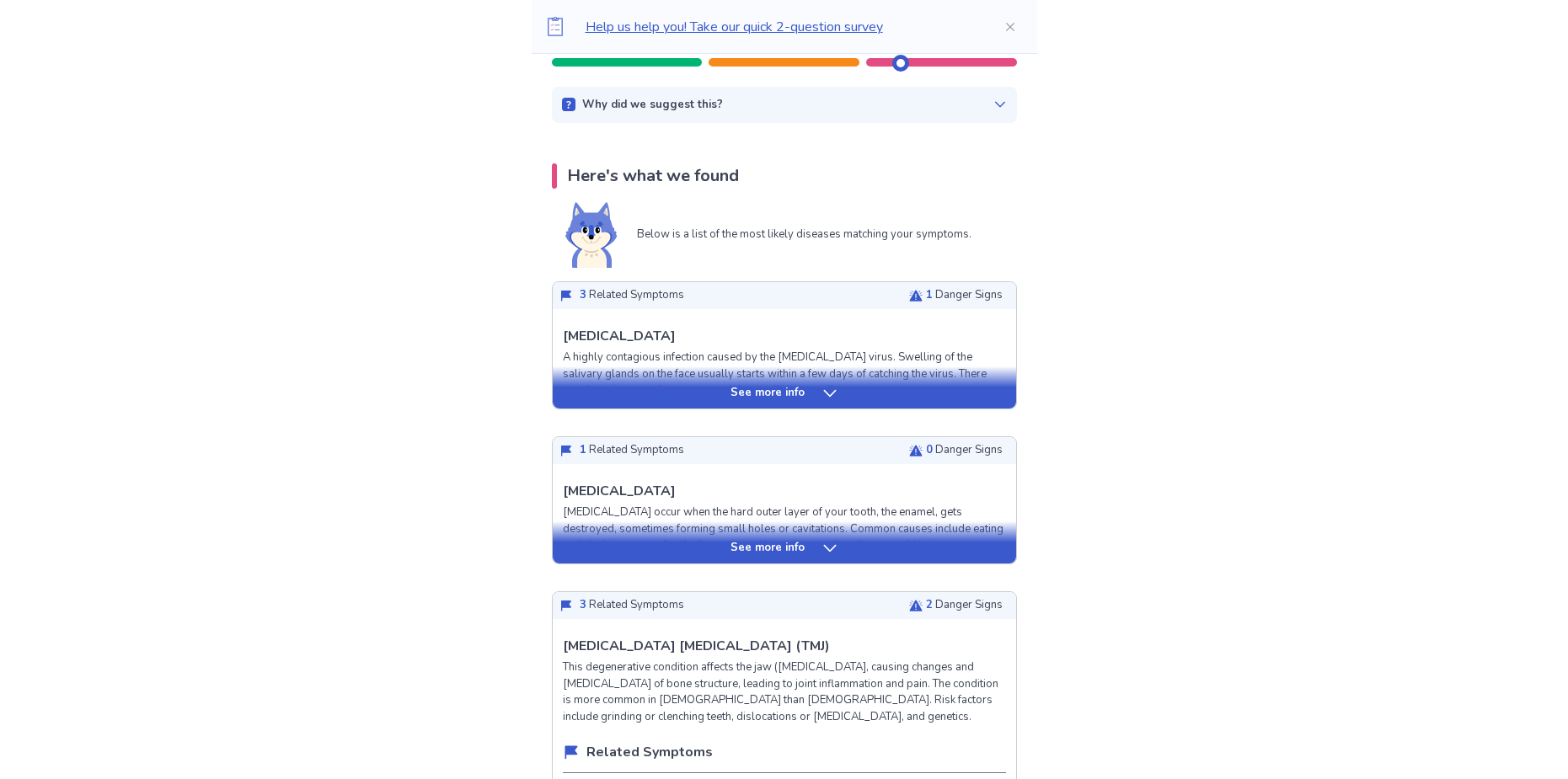
click at [712, 554] on div "See more info" at bounding box center [784, 549] width 464 height 17
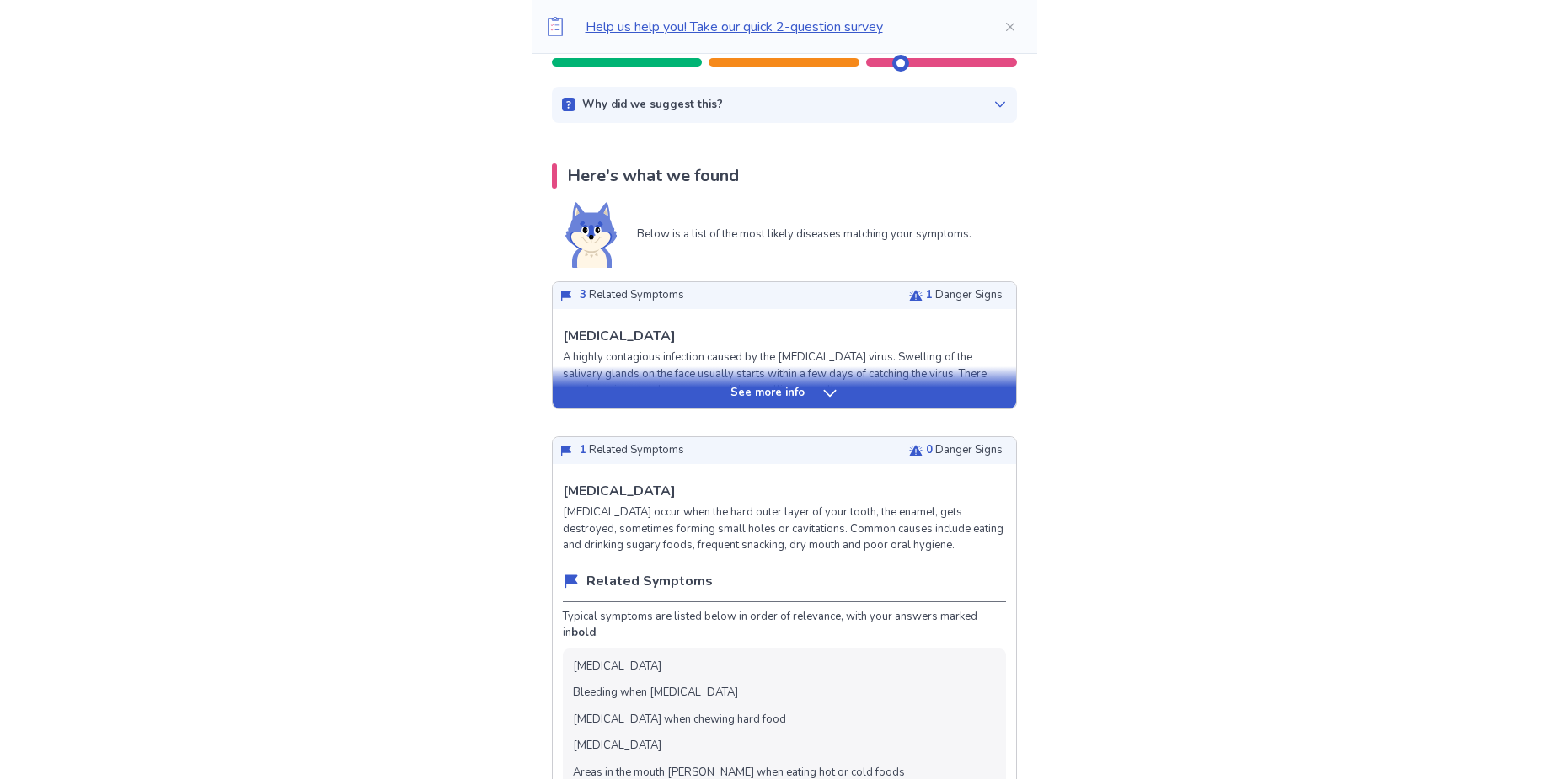
click at [759, 401] on div "See more info" at bounding box center [784, 388] width 464 height 43
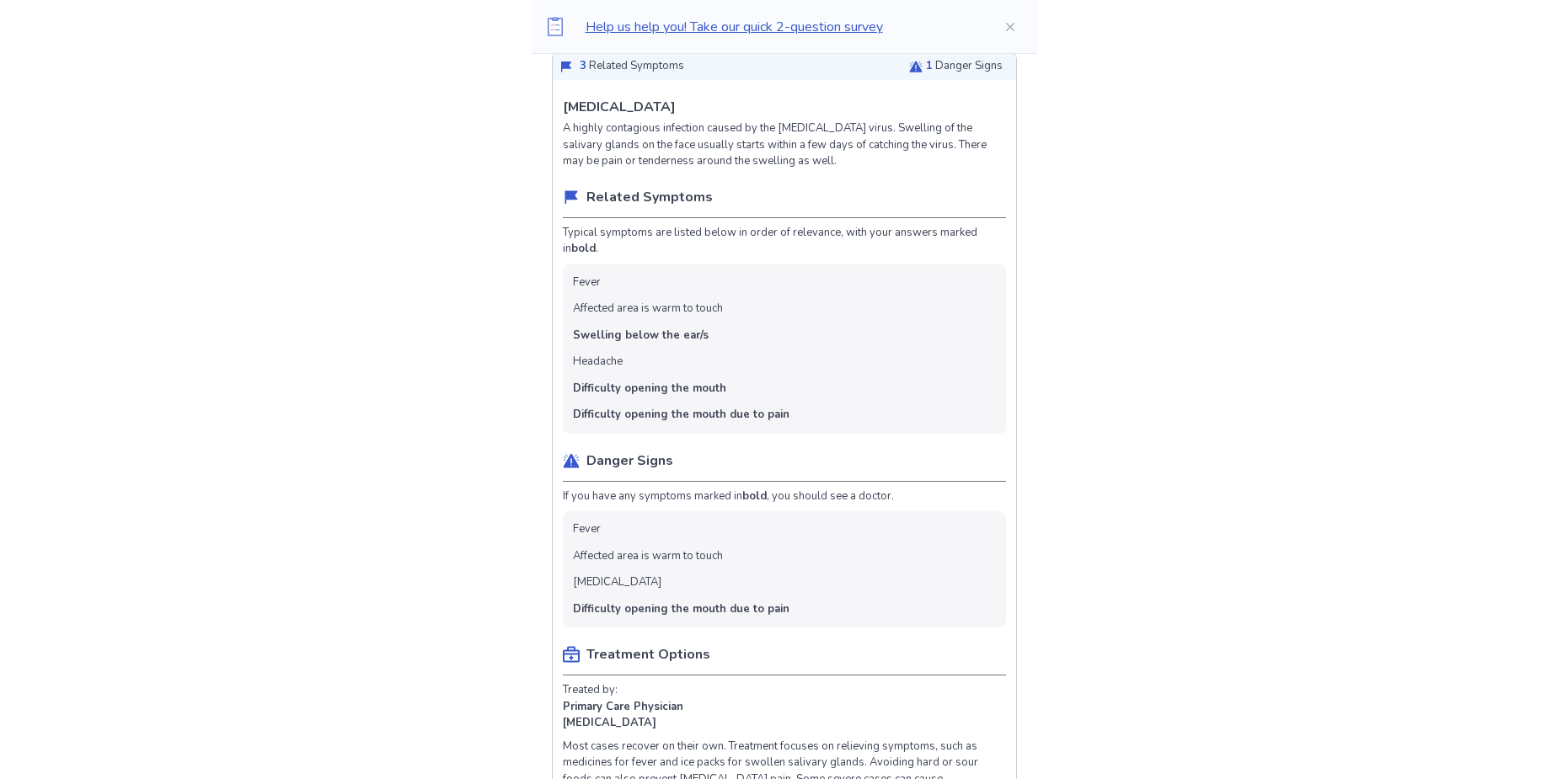
scroll to position [421, 0]
